Goal: Task Accomplishment & Management: Use online tool/utility

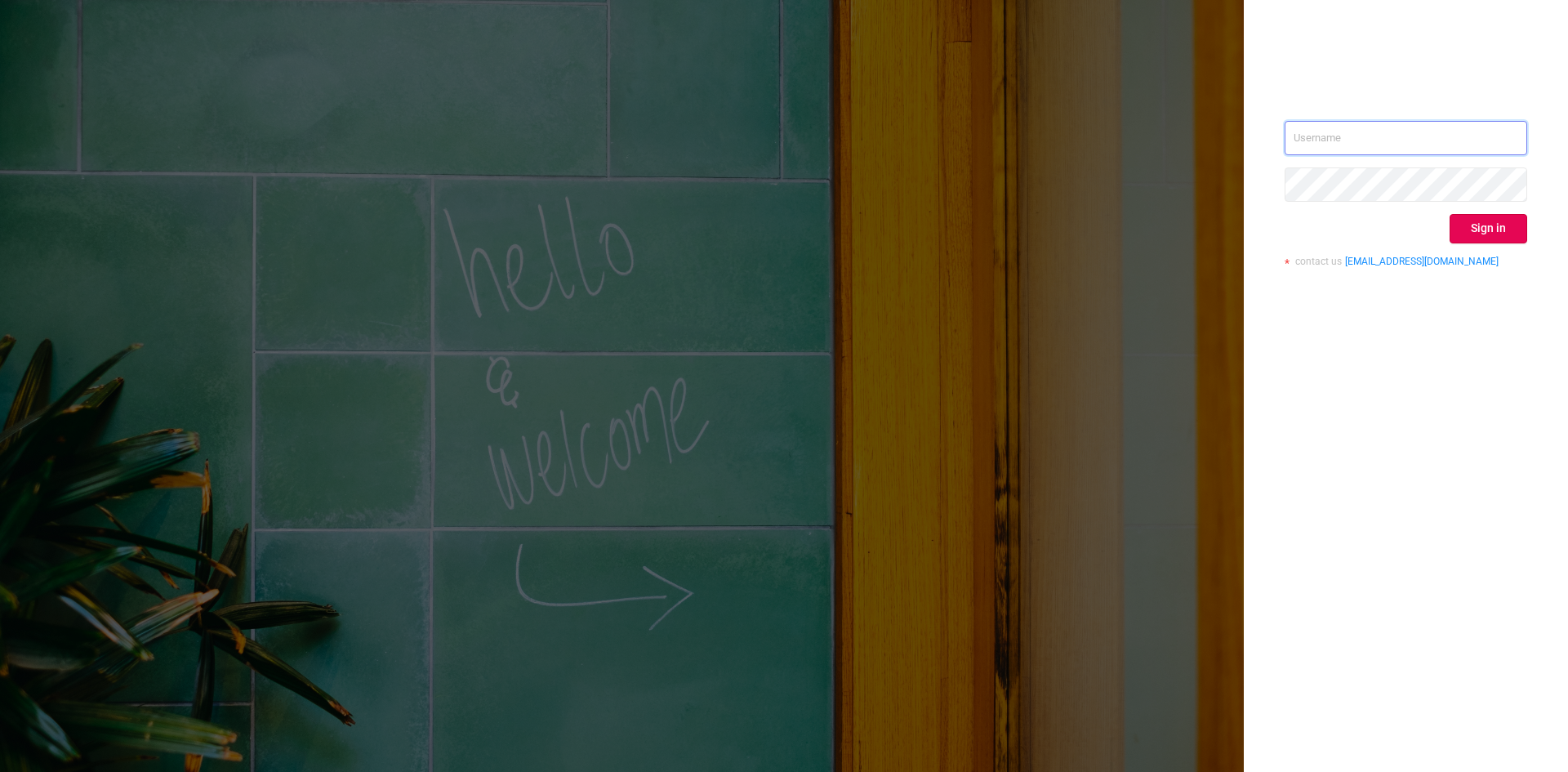
click at [1349, 141] on input "text" at bounding box center [1406, 138] width 243 height 34
type input "[PERSON_NAME][EMAIL_ADDRESS][DOMAIN_NAME]"
click at [1474, 214] on button "Sign in" at bounding box center [1488, 229] width 77 height 29
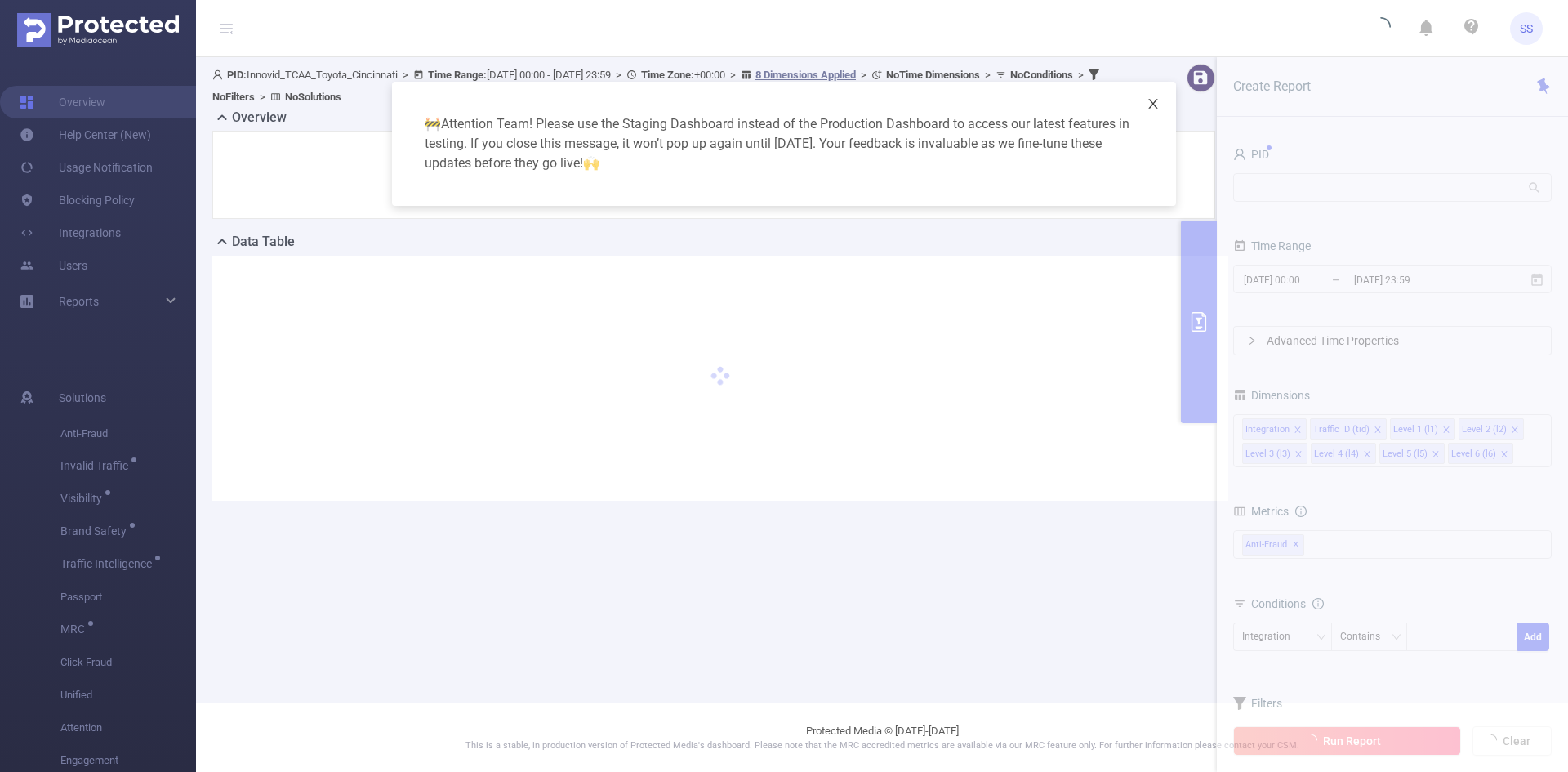
click at [1154, 107] on icon "icon: close" at bounding box center [1153, 104] width 13 height 13
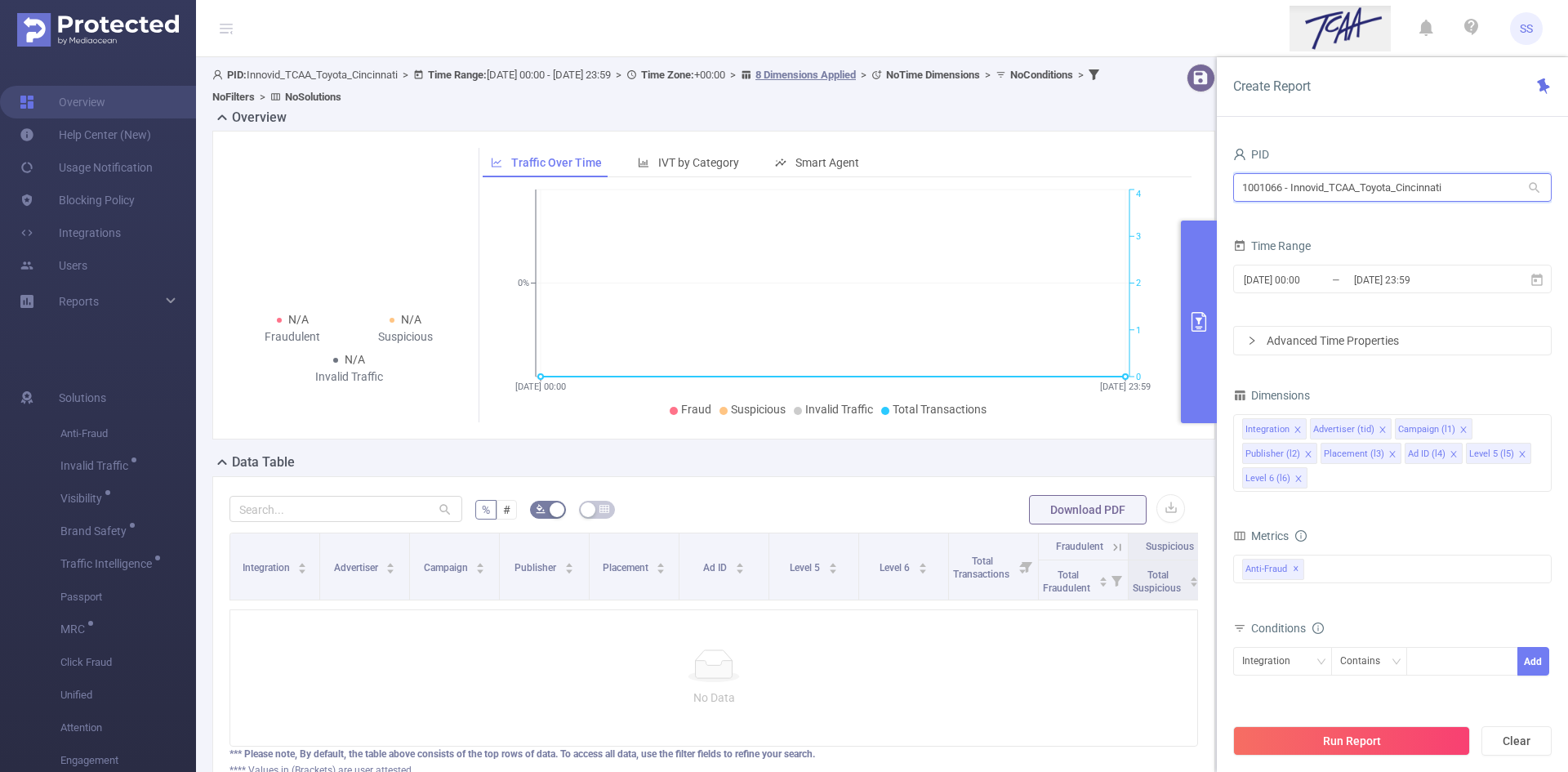
click at [1424, 187] on input "1001066 - Innovid_TCAA_Toyota_Cincinnati" at bounding box center [1392, 187] width 319 height 28
drag, startPoint x: 1505, startPoint y: 187, endPoint x: 1094, endPoint y: 172, distance: 411.3
click at [1096, 176] on section "PID: Innovid_TCAA_Toyota_Cincinnati > Time Range: [DATE] 00:00 - [DATE] 23:59 >…" at bounding box center [881, 450] width 1372 height 788
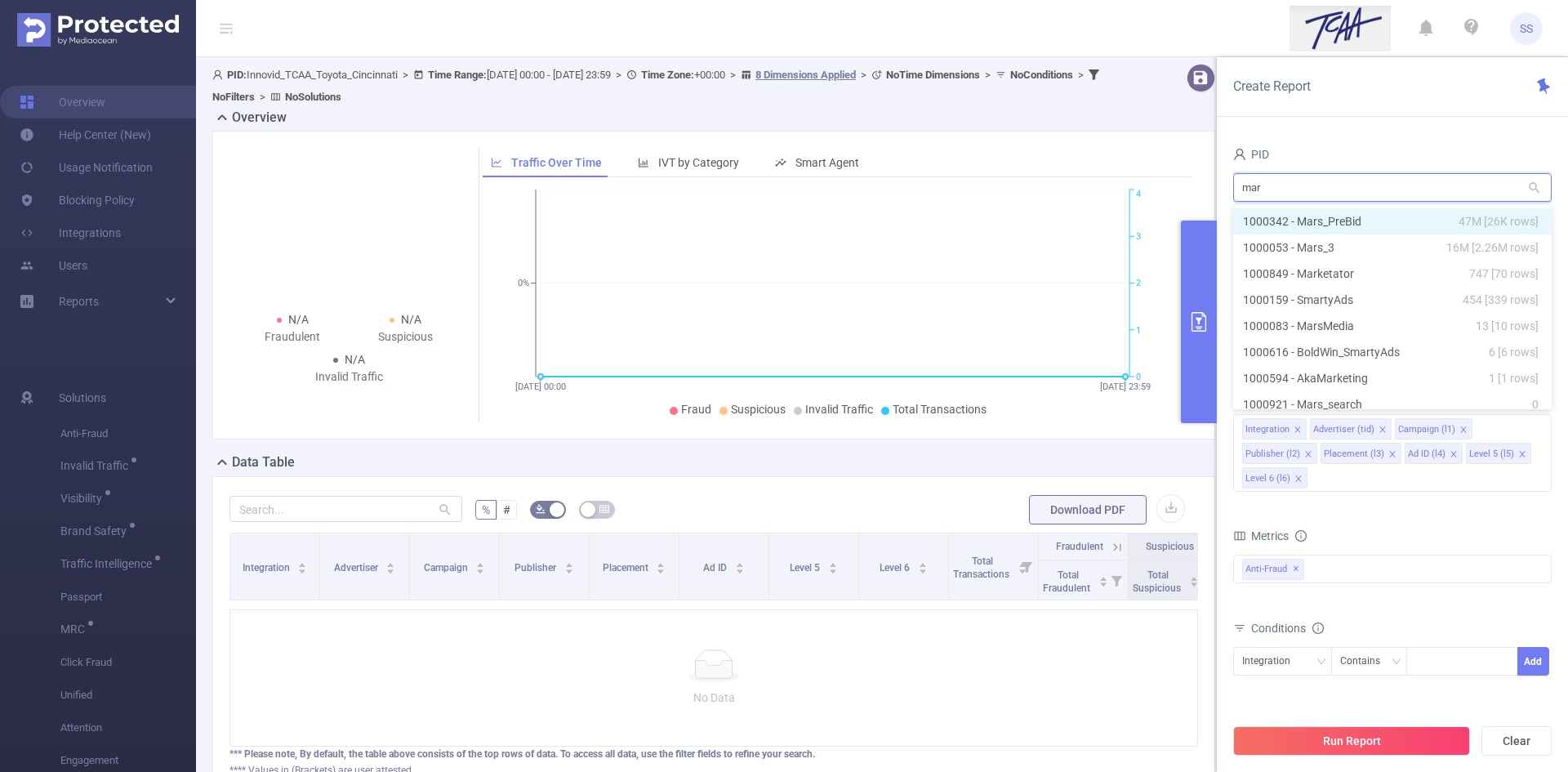
type input "mars"
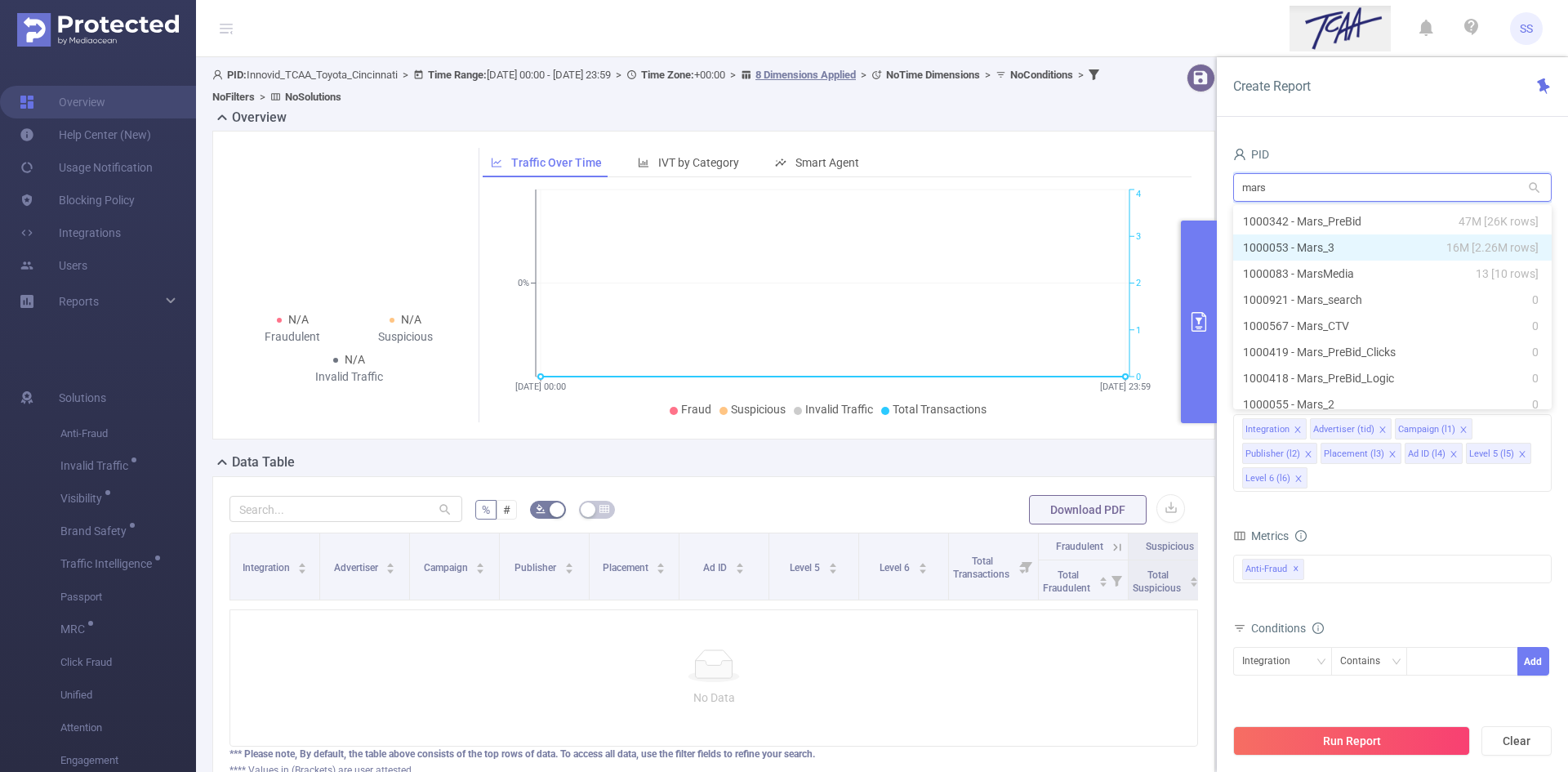
click at [1319, 238] on li "1000053 - Mars_3 16M [2.26M rows]" at bounding box center [1392, 247] width 319 height 26
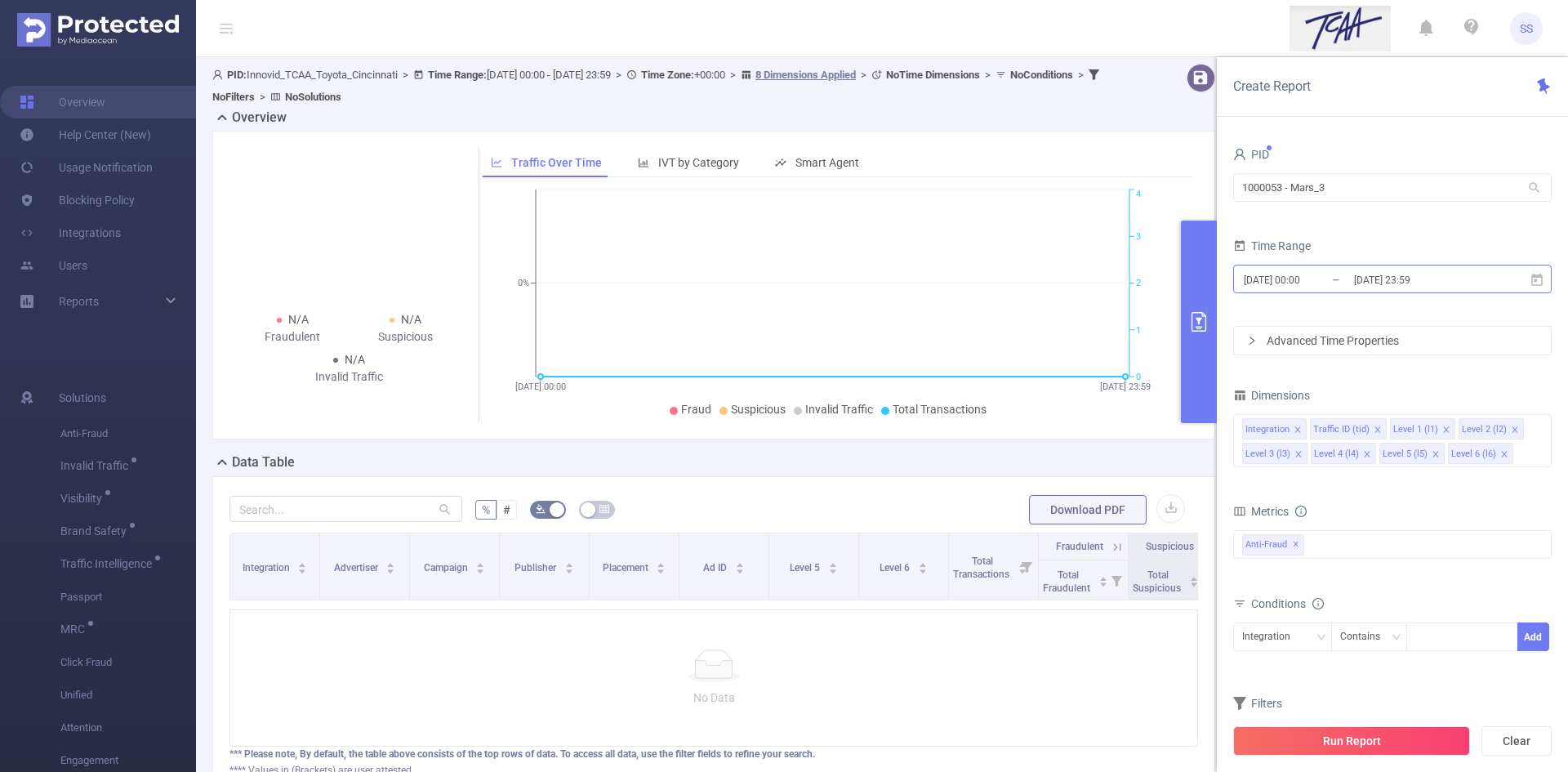
click at [1404, 284] on input "[DATE] 23:59" at bounding box center [1418, 279] width 132 height 22
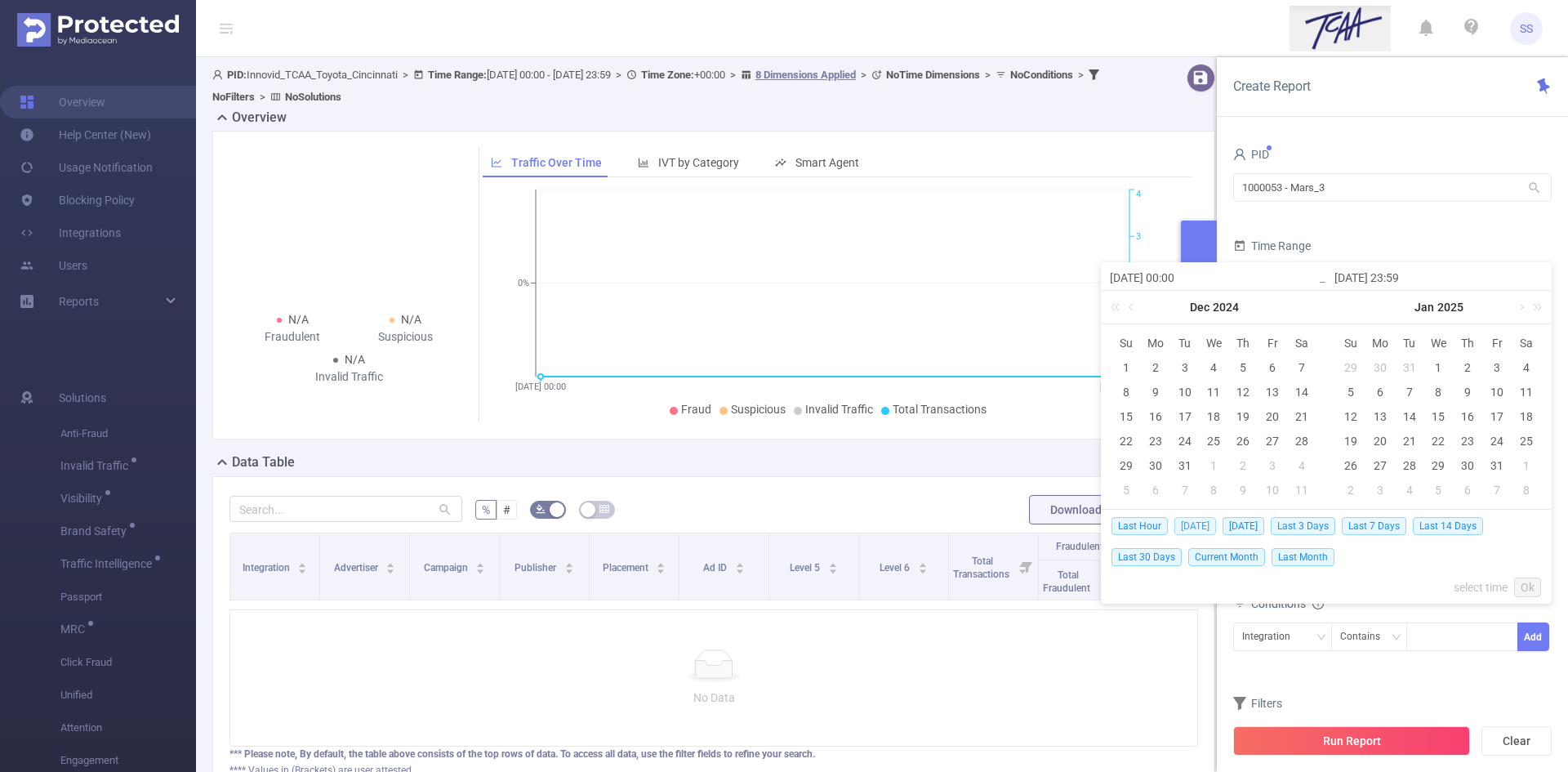
click at [1199, 530] on span "[DATE]" at bounding box center [1195, 526] width 41 height 18
type input "[DATE] 00:00"
type input "[DATE] 23:59"
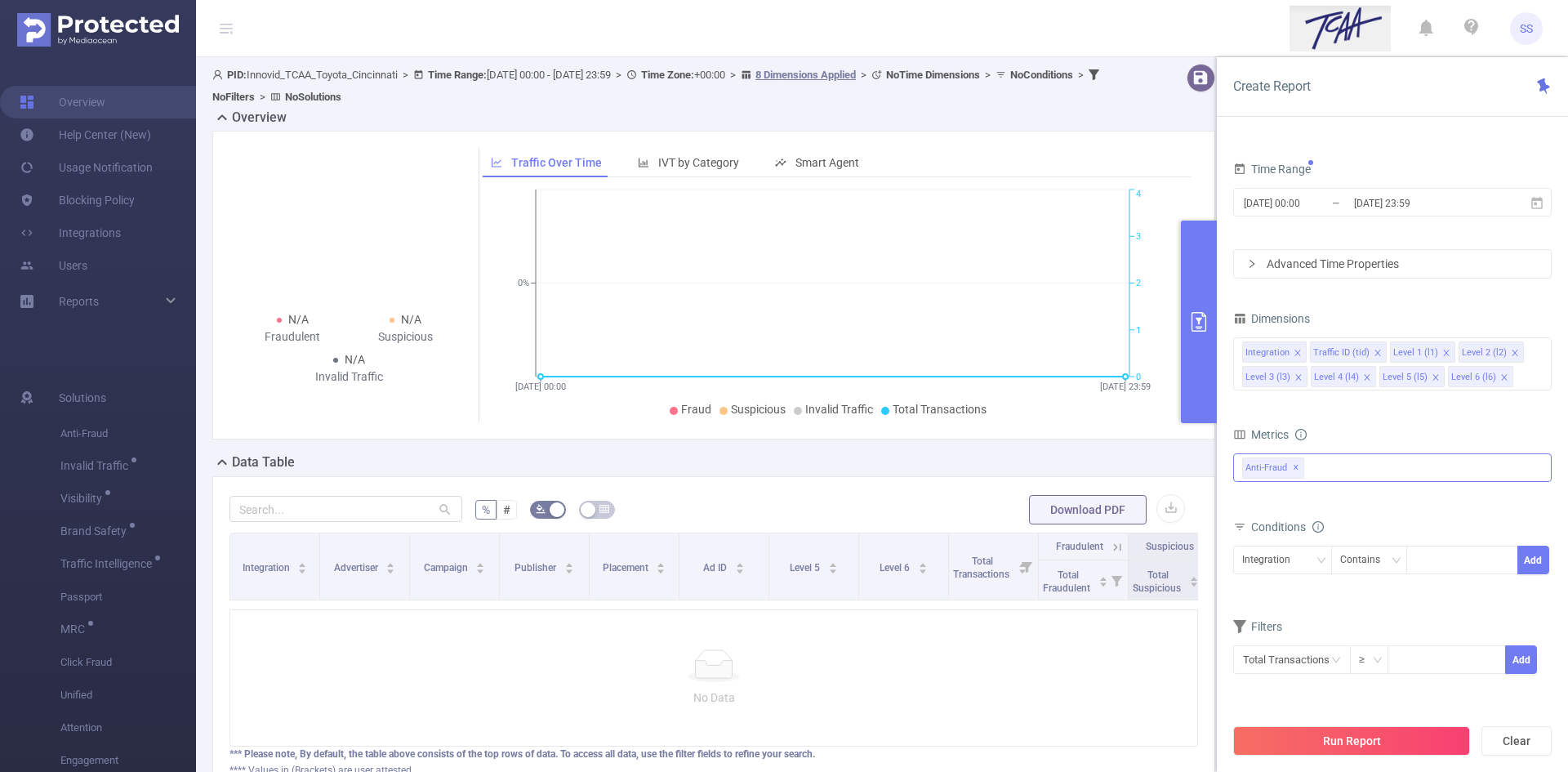
click at [1295, 471] on span "✕" at bounding box center [1296, 467] width 6 height 19
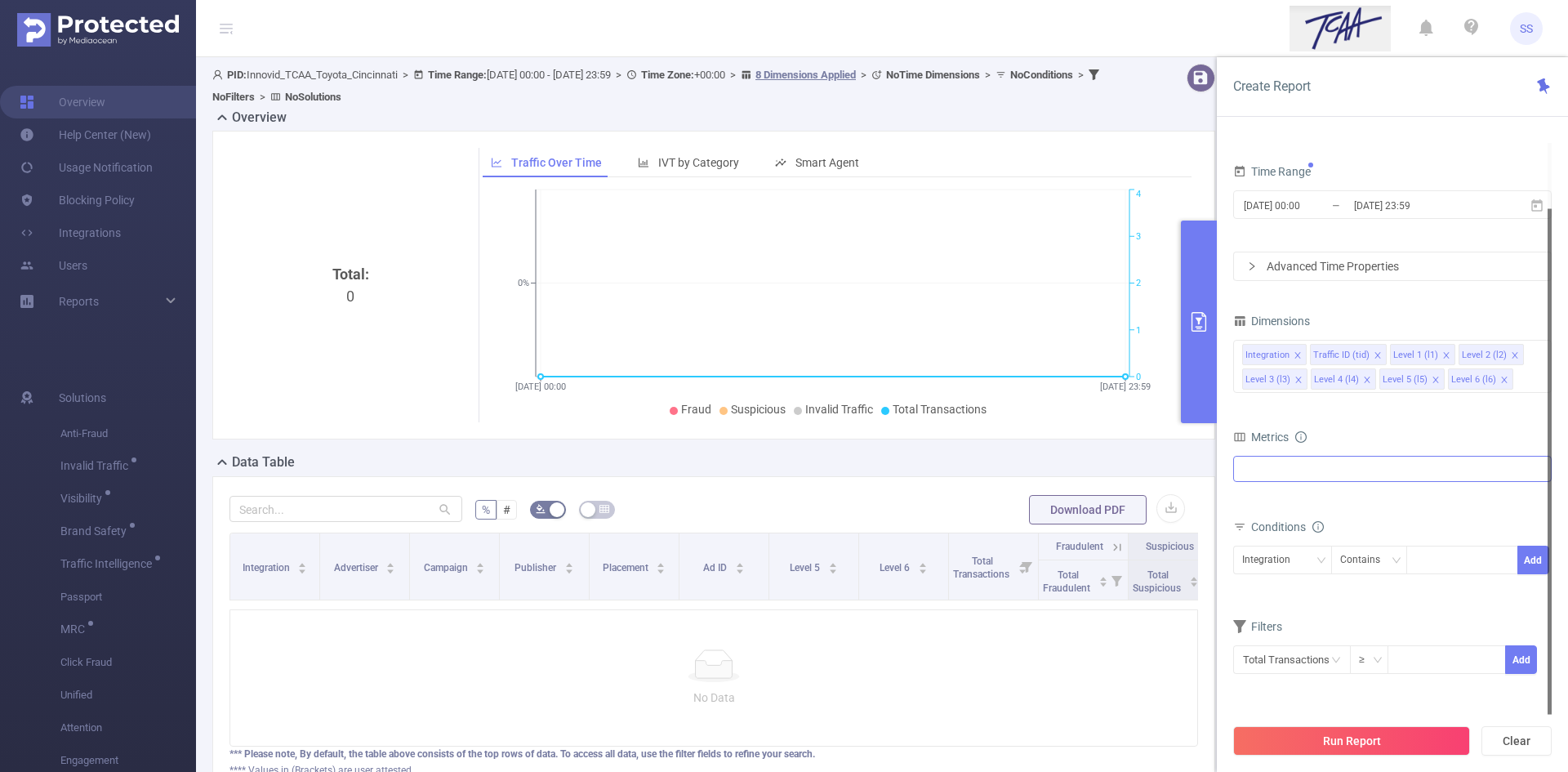
click at [1311, 469] on div at bounding box center [1392, 469] width 319 height 26
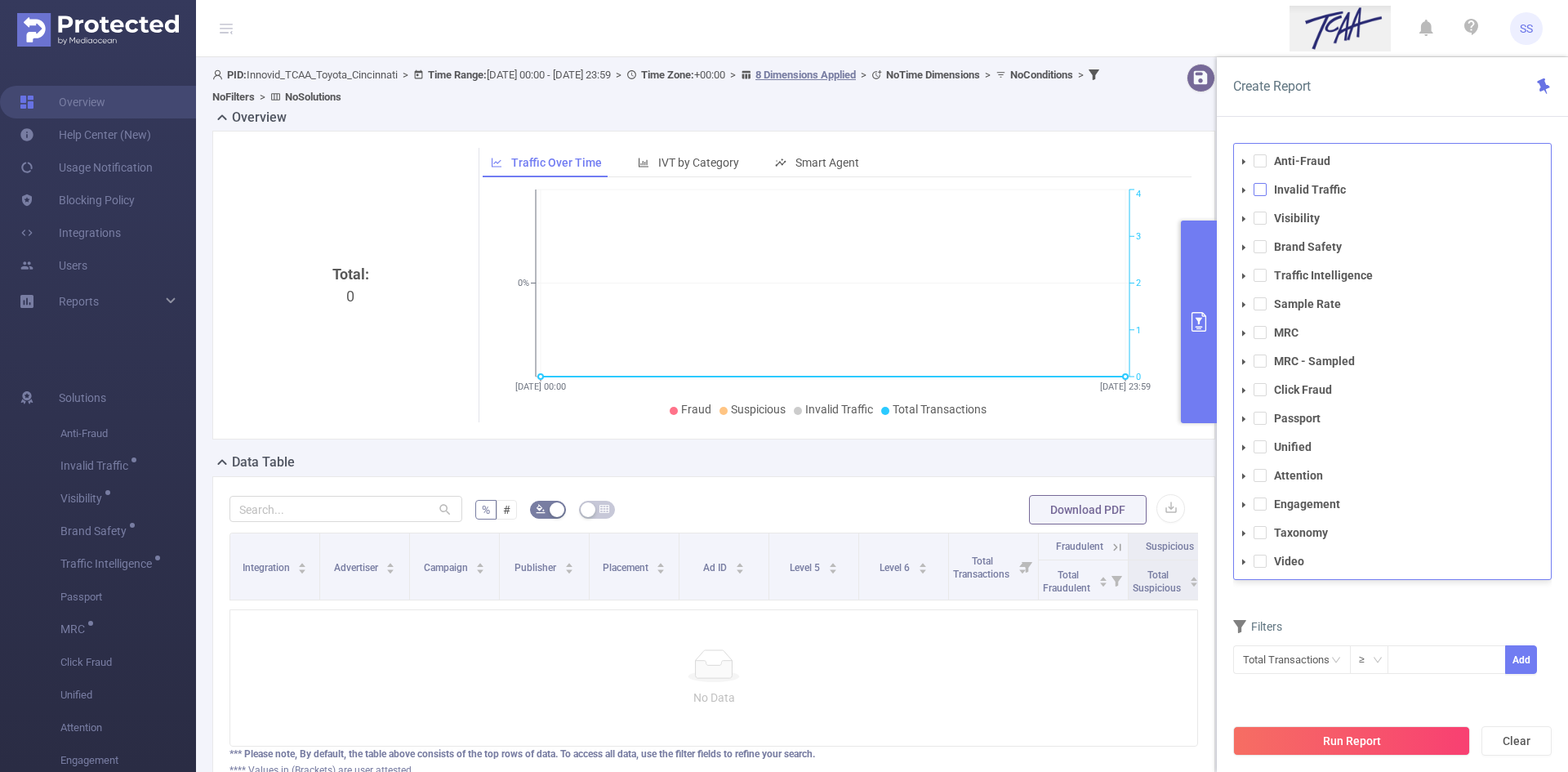
click at [1256, 187] on span at bounding box center [1260, 189] width 13 height 13
click at [1354, 111] on div "Create Report" at bounding box center [1392, 86] width 351 height 60
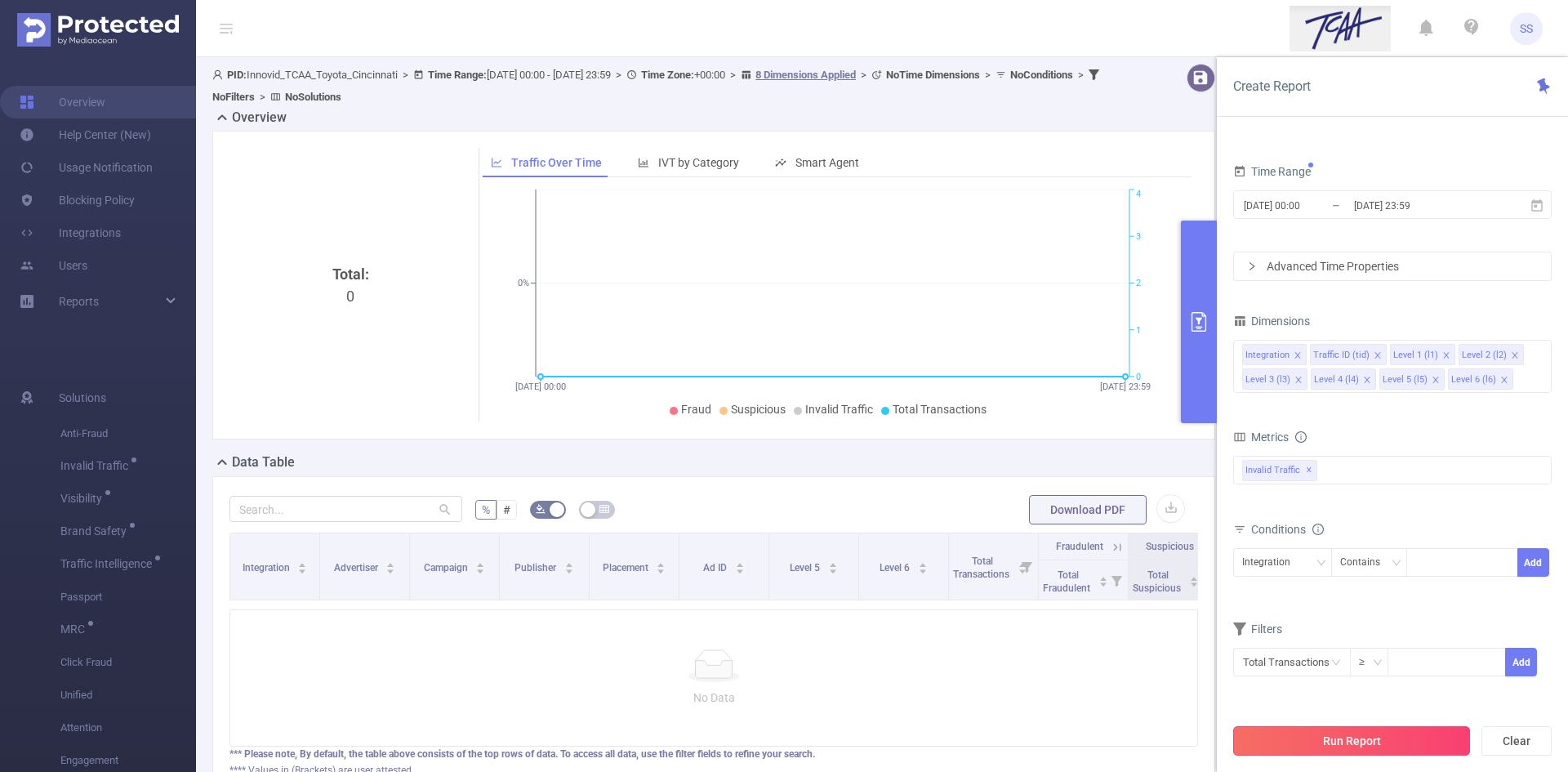
click at [1327, 742] on button "Run Report" at bounding box center [1352, 741] width 237 height 29
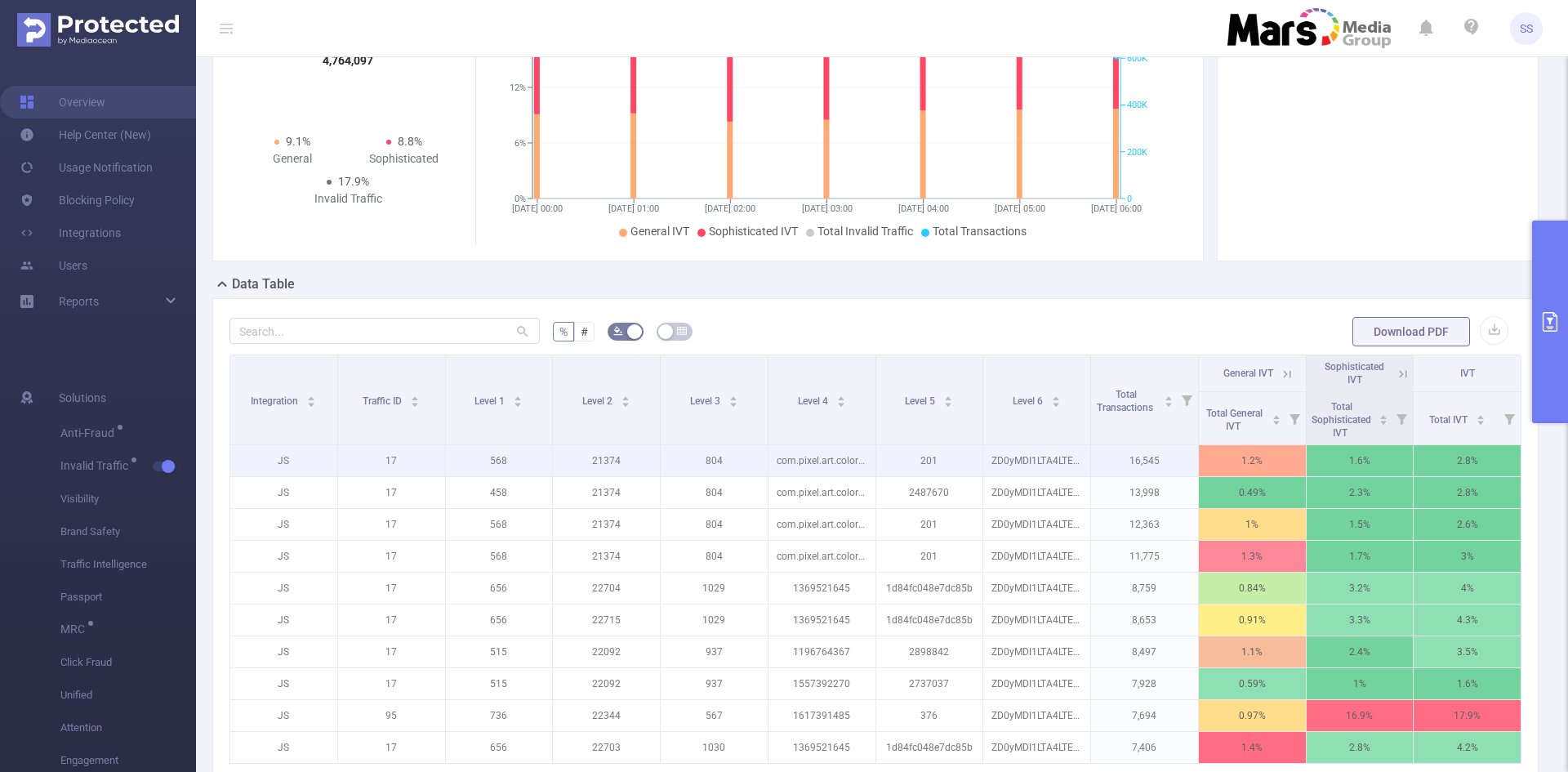
scroll to position [164, 0]
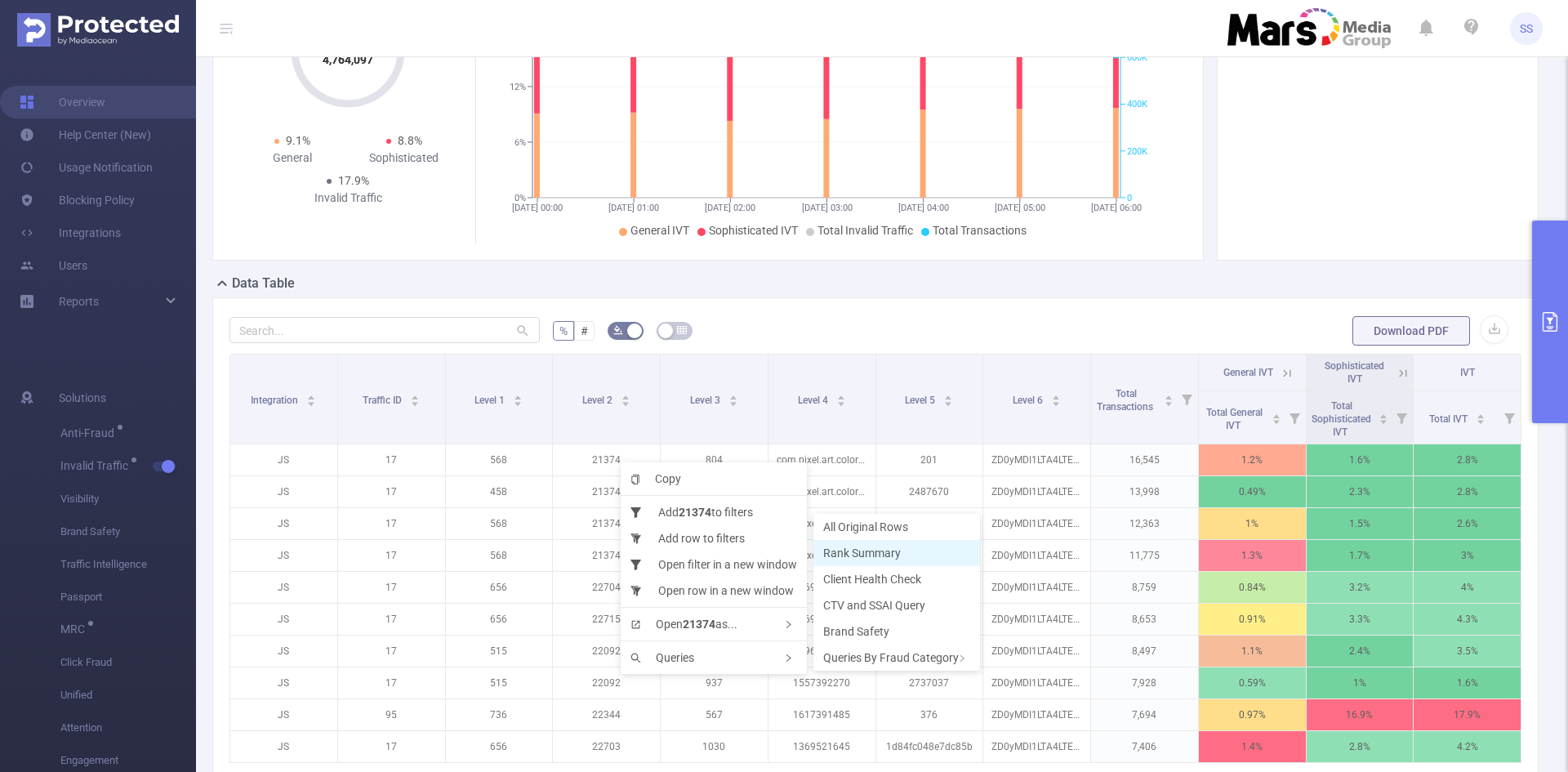
click at [895, 550] on span "Rank Summary" at bounding box center [862, 552] width 77 height 13
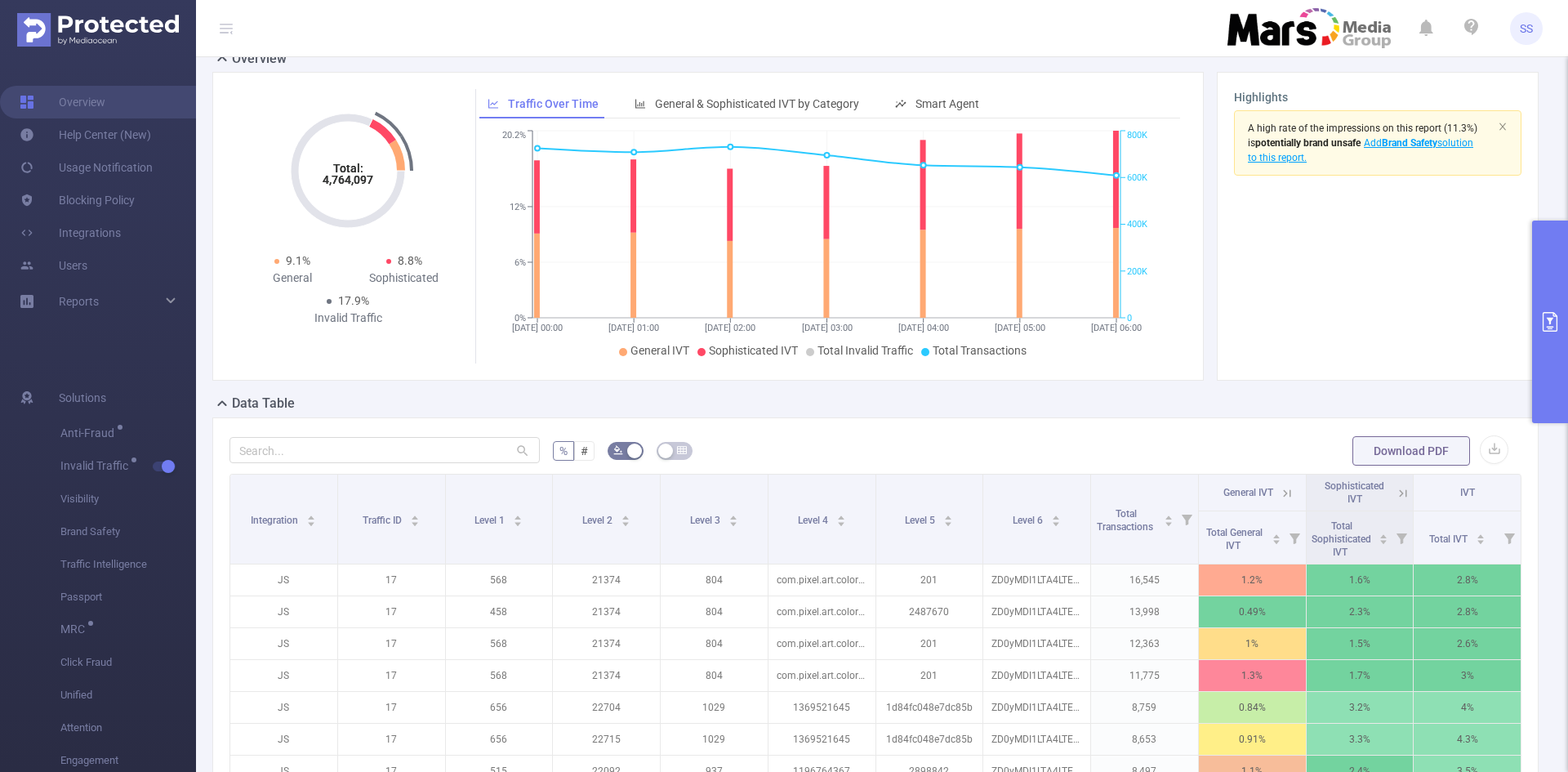
scroll to position [0, 0]
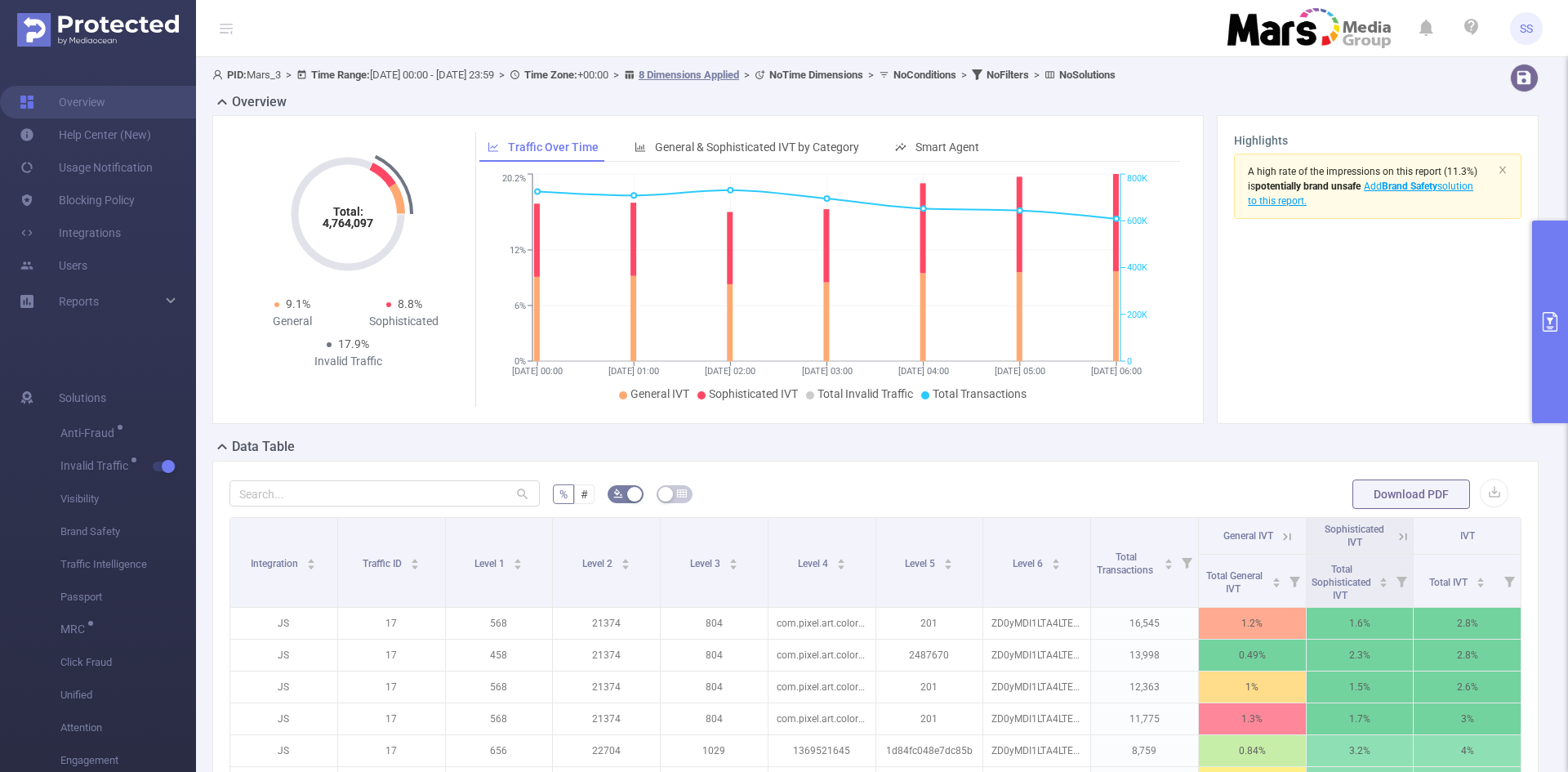
click at [1537, 333] on button "primary" at bounding box center [1550, 322] width 36 height 202
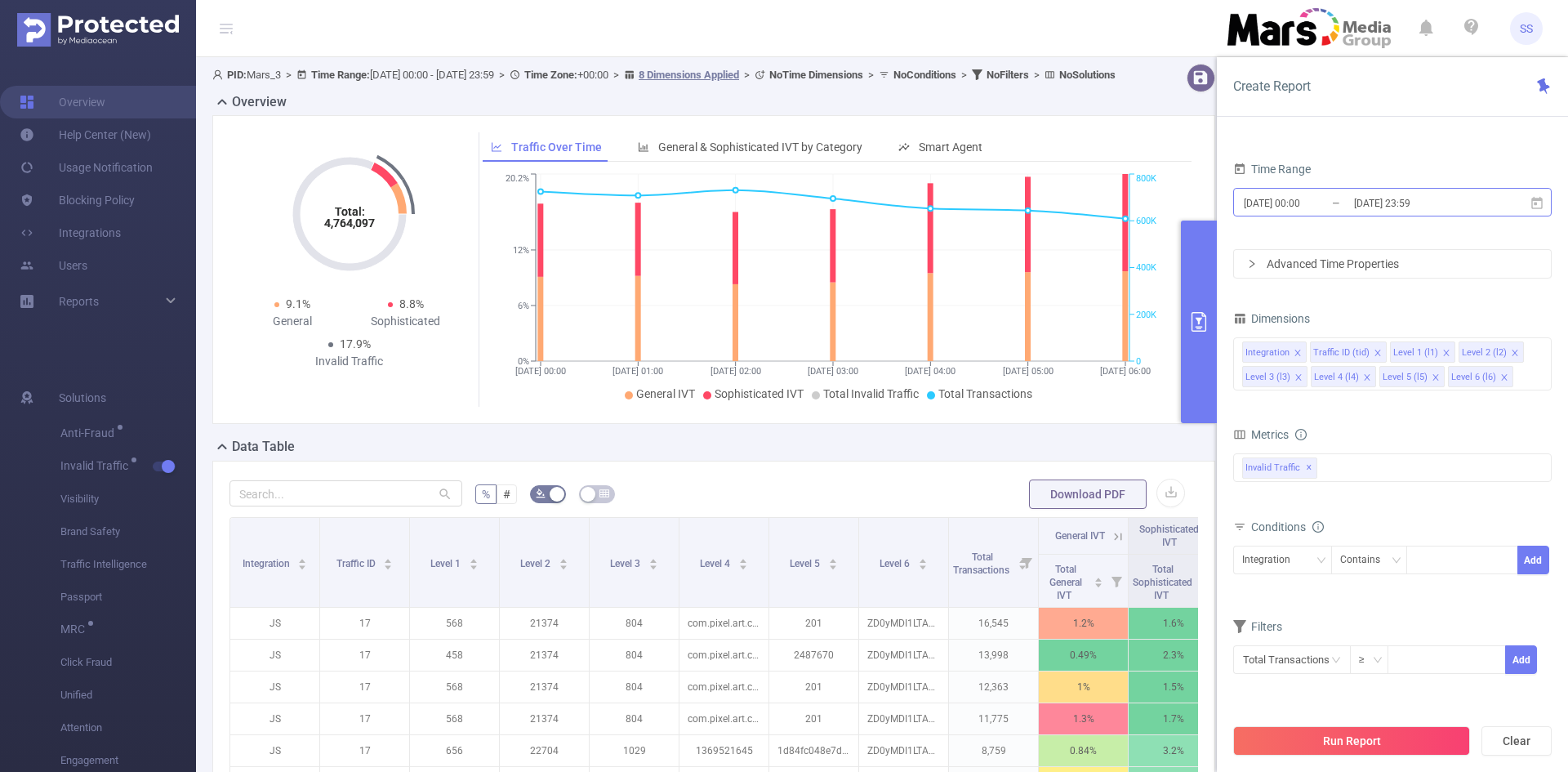
click at [1367, 199] on input "2025-08-12 23:59" at bounding box center [1418, 203] width 132 height 22
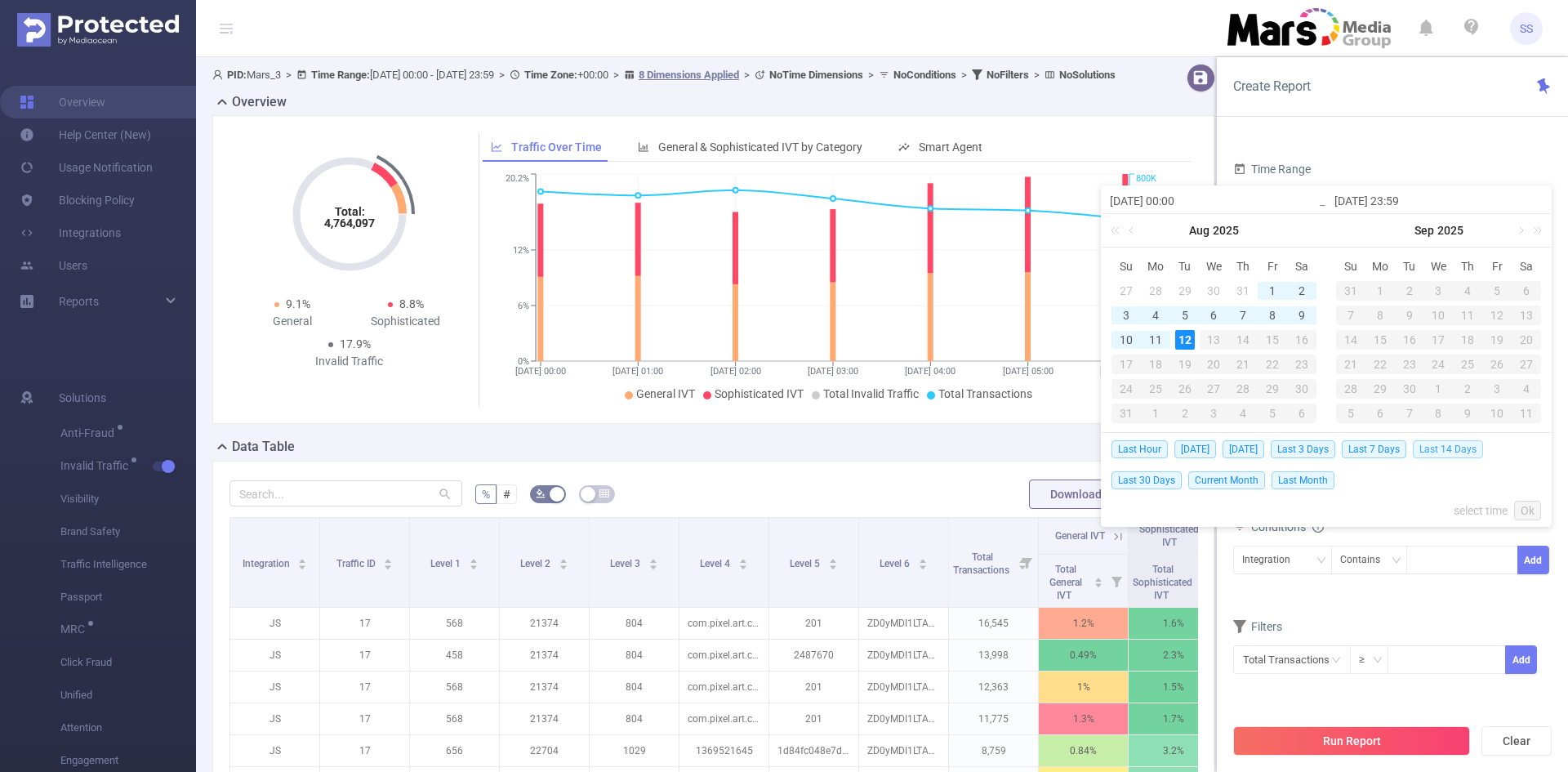
click at [1457, 449] on span "Last 14 Days" at bounding box center [1448, 449] width 70 height 18
type input "[DATE] 00:00"
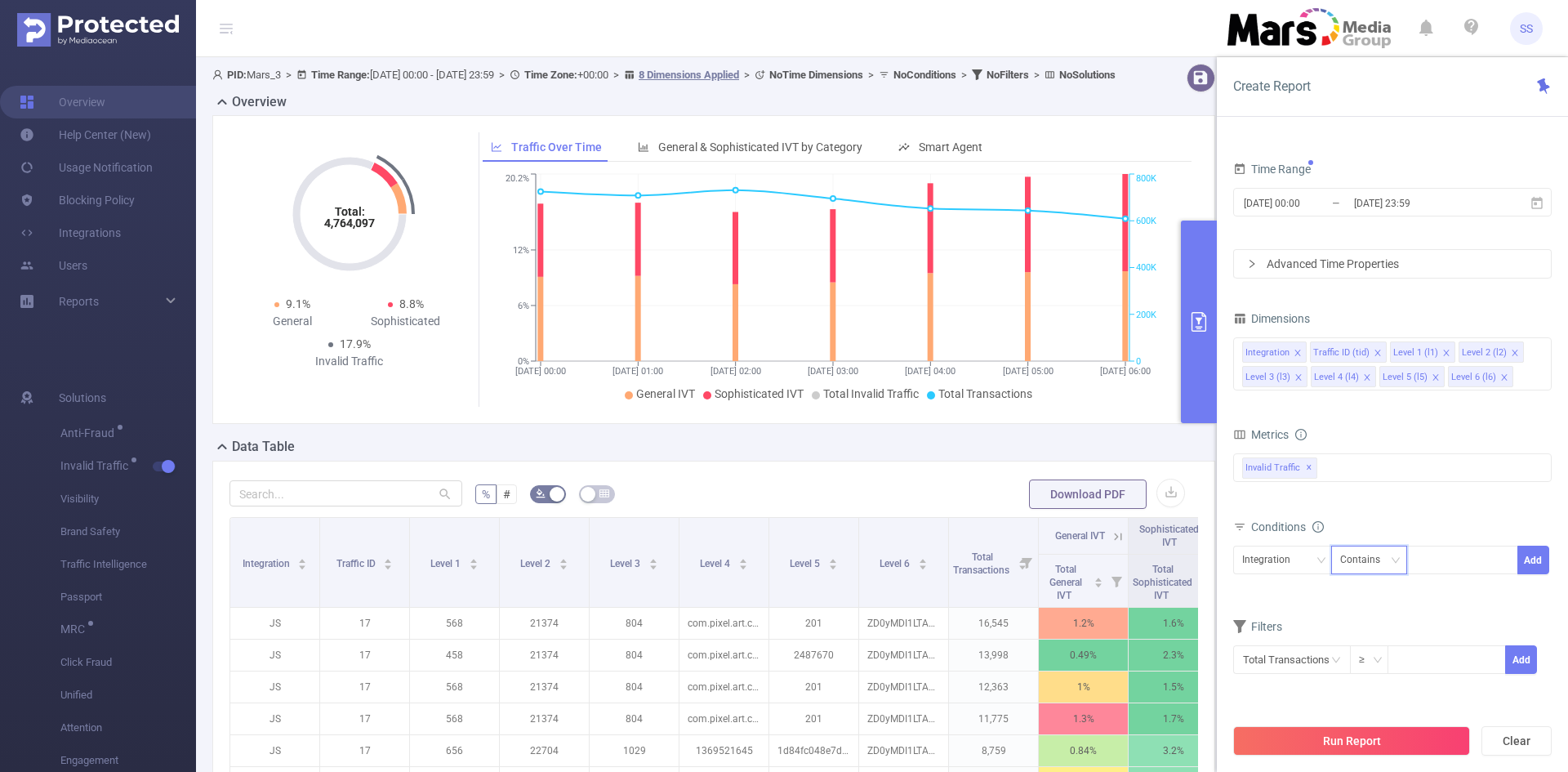
click at [1396, 565] on icon "icon: down" at bounding box center [1395, 561] width 10 height 11
click at [1392, 597] on li "Contains" at bounding box center [1384, 594] width 108 height 26
click at [1441, 560] on div at bounding box center [1462, 559] width 94 height 27
click at [1454, 564] on div at bounding box center [1462, 559] width 94 height 27
paste input "NoUI_Trap"
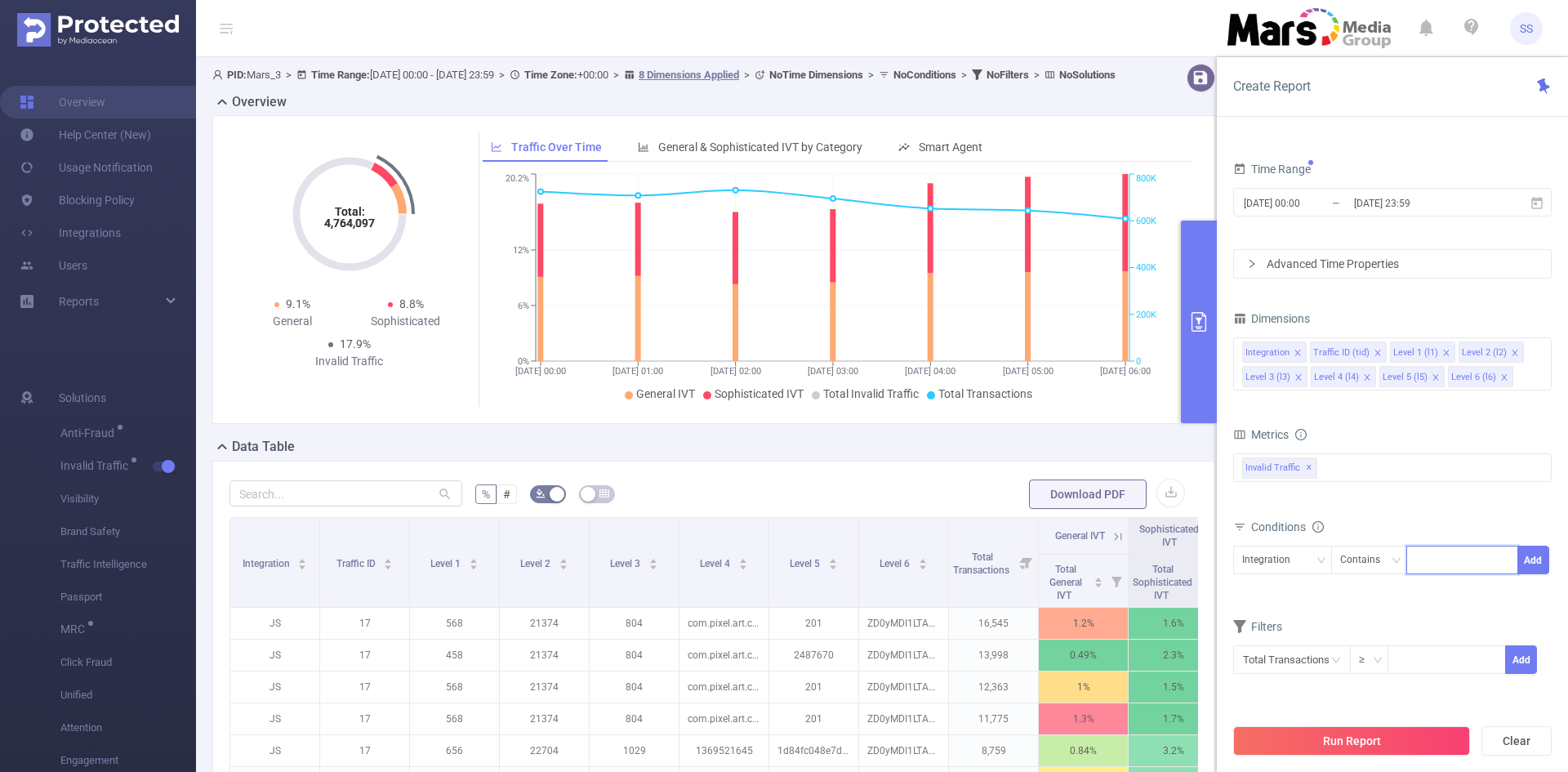
type input "NoUI_Trap"
click at [1452, 592] on li "NoUI_Trap" at bounding box center [1462, 594] width 112 height 26
click at [1523, 562] on button "Add" at bounding box center [1533, 560] width 32 height 28
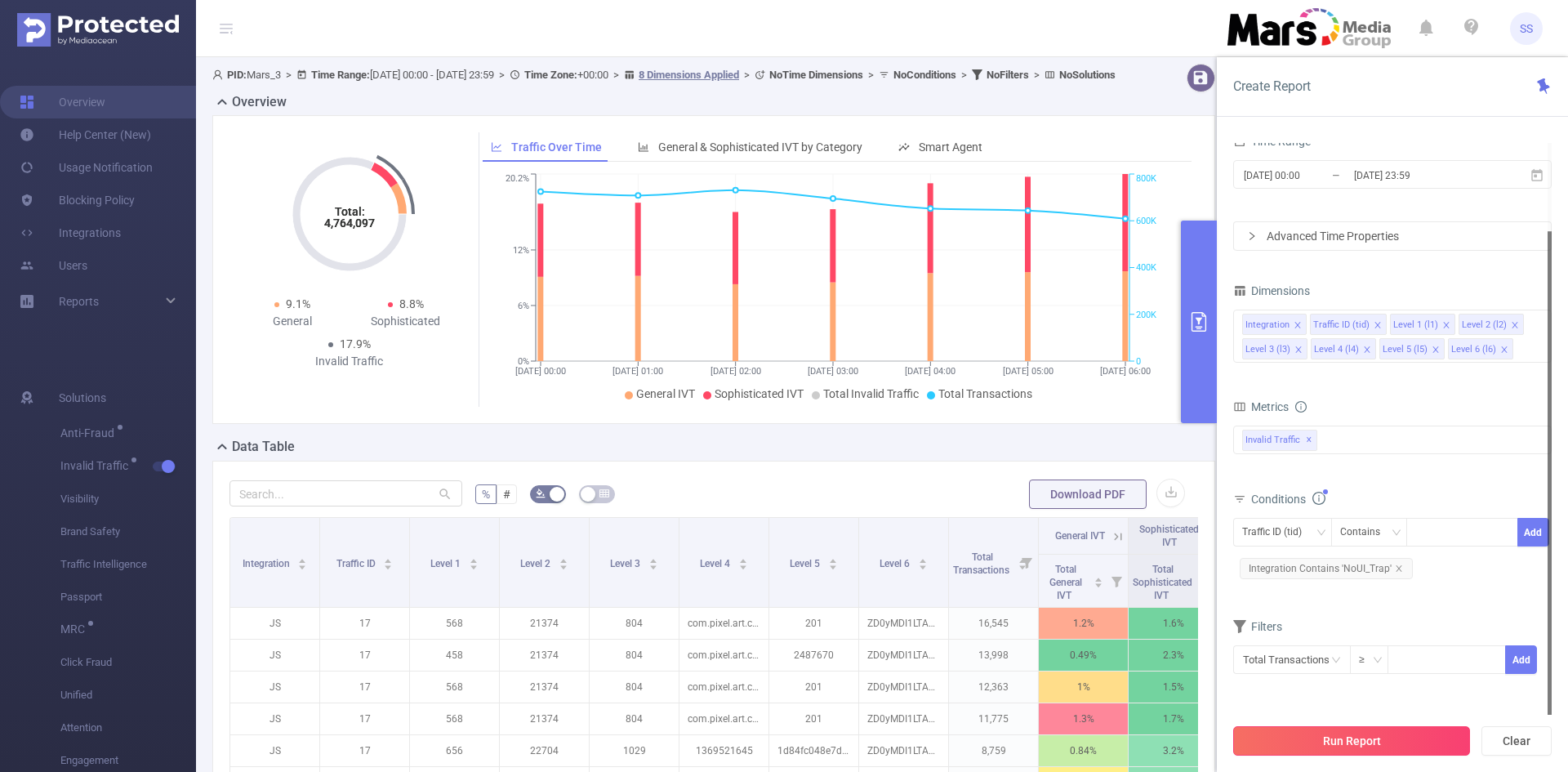
click at [1324, 732] on button "Run Report" at bounding box center [1352, 741] width 237 height 29
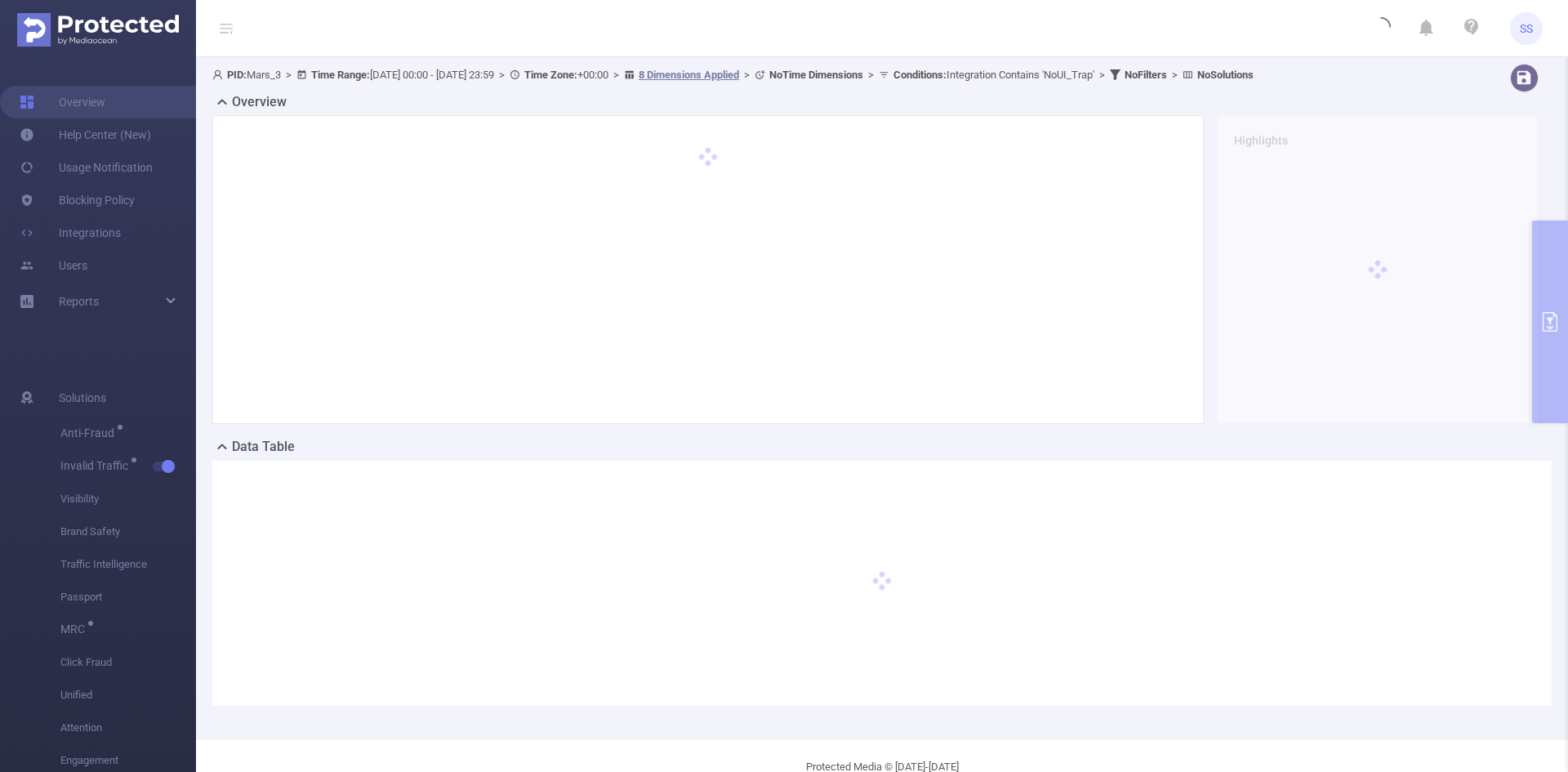
scroll to position [36, 0]
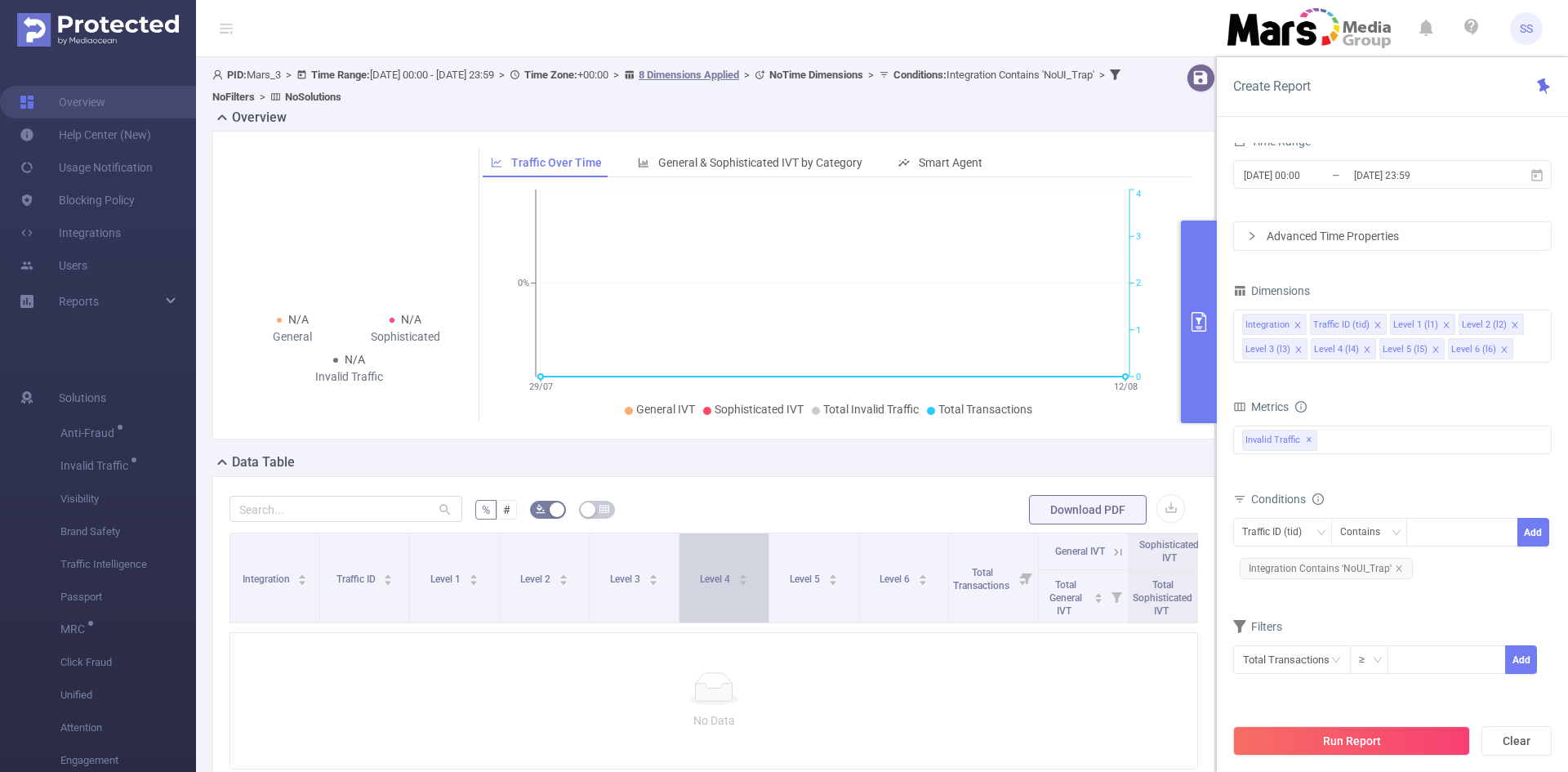
scroll to position [162, 0]
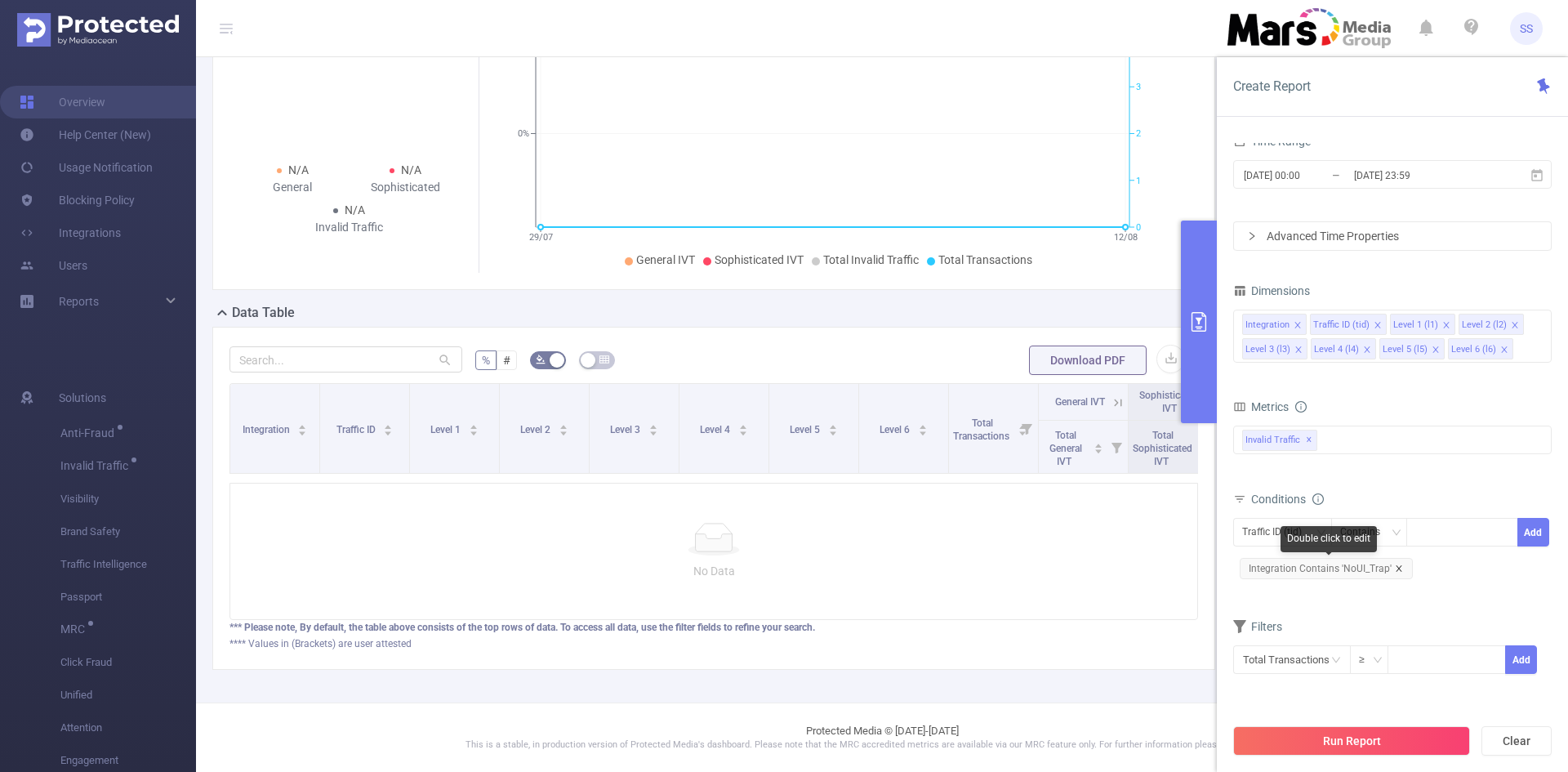
click at [1396, 571] on icon "icon: close" at bounding box center [1399, 568] width 8 height 8
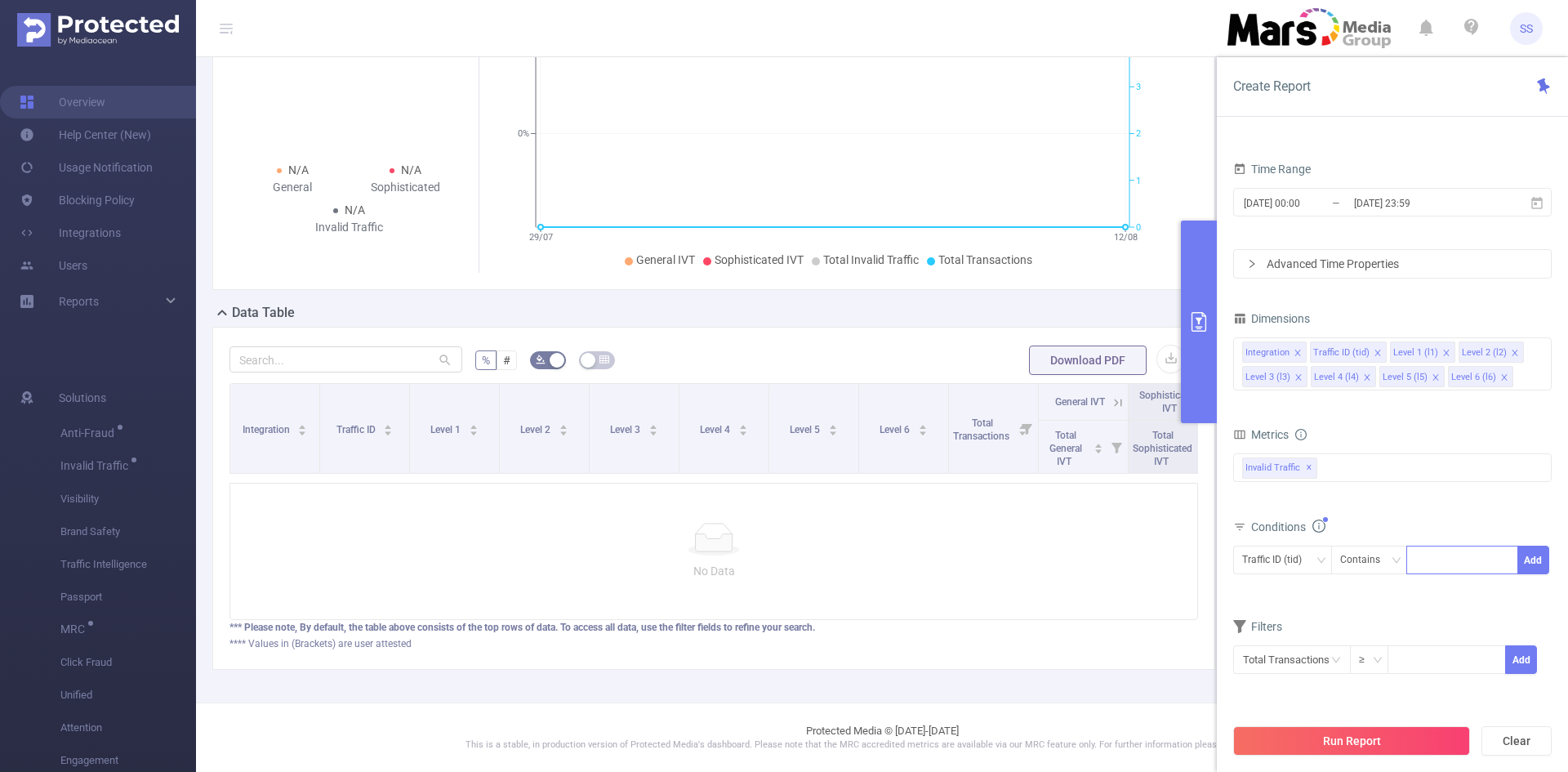
click at [1431, 547] on div at bounding box center [1462, 559] width 94 height 27
click at [1284, 567] on div "Traffic ID (tid)" at bounding box center [1277, 559] width 71 height 27
click at [1286, 350] on li "Integration" at bounding box center [1283, 351] width 99 height 26
click at [1457, 575] on div "Integration Contains Add" at bounding box center [1392, 564] width 319 height 37
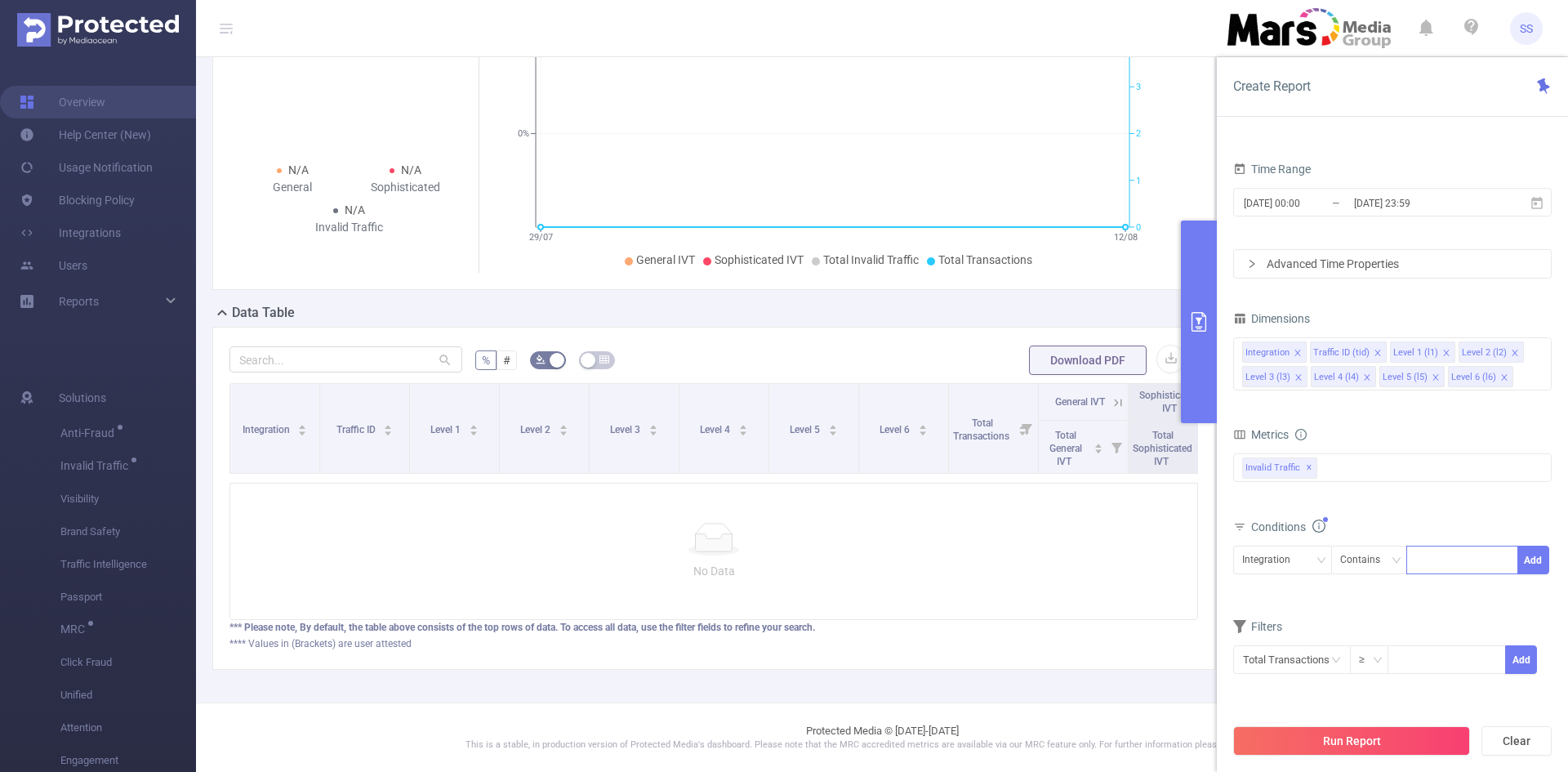
click at [1434, 546] on div at bounding box center [1462, 560] width 112 height 28
type input "NoUI"
click at [1444, 602] on li "NoUI" at bounding box center [1462, 594] width 112 height 26
click at [1535, 553] on button "Add" at bounding box center [1533, 560] width 32 height 28
drag, startPoint x: 1391, startPoint y: 740, endPoint x: 1378, endPoint y: 741, distance: 13.0
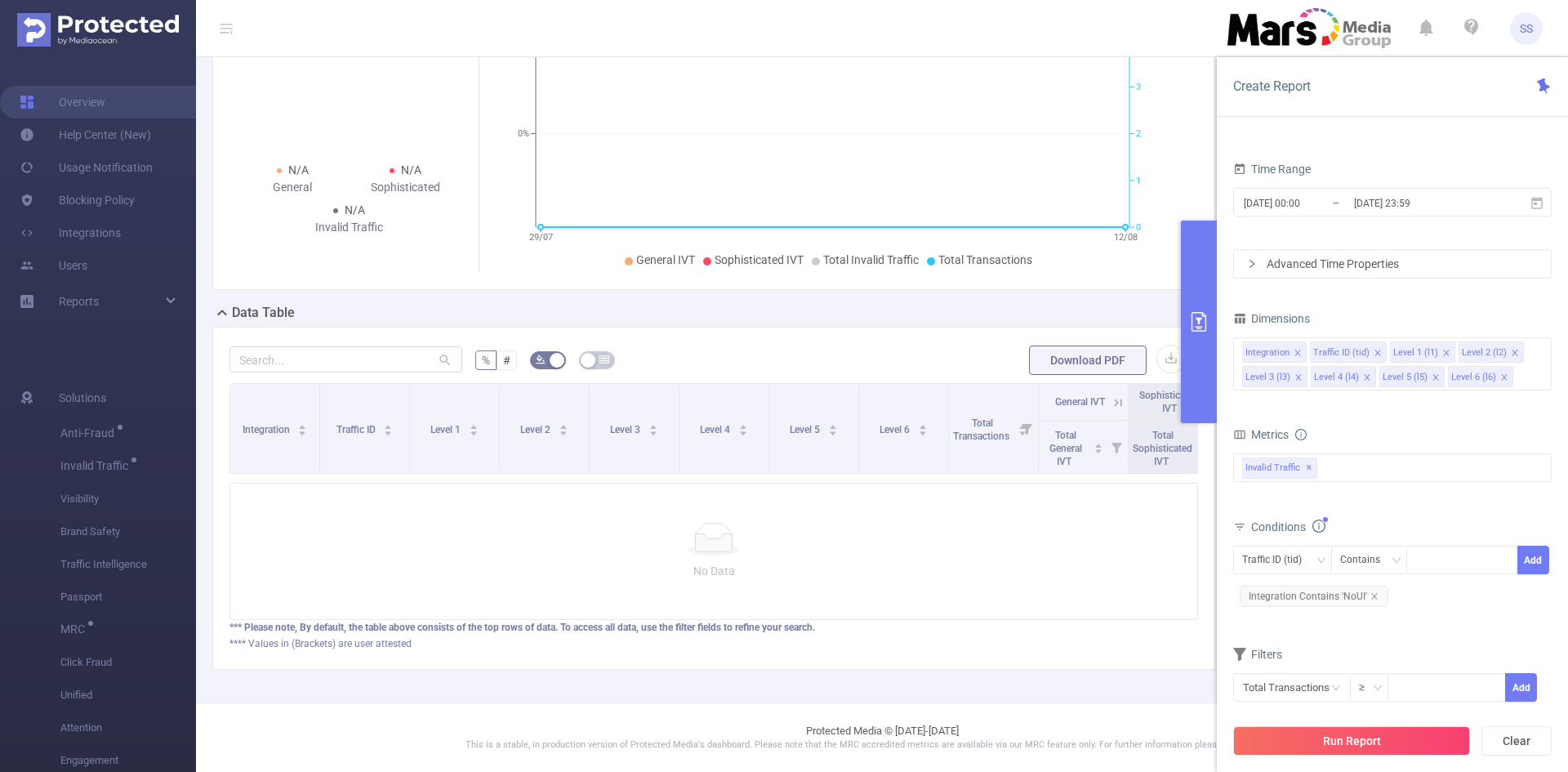
click at [1391, 741] on button "Run Report" at bounding box center [1352, 741] width 237 height 29
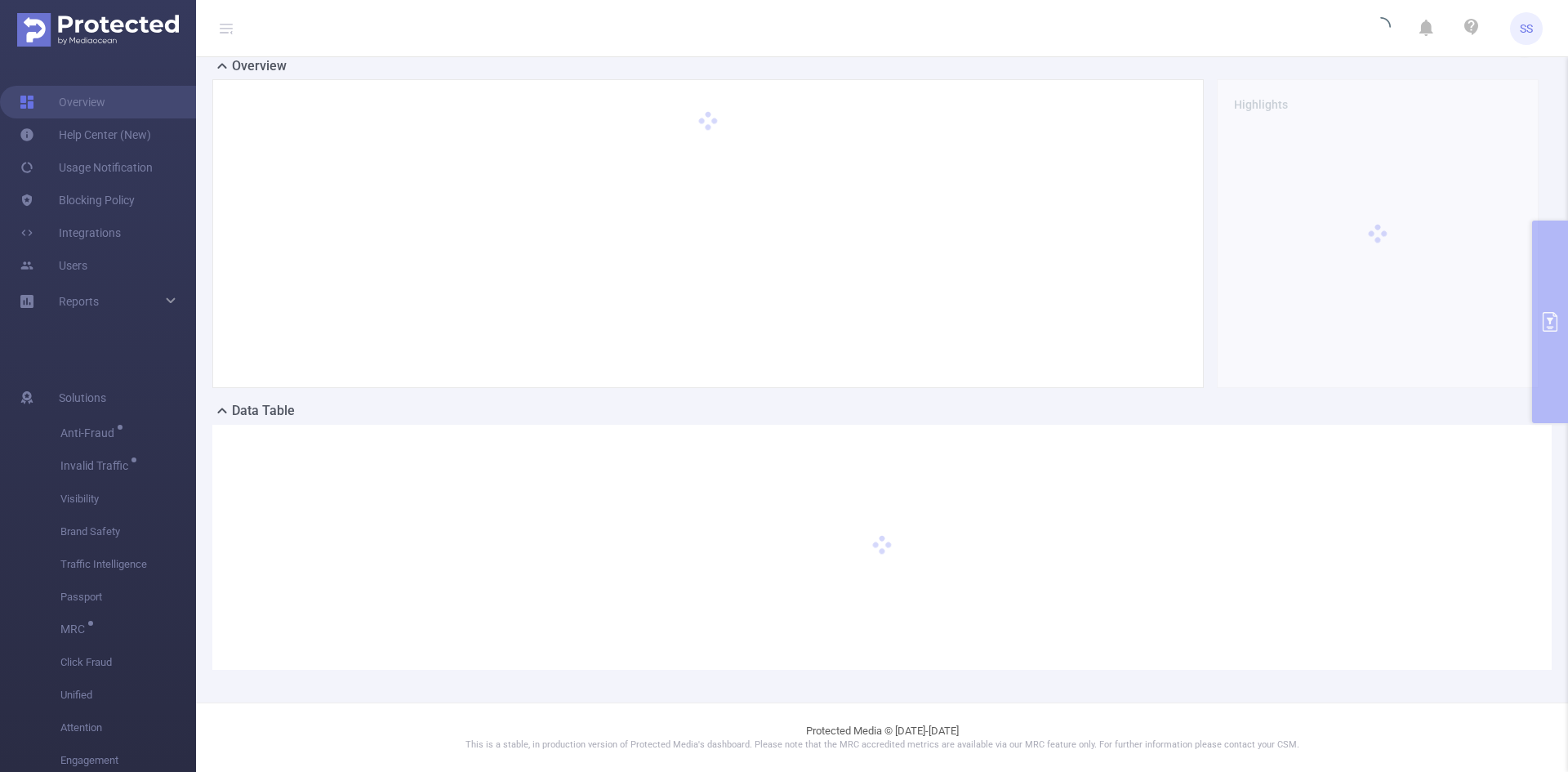
scroll to position [0, 0]
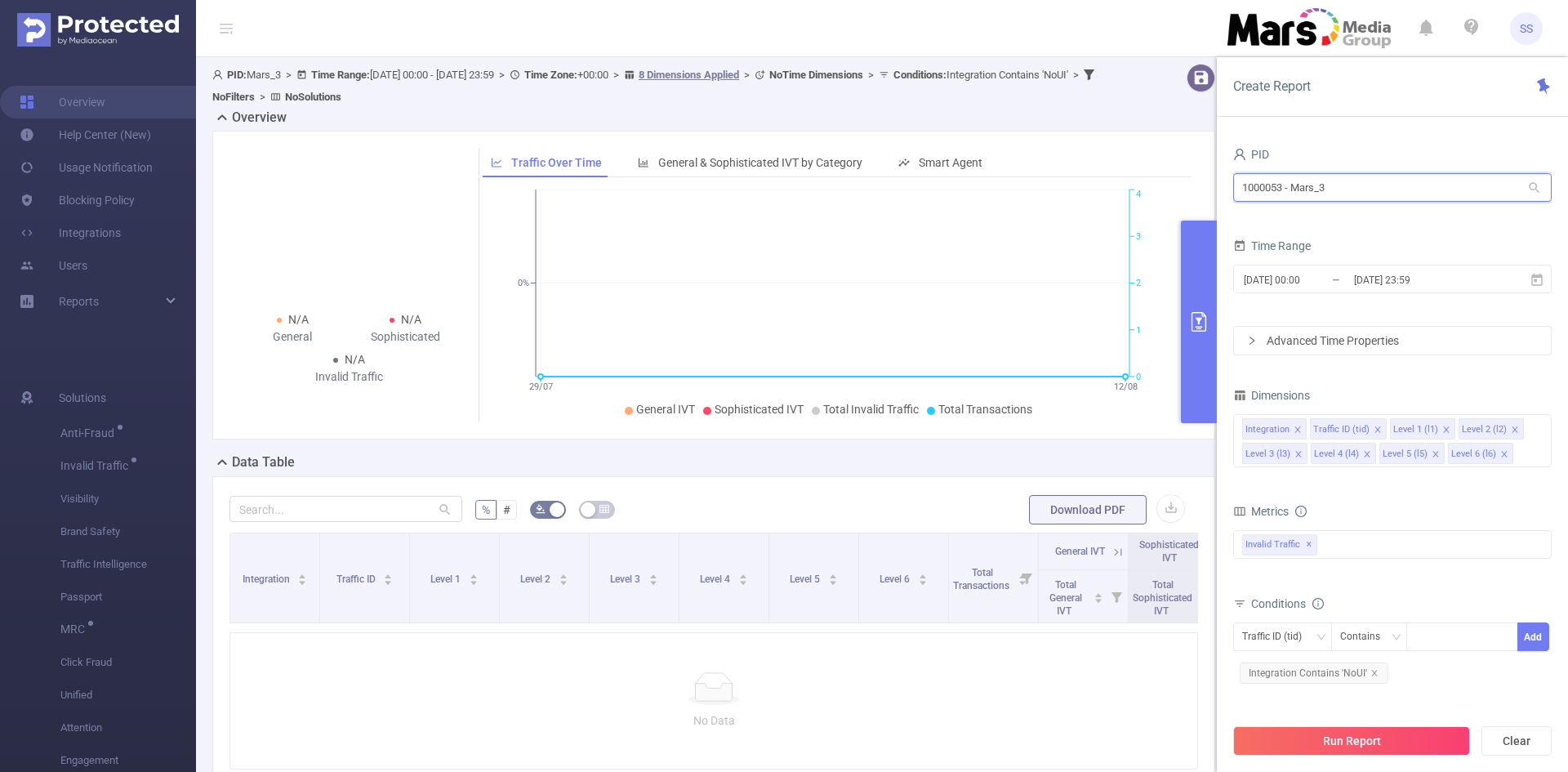
drag, startPoint x: 1408, startPoint y: 187, endPoint x: 1027, endPoint y: 176, distance: 381.2
click at [1027, 176] on section "PID: Mars_3 > Time Range: 2025-07-29 00:00 - 2025-08-12 23:59 > Time Zone: +00:…" at bounding box center [881, 454] width 1372 height 795
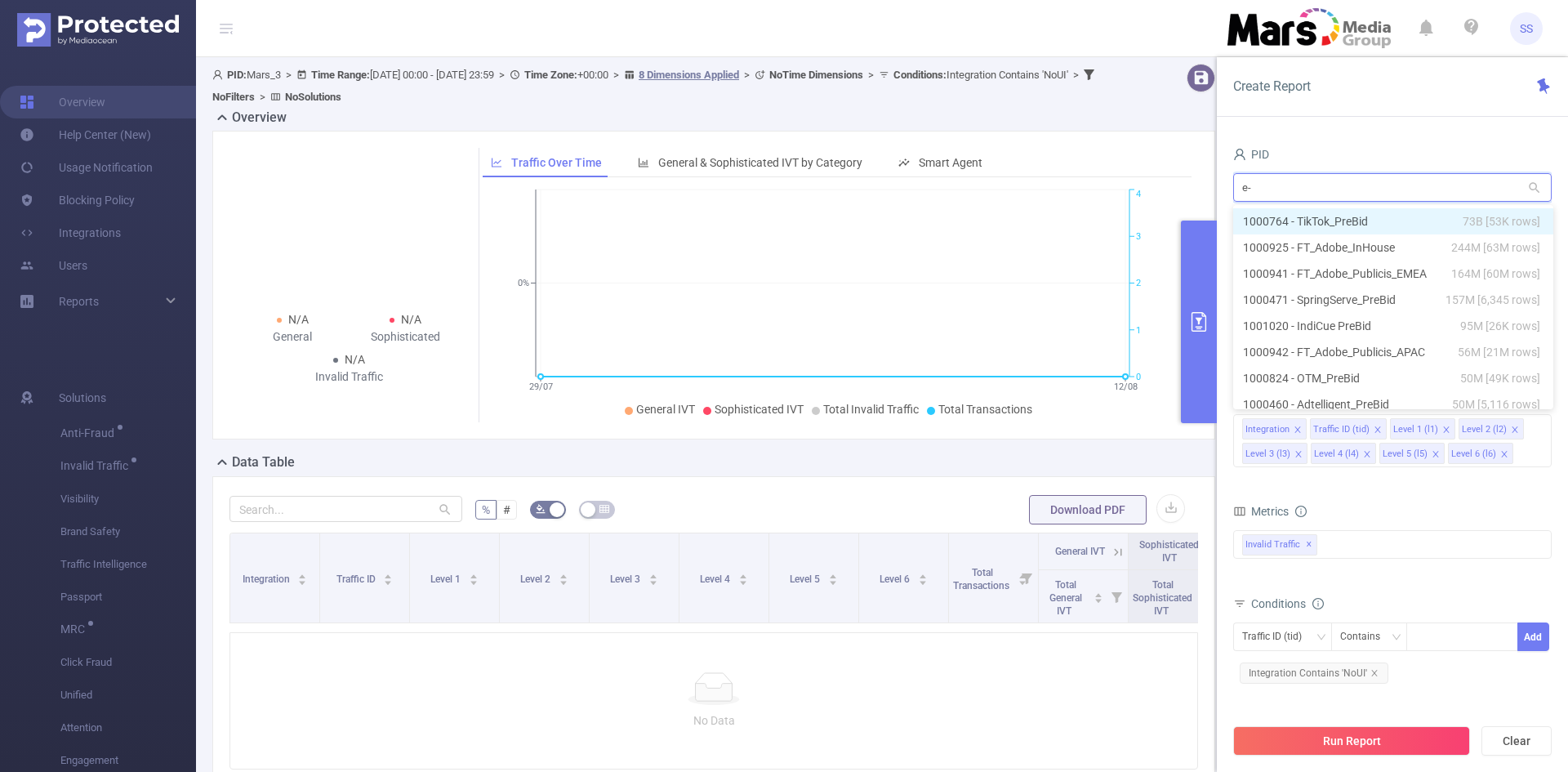
type input "e-p"
click at [1306, 221] on li "1000958 - E-Planning 12M [1.37M rows]" at bounding box center [1392, 221] width 319 height 26
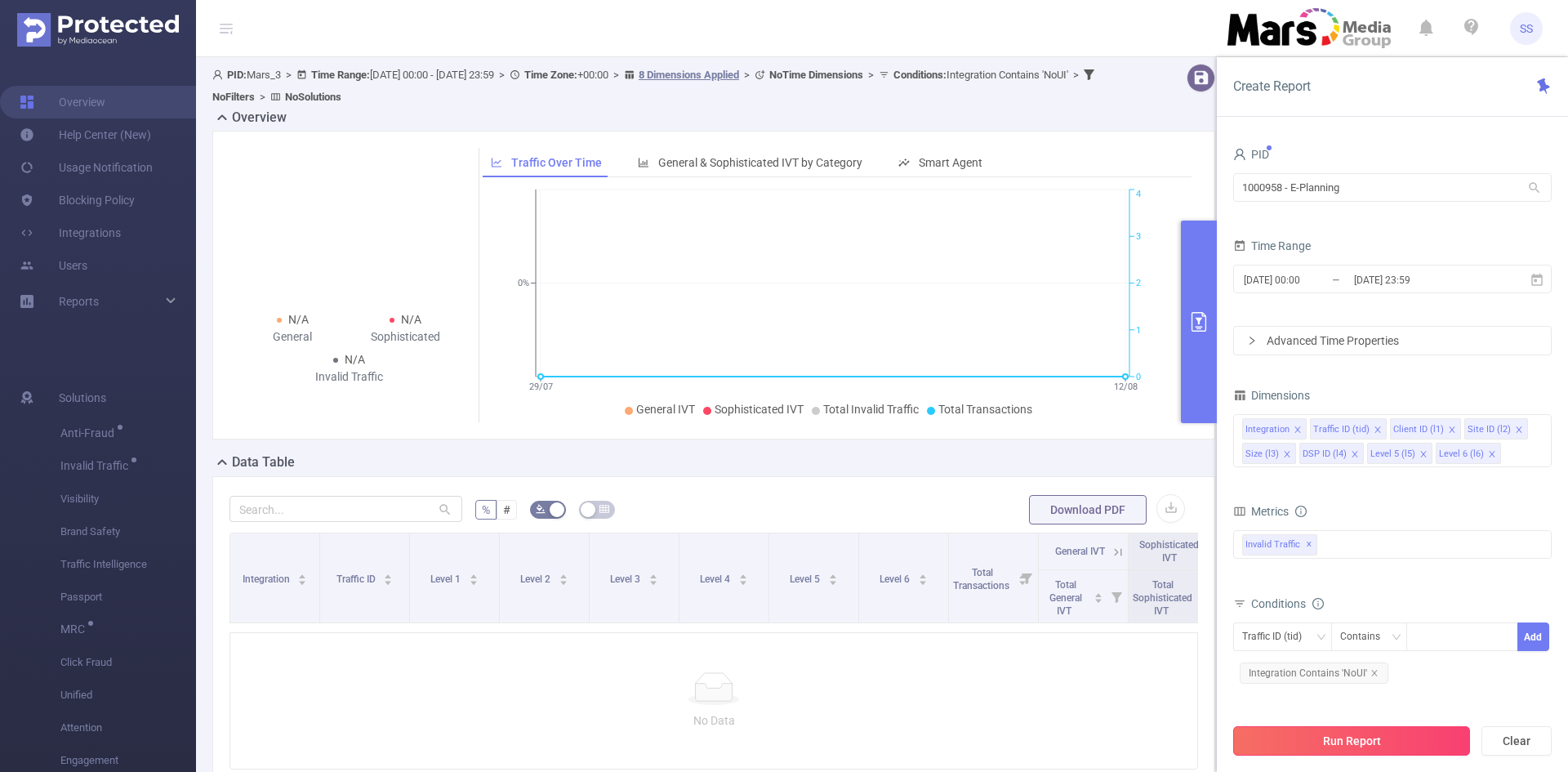
click at [1378, 738] on button "Run Report" at bounding box center [1352, 741] width 237 height 29
drag, startPoint x: 1432, startPoint y: 201, endPoint x: 1199, endPoint y: 199, distance: 233.0
click at [1199, 199] on section "PID: E-Planning > Time Range: 2025-07-29 00:00 - 2025-08-12 23:59 > Time Zone: …" at bounding box center [881, 454] width 1372 height 795
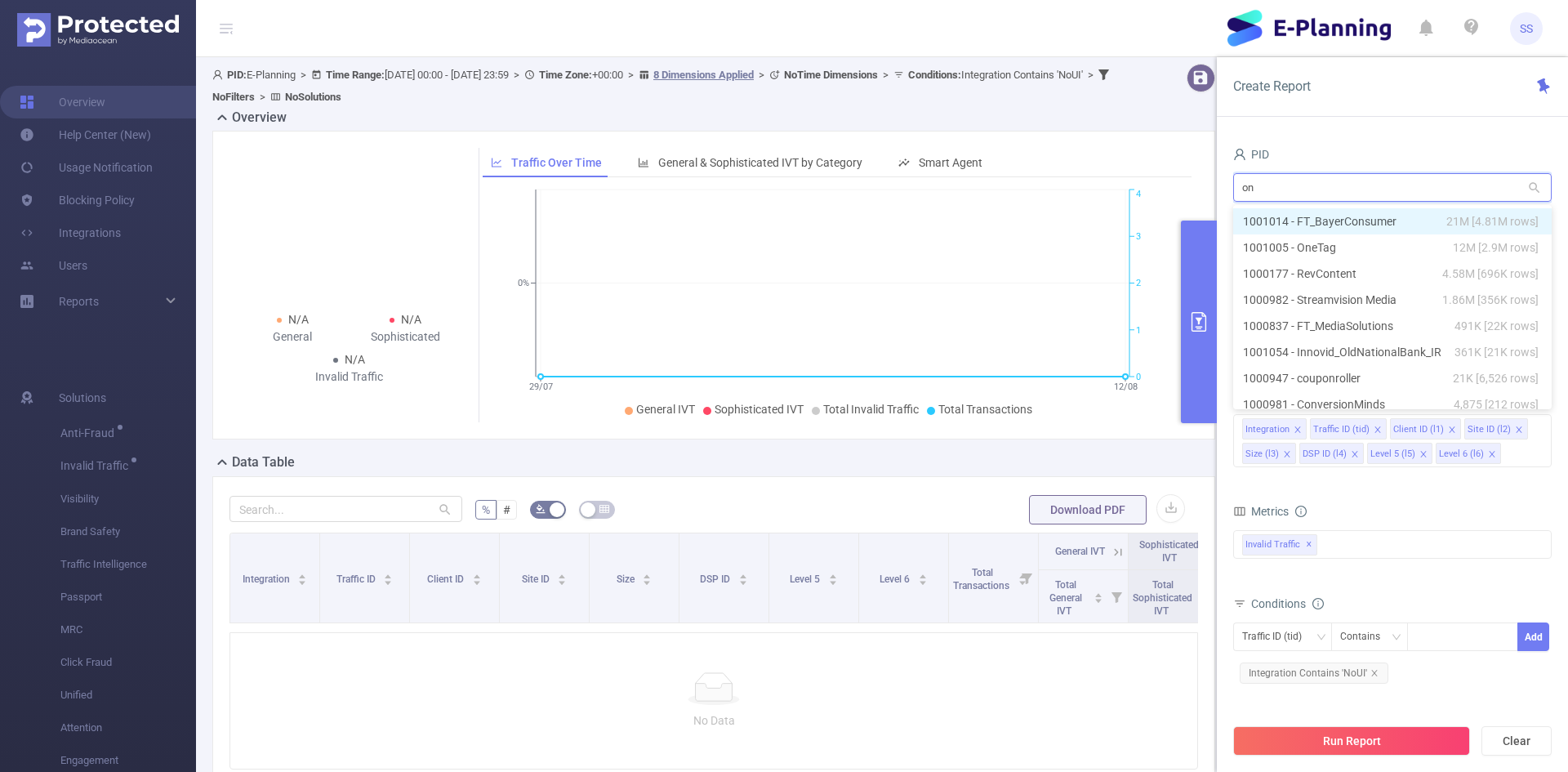
type input "one"
click at [1340, 220] on li "1001005 - OneTag 12M [2.9M rows]" at bounding box center [1392, 221] width 319 height 26
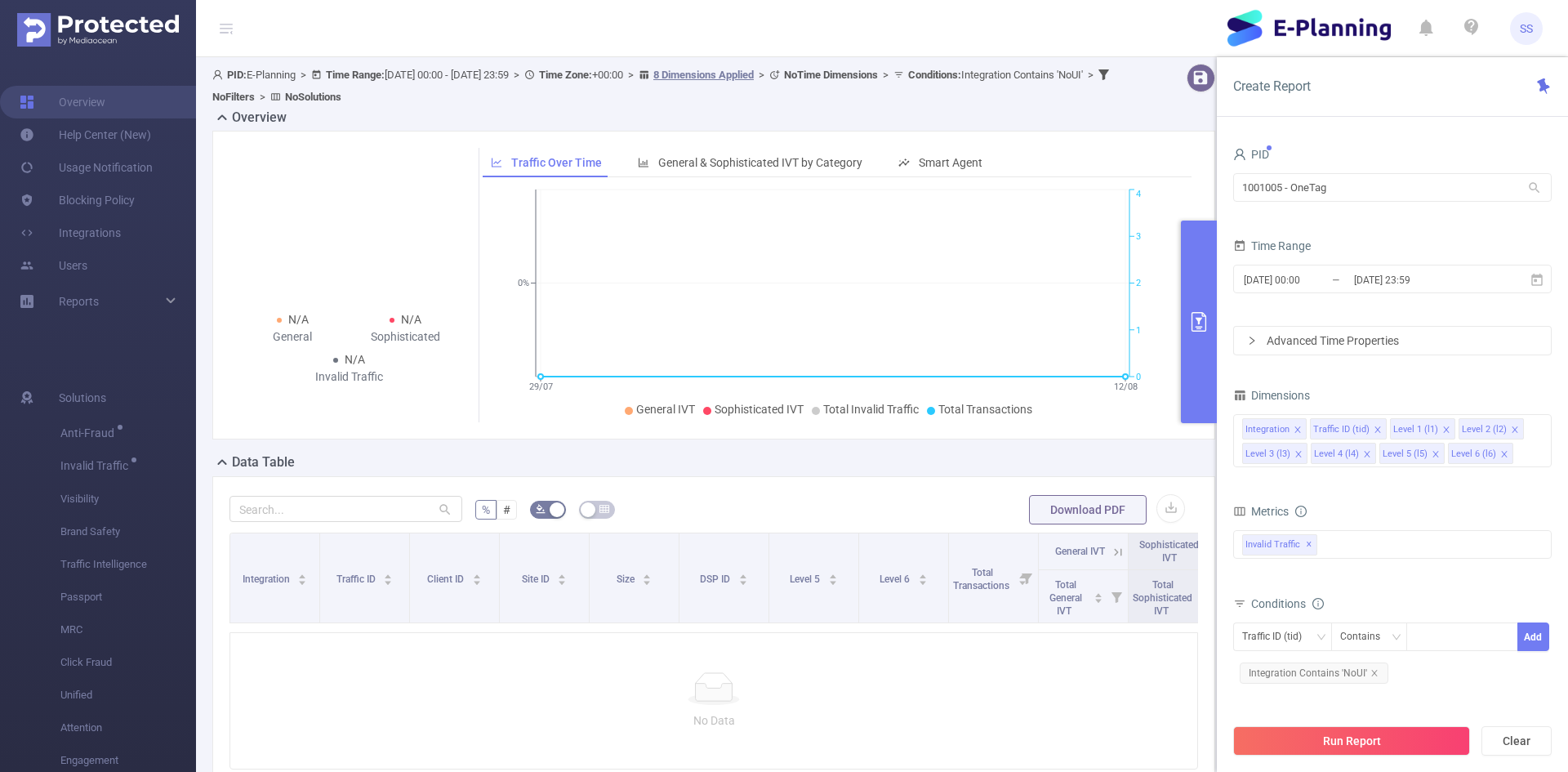
click at [1367, 127] on div "PID 1001005 - OneTag 1001005 - OneTag Time Range 2025-07-29 00:00 _ 2025-08-12 …" at bounding box center [1392, 463] width 351 height 674
click at [1352, 740] on button "Run Report" at bounding box center [1352, 741] width 237 height 29
click at [1430, 267] on span "2025-07-29 00:00 _ 2025-08-12 23:59" at bounding box center [1392, 278] width 319 height 28
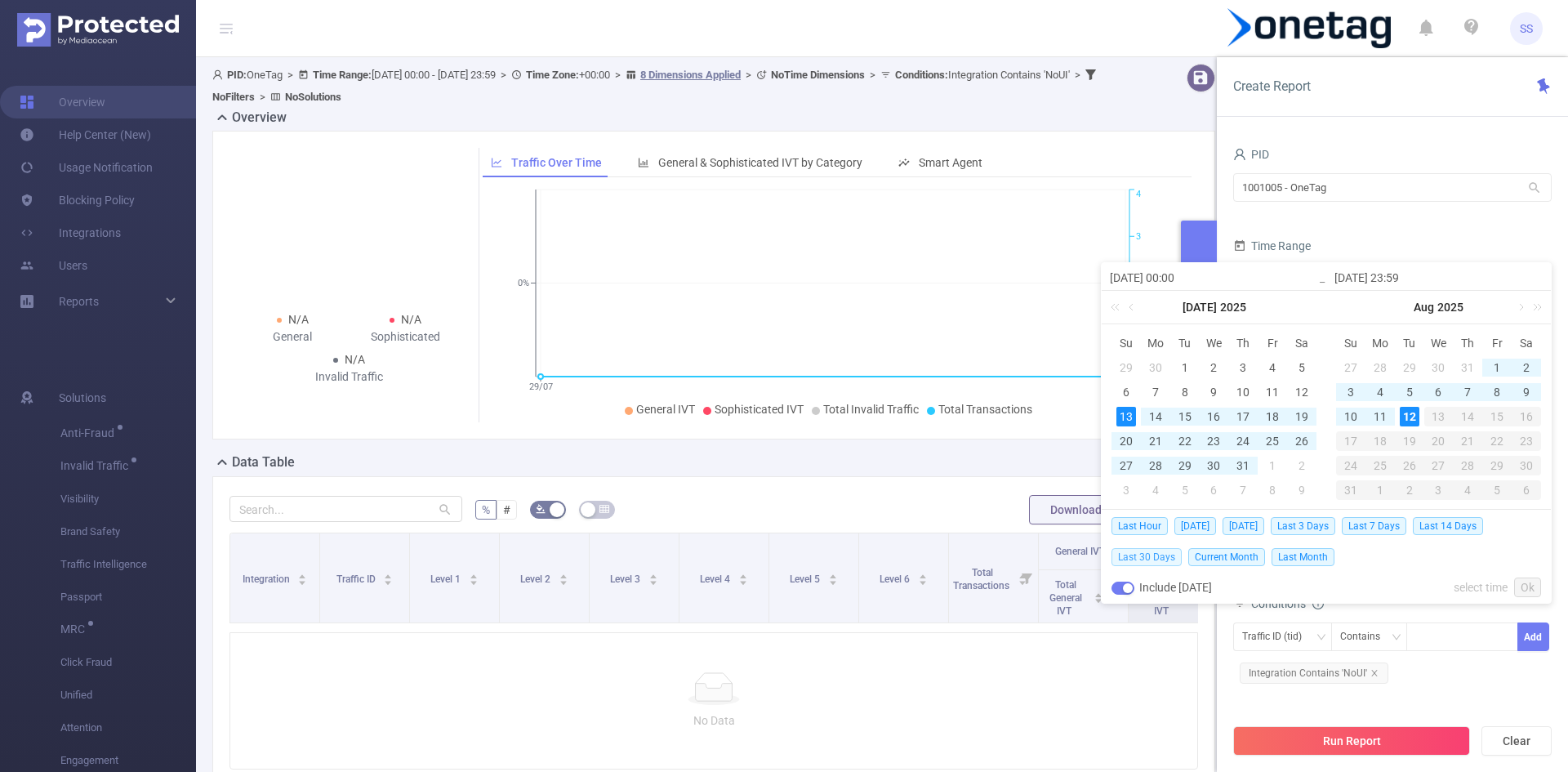
click at [1165, 561] on span "Last 30 Days" at bounding box center [1146, 557] width 70 height 18
type input "2025-07-13 00:00"
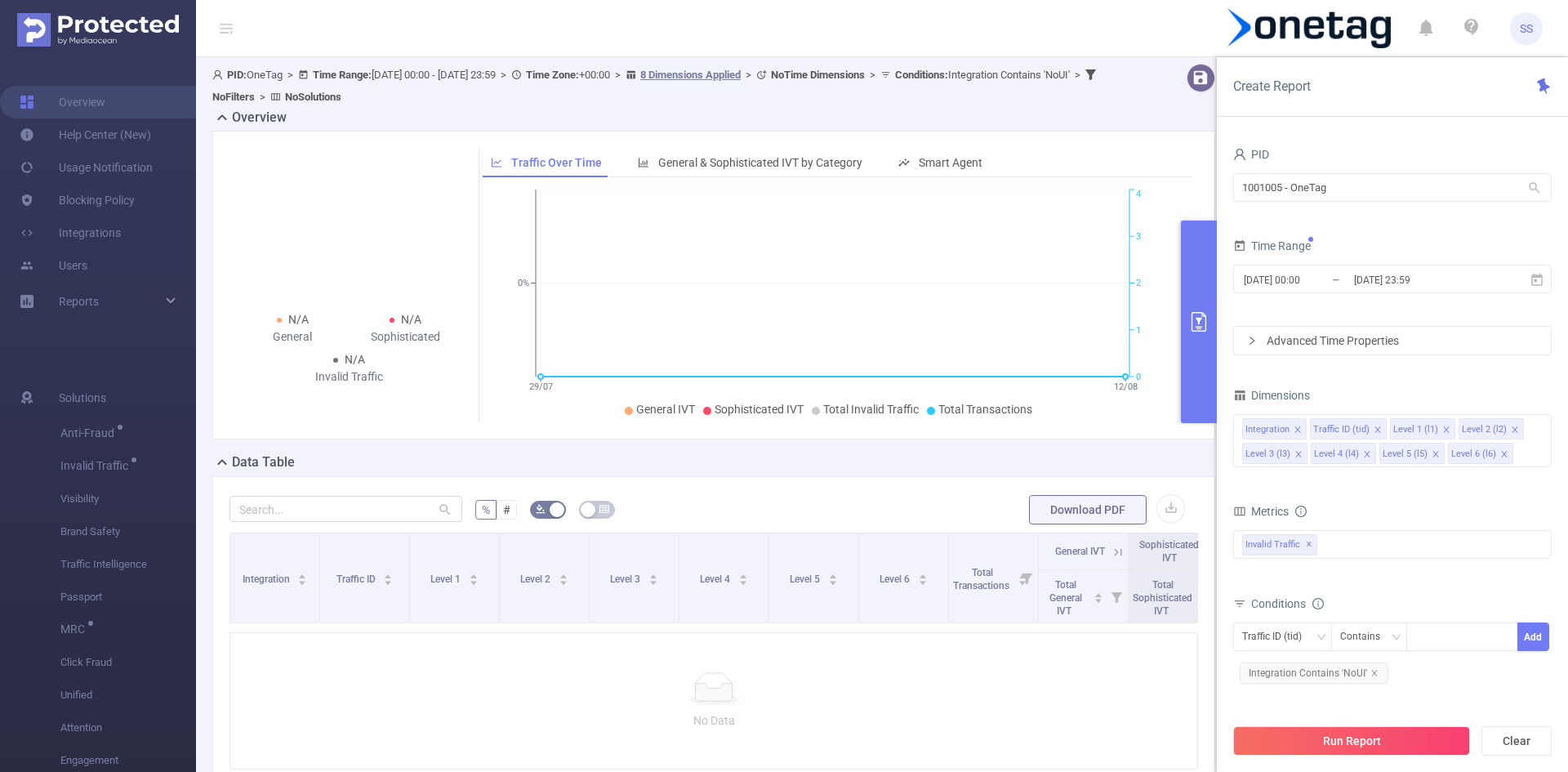
click at [1332, 732] on button "Run Report" at bounding box center [1352, 741] width 237 height 29
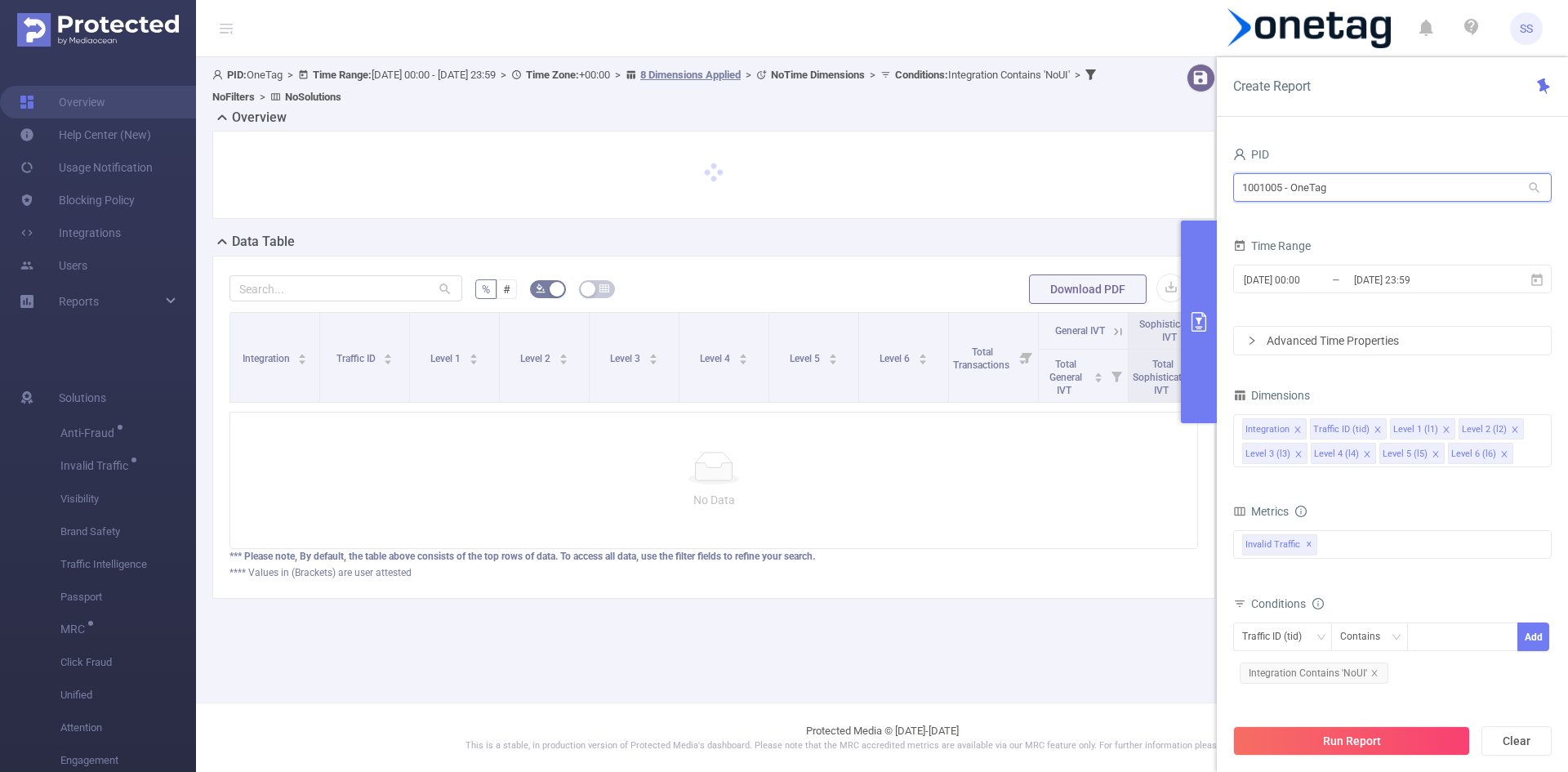
drag, startPoint x: 1384, startPoint y: 190, endPoint x: 1142, endPoint y: 187, distance: 242.0
click at [1142, 187] on section "PID: OneTag > Time Range: 2025-07-13 00:00 - 2025-08-12 23:59 > Time Zone: +00:…" at bounding box center [881, 344] width 1372 height 574
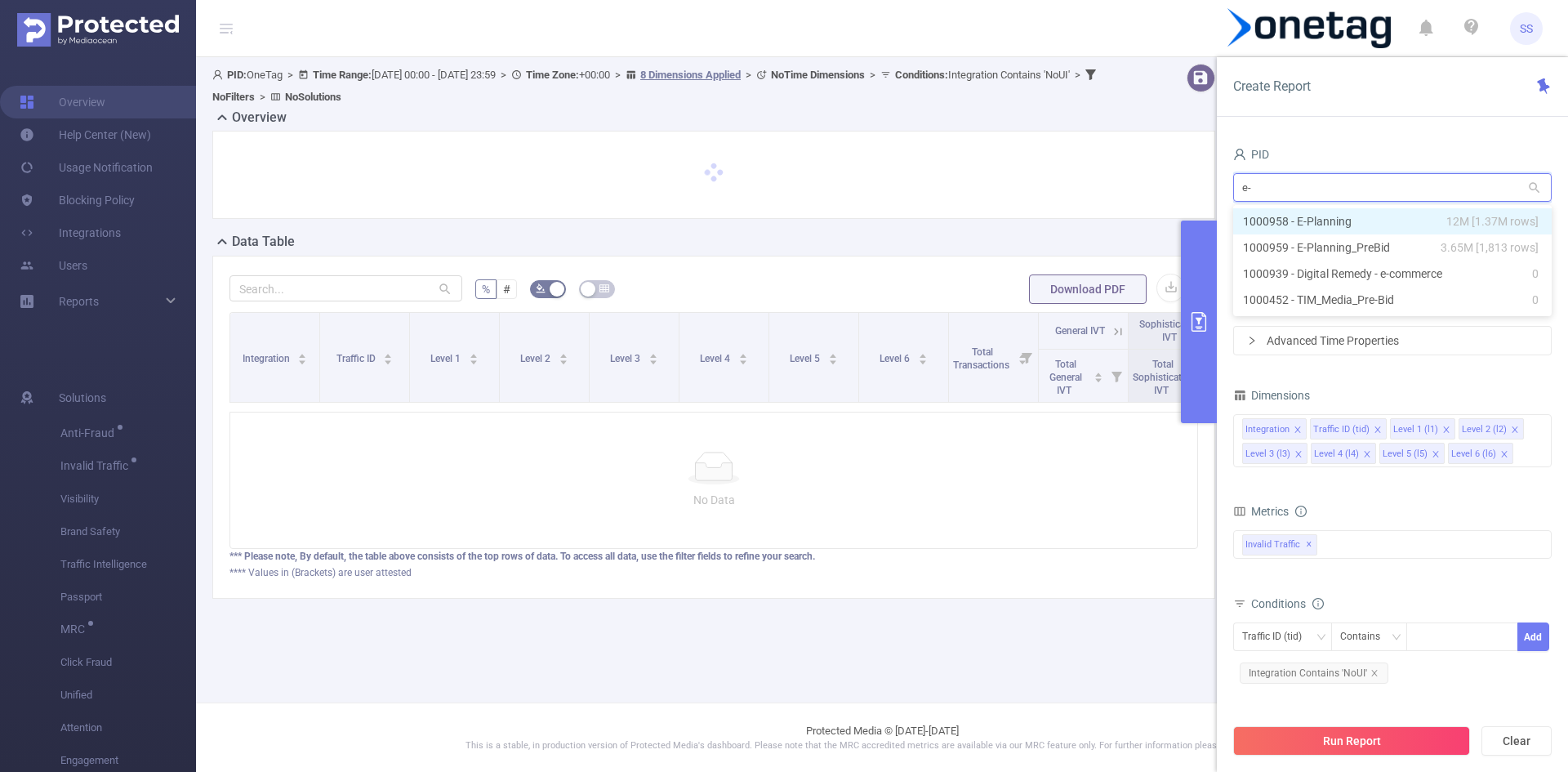
type input "e-p"
click at [1408, 217] on li "1000958 - E-Planning 12M [1.37M rows]" at bounding box center [1392, 221] width 319 height 26
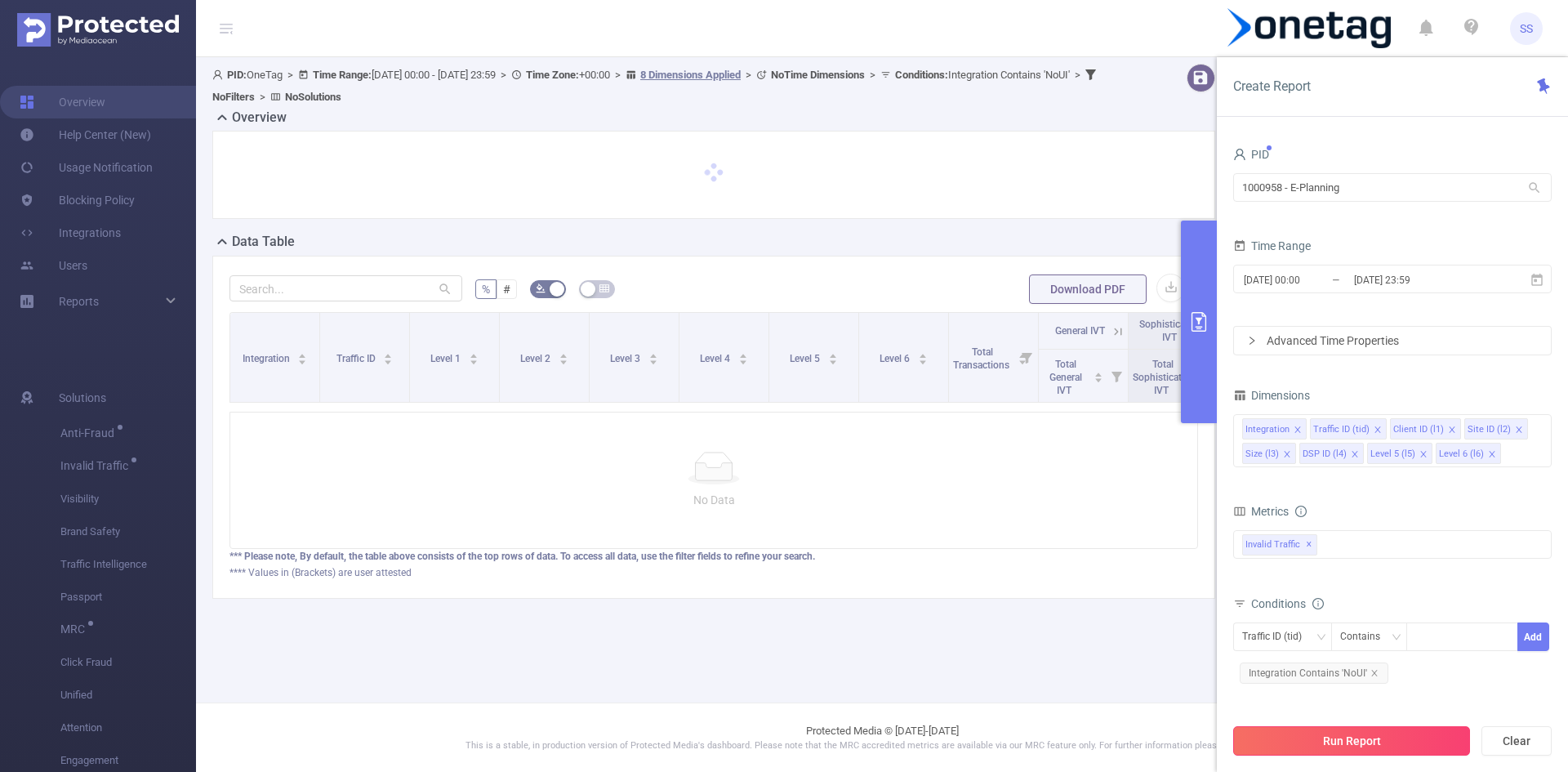
click at [1310, 739] on button "Run Report" at bounding box center [1352, 741] width 237 height 29
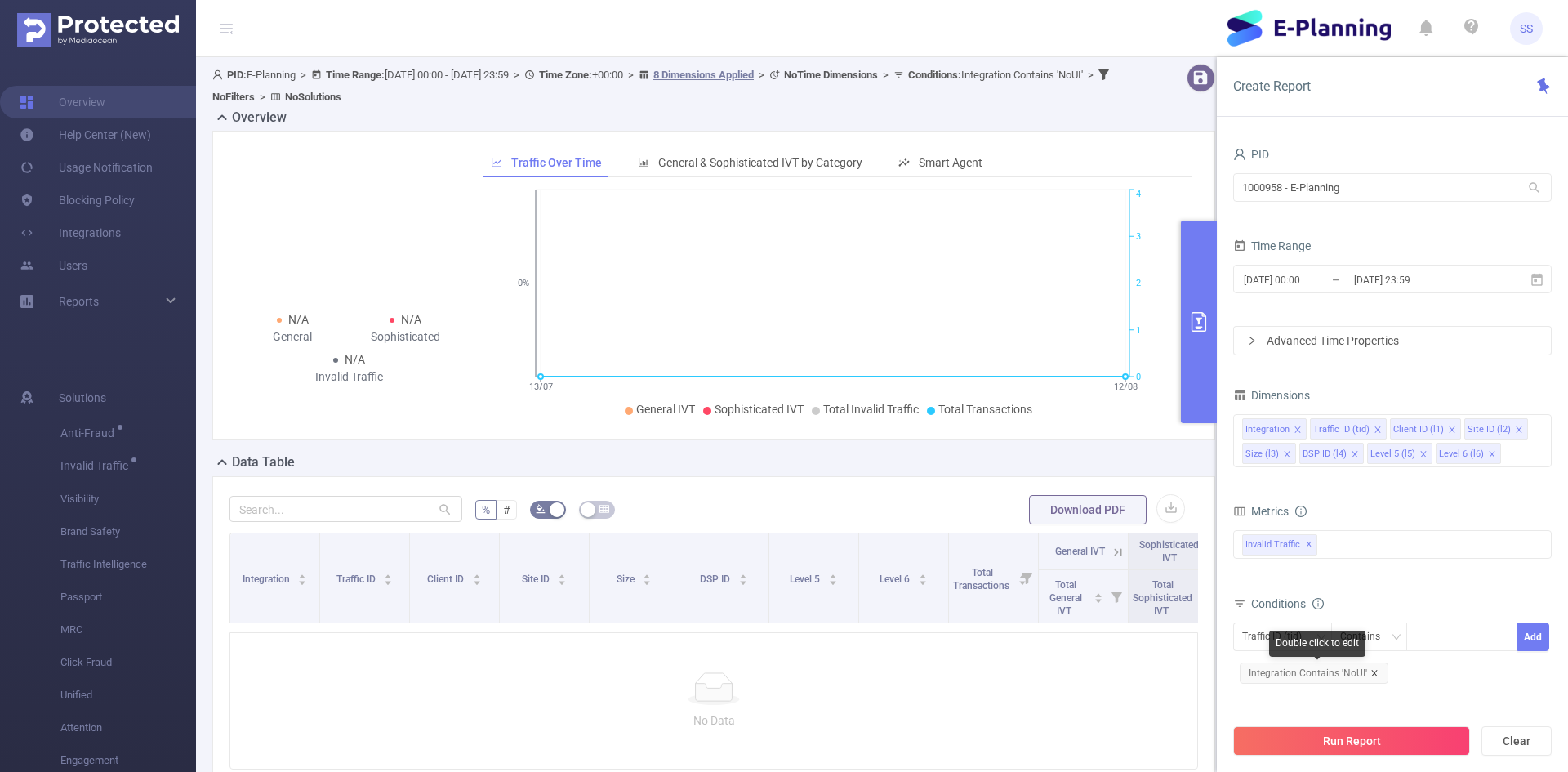
click at [1375, 673] on icon "icon: close" at bounding box center [1374, 673] width 8 height 8
drag, startPoint x: 1416, startPoint y: 185, endPoint x: 1146, endPoint y: 182, distance: 270.0
click at [1146, 182] on section "PID: E-Planning > Time Range: 2025-07-13 00:00 - 2025-08-12 23:59 > Time Zone: …" at bounding box center [881, 454] width 1372 height 795
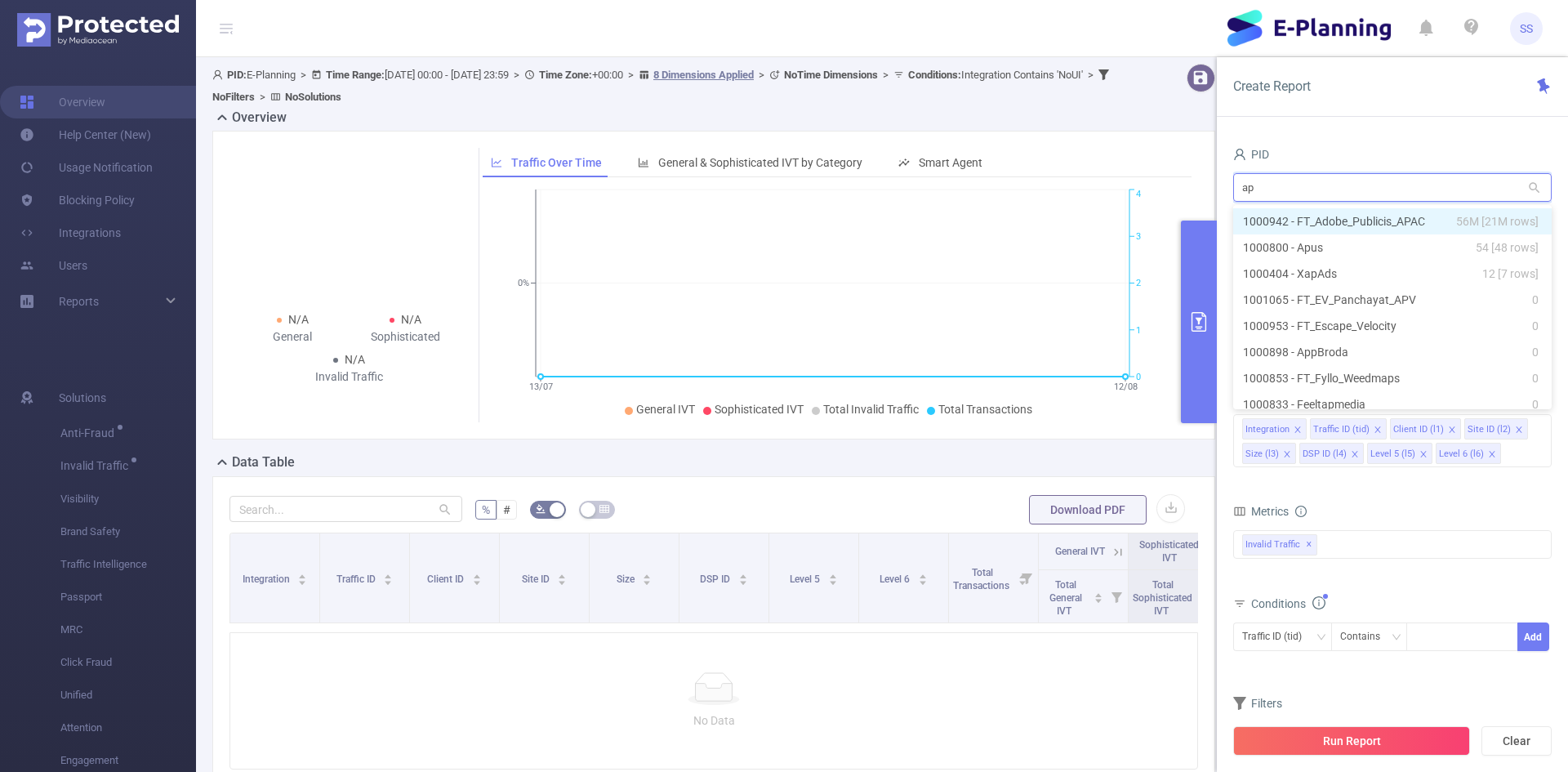
type input "apa"
click at [1436, 215] on li "1000942 - FT_Adobe_Publicis_APAC 56M [21M rows]" at bounding box center [1392, 221] width 319 height 26
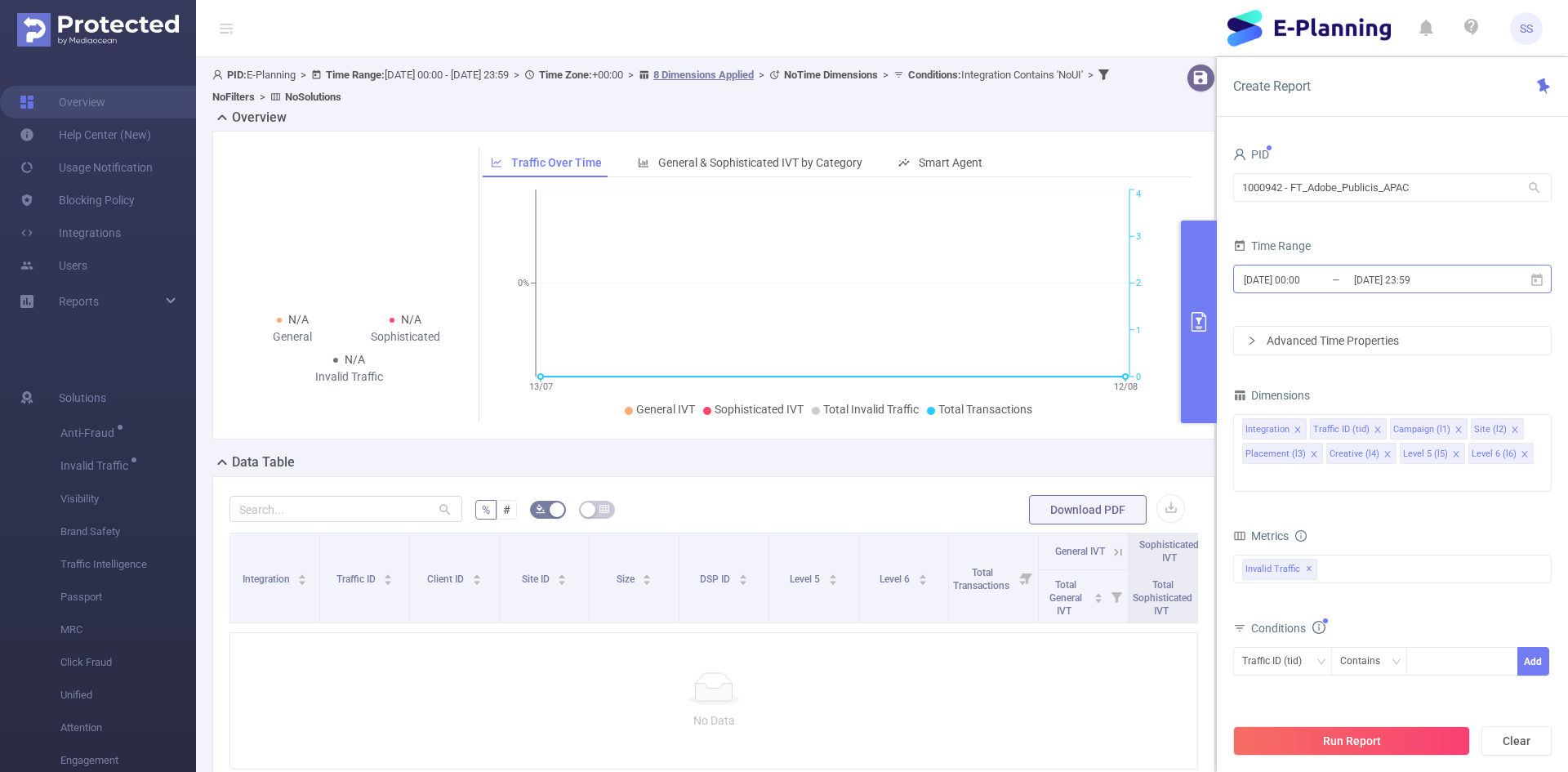
click at [1444, 282] on input "2025-08-12 23:59" at bounding box center [1418, 279] width 132 height 22
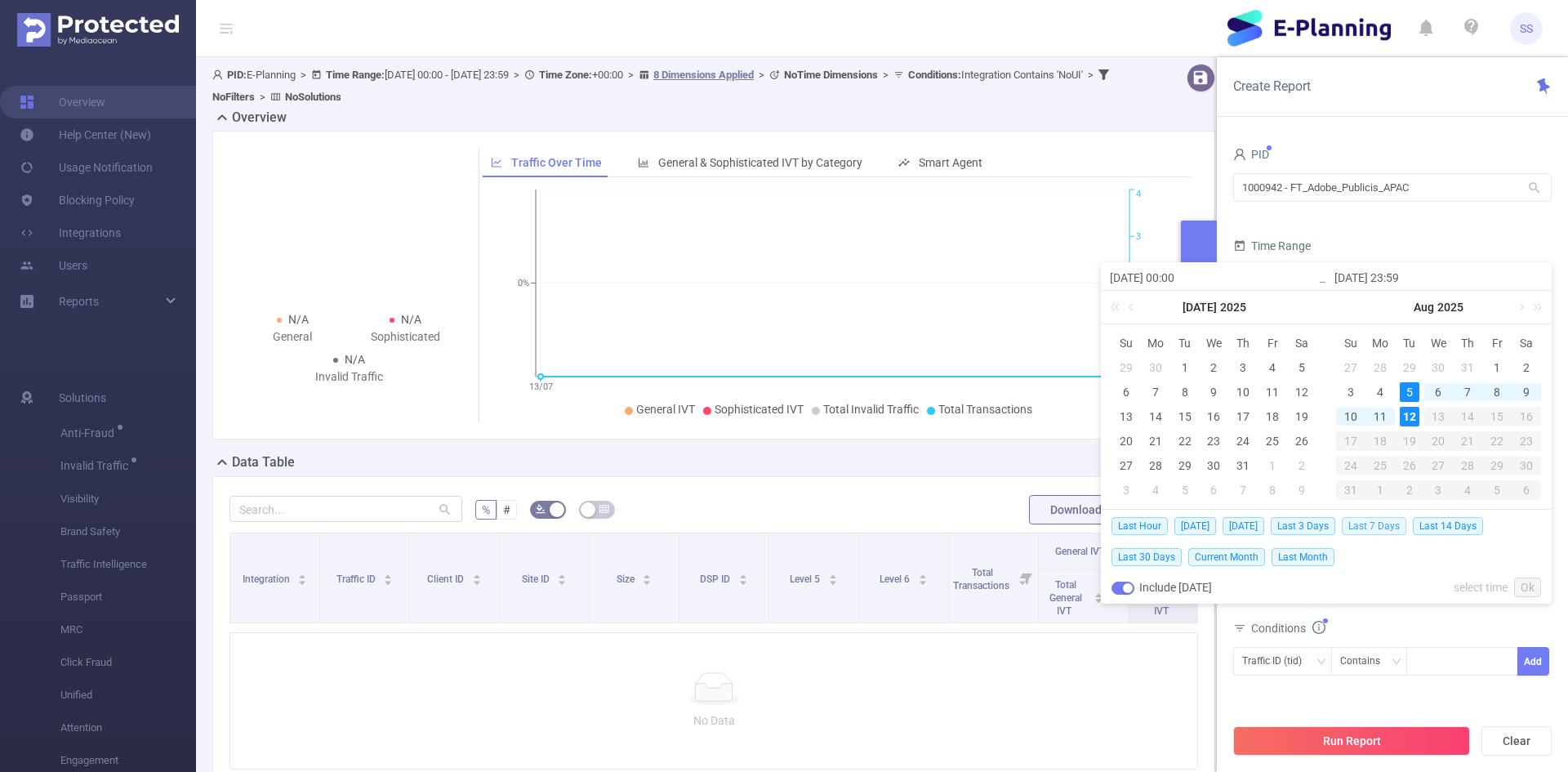
click at [1401, 528] on span "Last 7 Days" at bounding box center [1374, 526] width 64 height 18
type input "[DATE] 00:00"
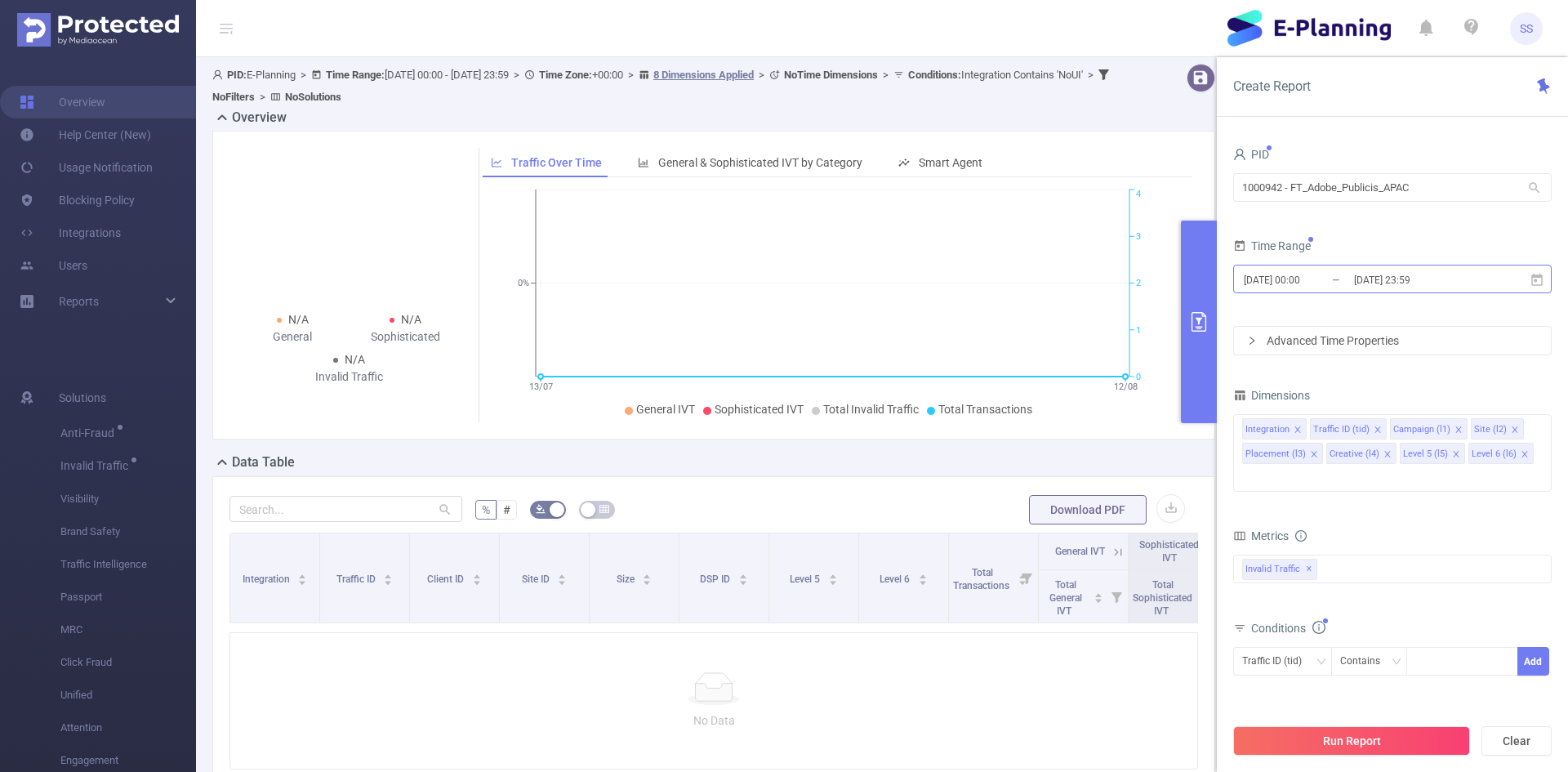
click at [1408, 279] on input "2025-08-12 23:59" at bounding box center [1418, 279] width 132 height 22
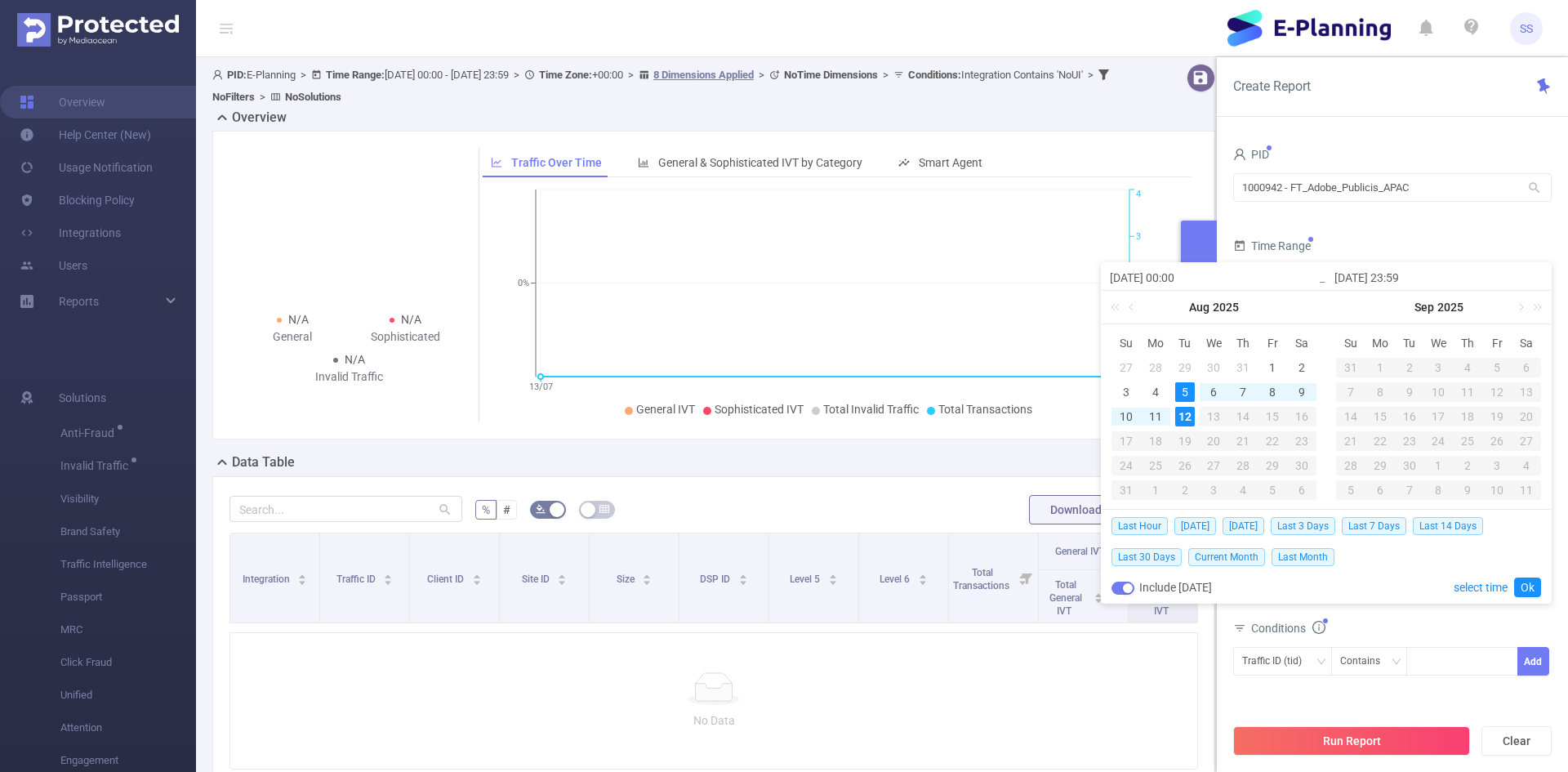
click at [1120, 584] on button "button" at bounding box center [1122, 588] width 23 height 13
type input "[DATE] 23:59"
click at [1373, 524] on span "Last 7 Days" at bounding box center [1374, 526] width 64 height 18
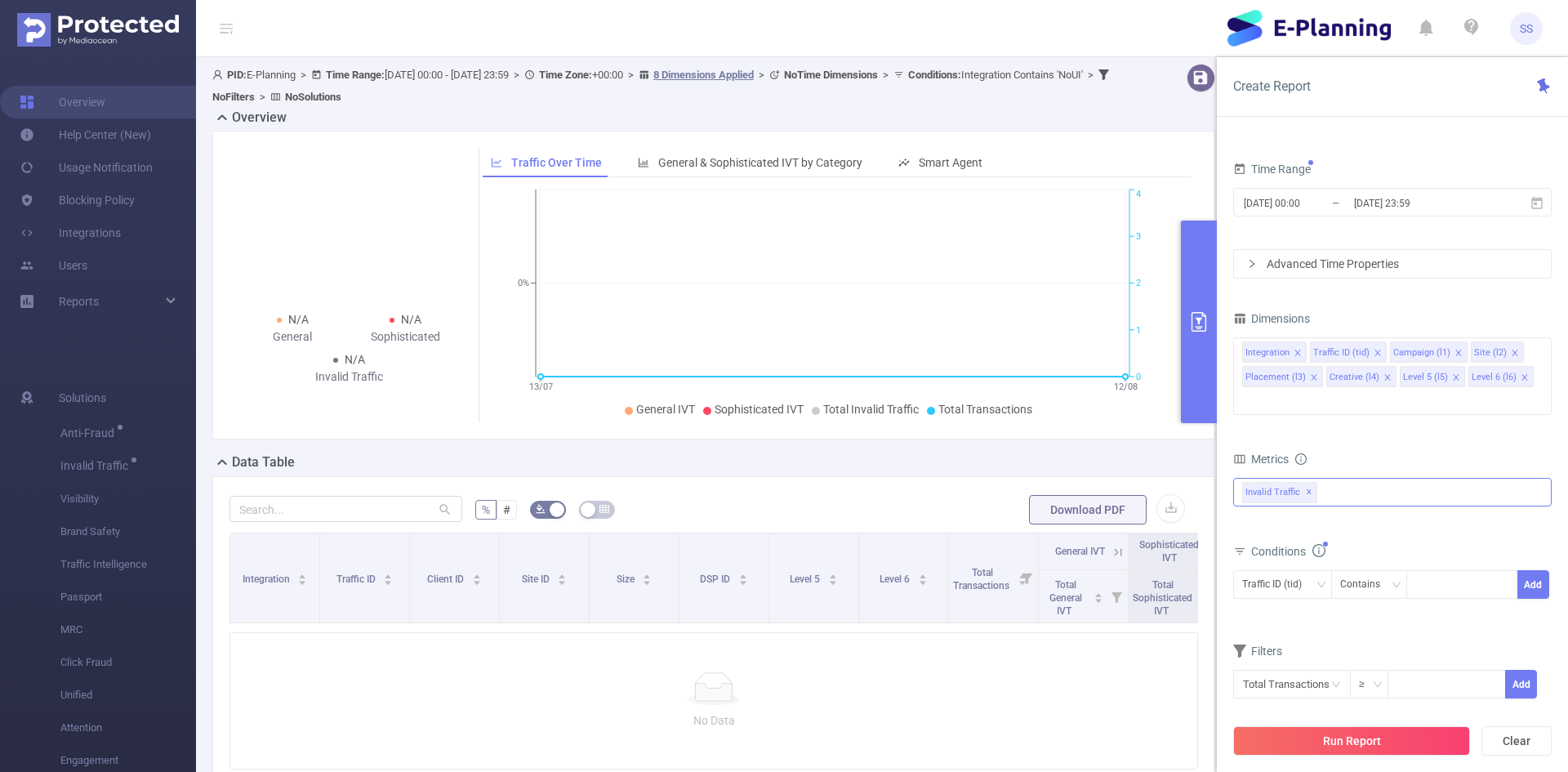
click at [1308, 482] on span "✕" at bounding box center [1309, 492] width 6 height 19
click at [1328, 726] on div "Run Report Clear" at bounding box center [1392, 741] width 351 height 62
click at [1331, 744] on button "Run Report" at bounding box center [1352, 741] width 237 height 29
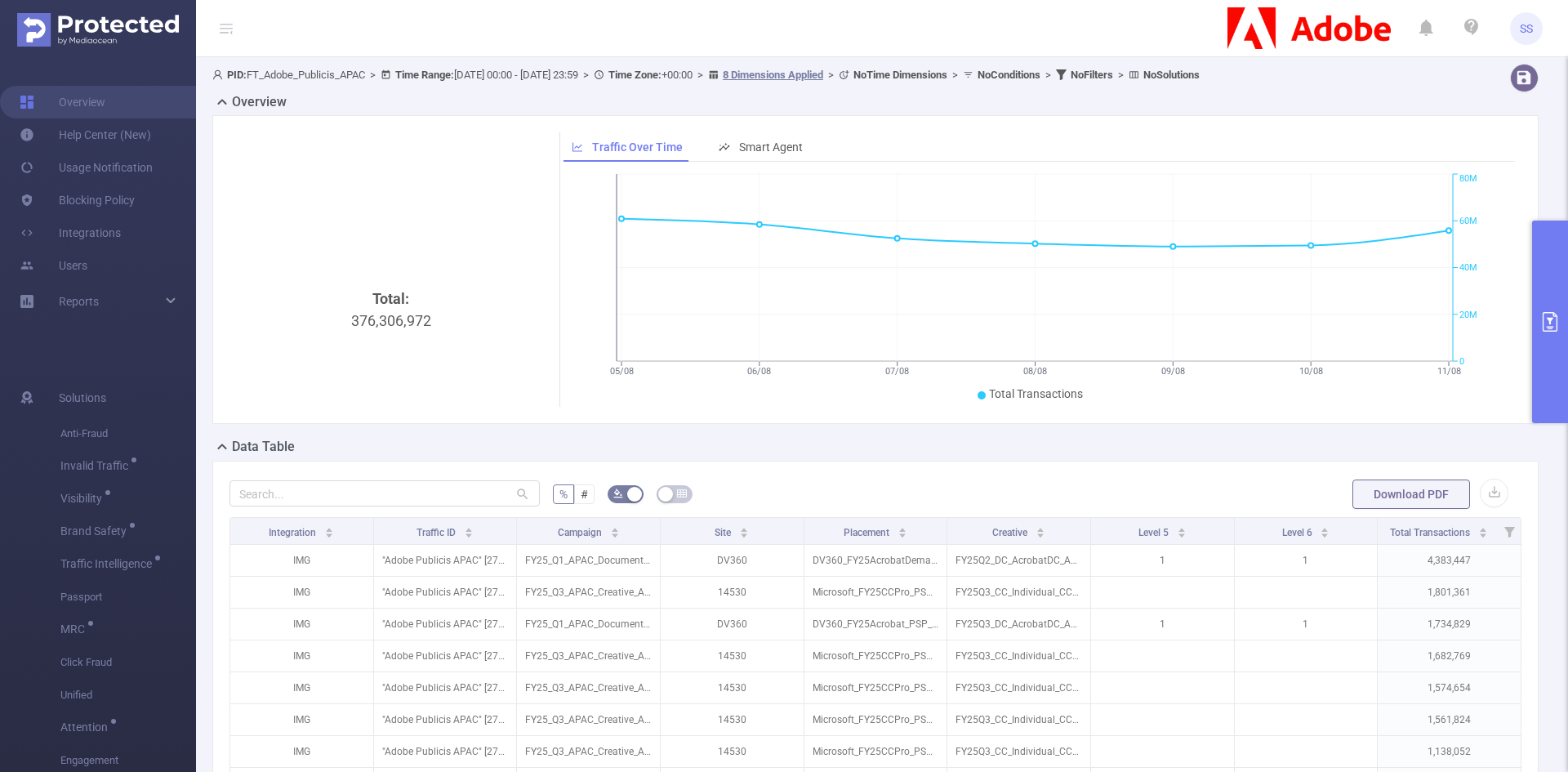
click at [392, 316] on div "Total: 376,306,972" at bounding box center [392, 425] width 311 height 275
click at [421, 312] on div "Total: 376,306,972" at bounding box center [392, 425] width 311 height 275
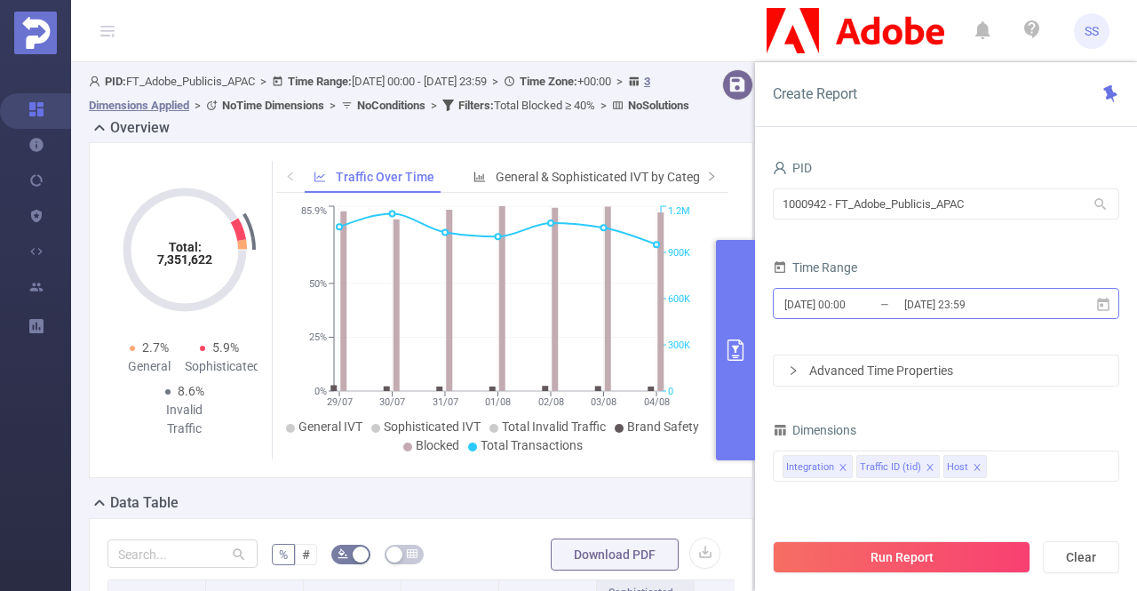
click at [935, 314] on input "2025-08-04 23:59" at bounding box center [975, 304] width 144 height 24
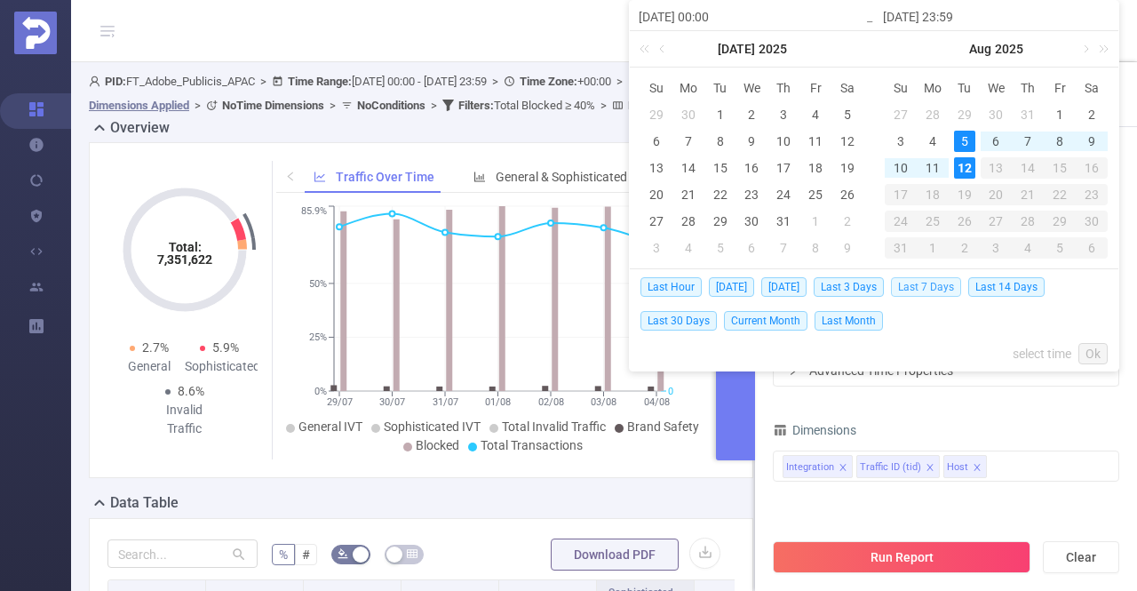
click at [933, 283] on span "Last 7 Days" at bounding box center [926, 287] width 70 height 20
type input "[DATE] 00:00"
type input "[DATE] 23:59"
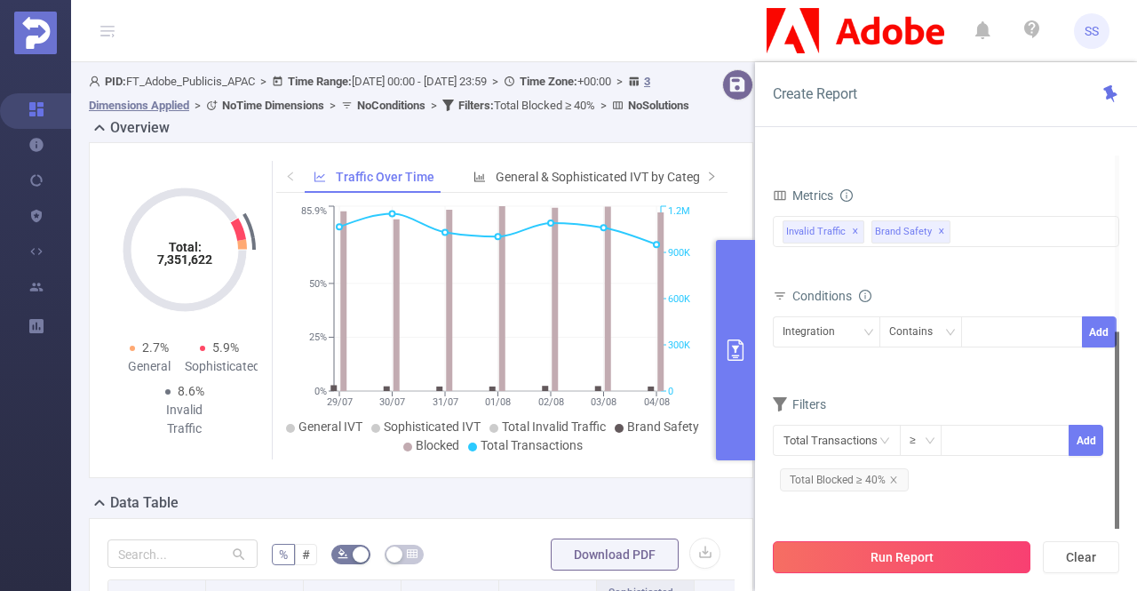
click at [918, 573] on button "Run Report" at bounding box center [902, 557] width 258 height 32
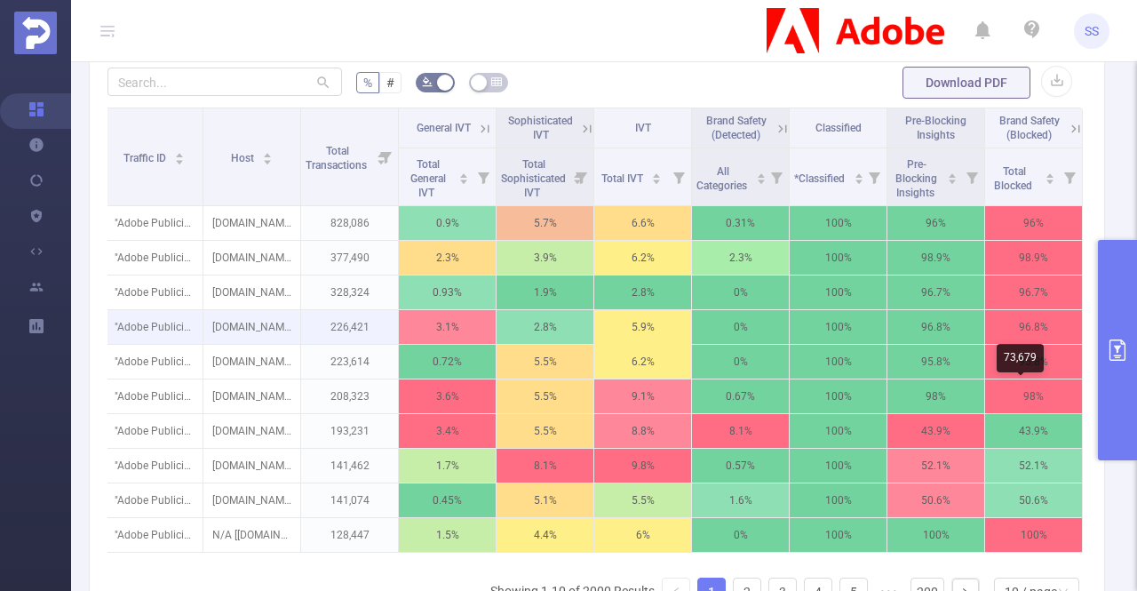
scroll to position [444, 0]
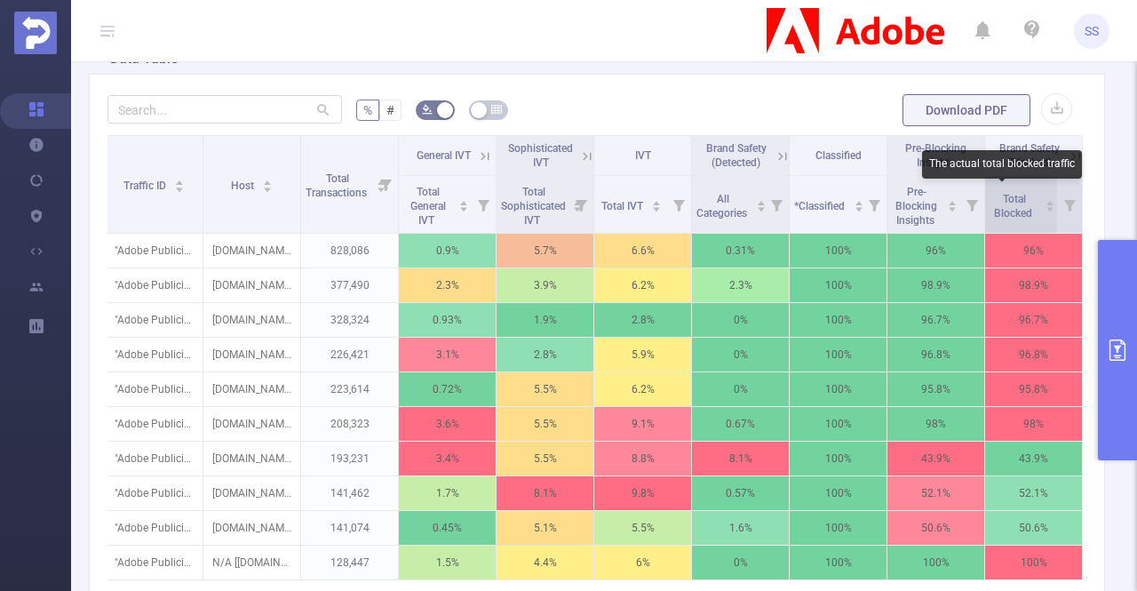
click at [1009, 205] on span "Total Blocked" at bounding box center [1014, 206] width 41 height 27
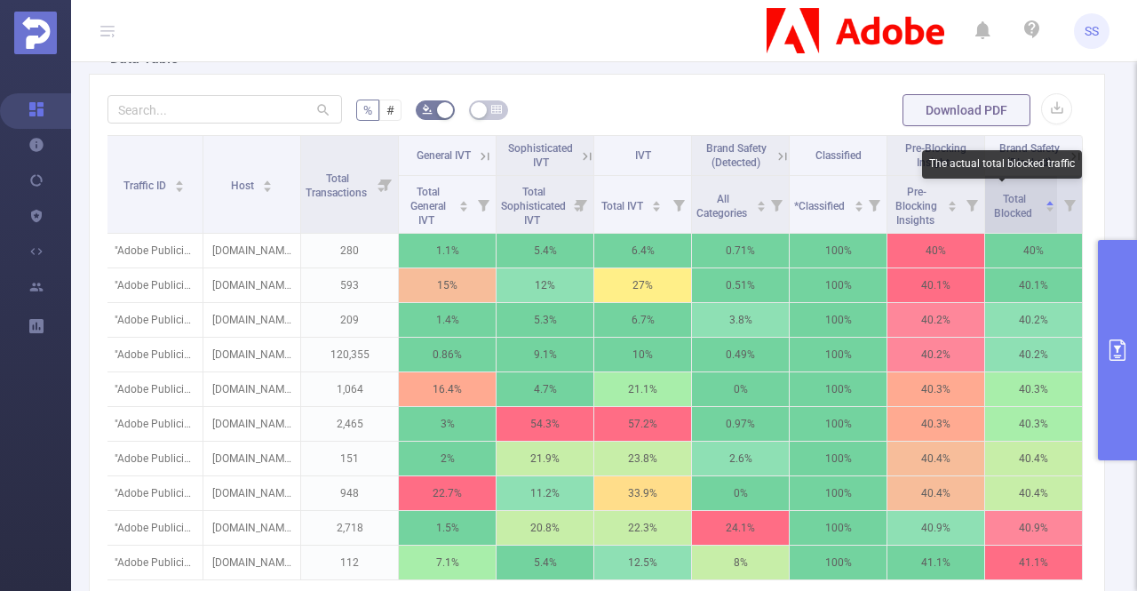
click at [1009, 205] on span "Total Blocked" at bounding box center [1014, 206] width 41 height 27
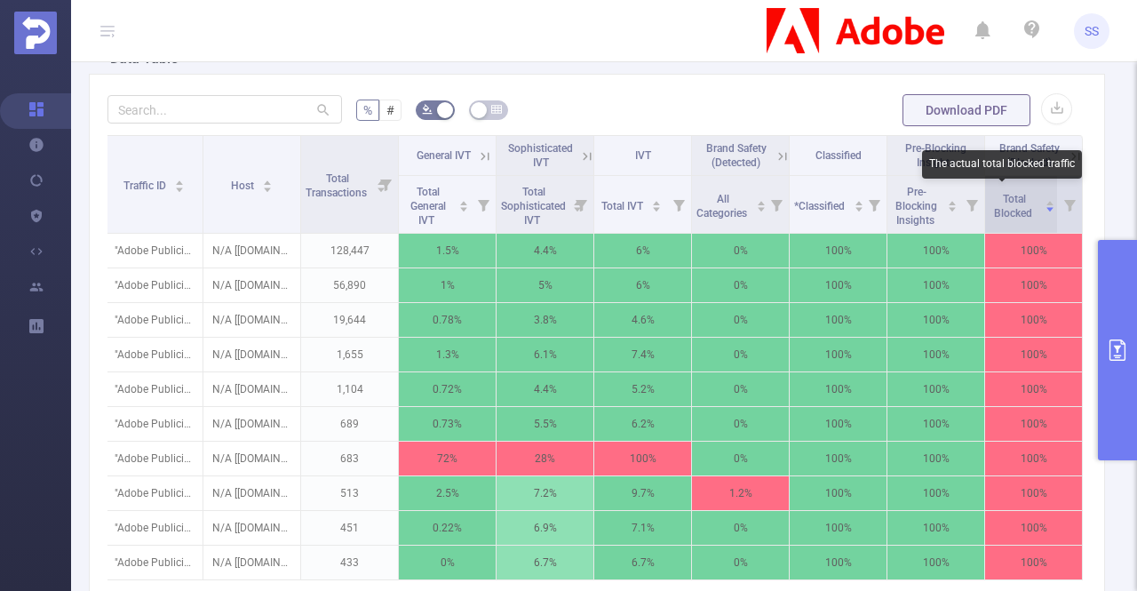
click at [1009, 205] on span "Total Blocked" at bounding box center [1014, 206] width 41 height 27
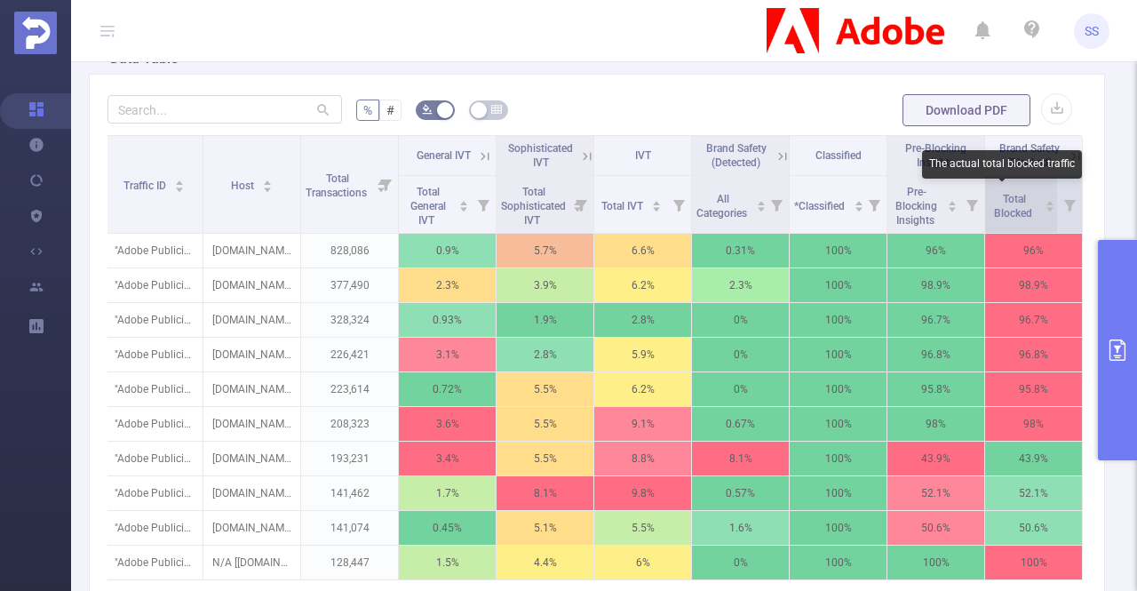
click at [1009, 205] on span "Total Blocked" at bounding box center [1014, 206] width 41 height 27
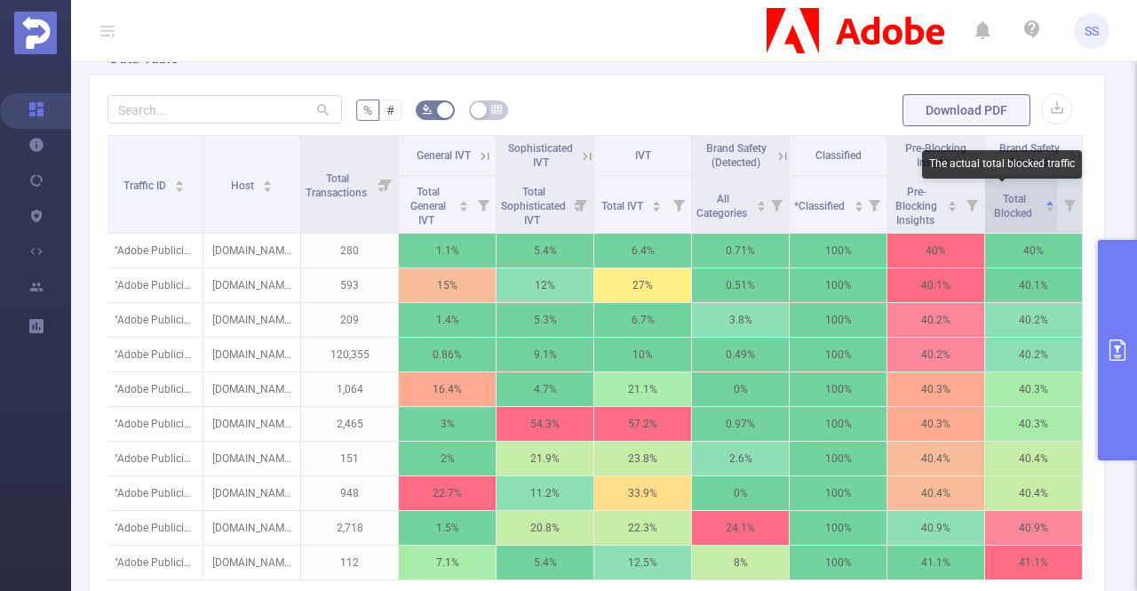
click at [1009, 205] on span "Total Blocked" at bounding box center [1014, 206] width 41 height 27
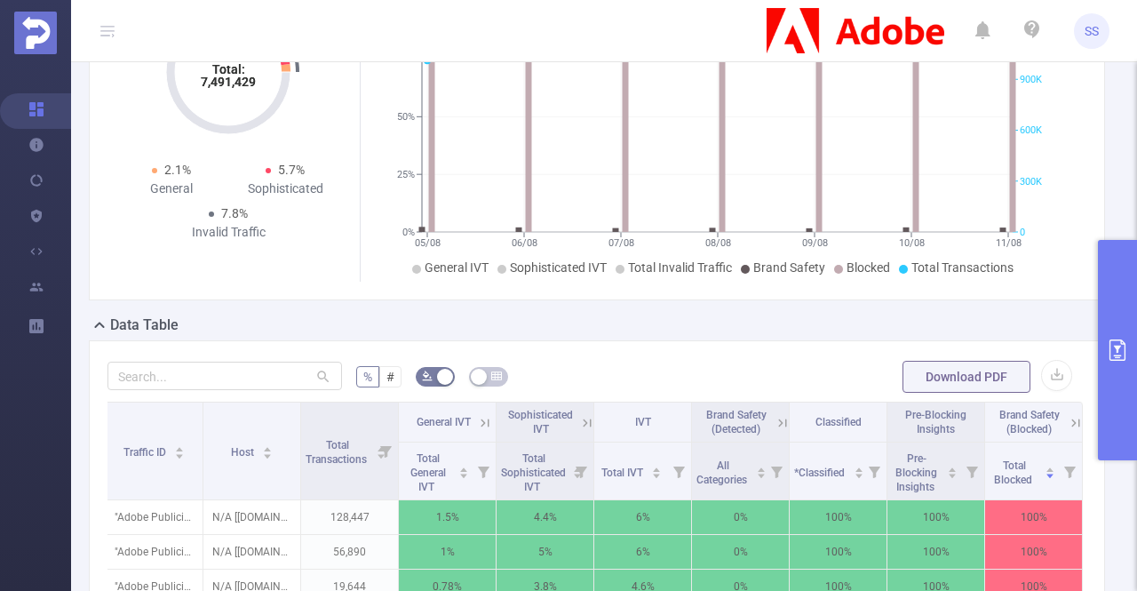
scroll to position [0, 0]
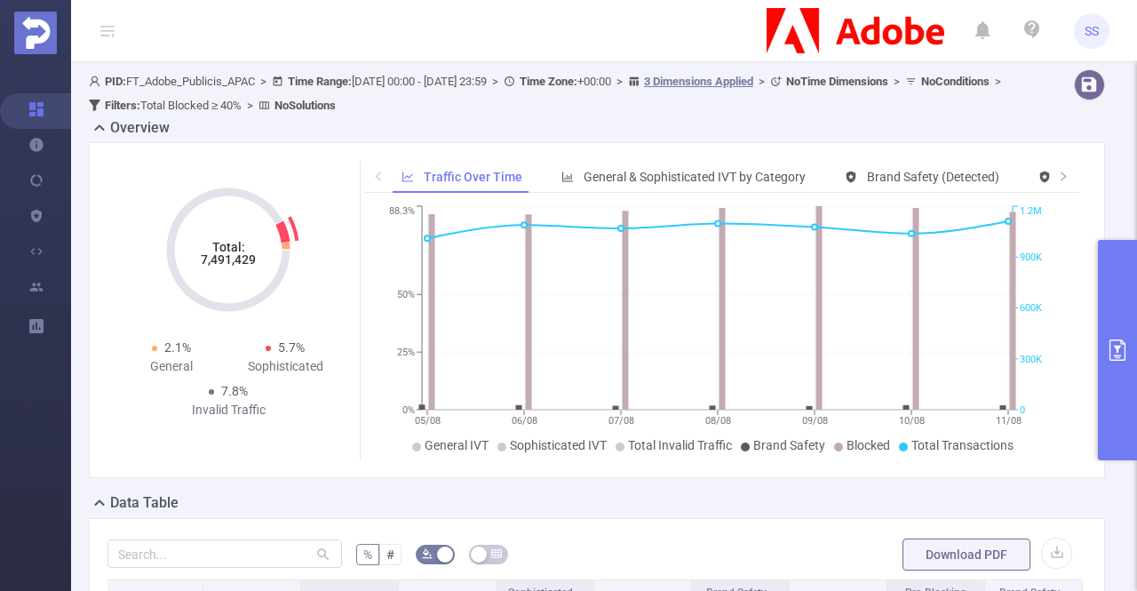
click at [228, 259] on tspan "7,491,429" at bounding box center [228, 259] width 55 height 14
drag, startPoint x: 228, startPoint y: 259, endPoint x: 283, endPoint y: 299, distance: 67.9
click at [228, 258] on tspan "7,491,429" at bounding box center [228, 259] width 55 height 14
copy tspan "7,491,429"
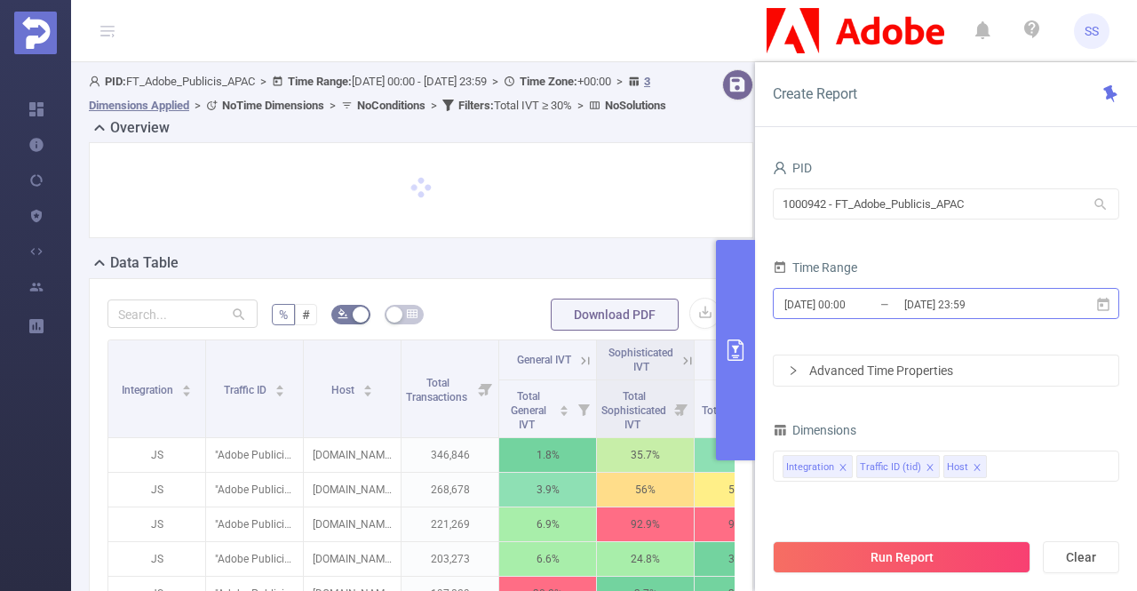
click at [980, 306] on input "2025-08-04 23:59" at bounding box center [975, 304] width 144 height 24
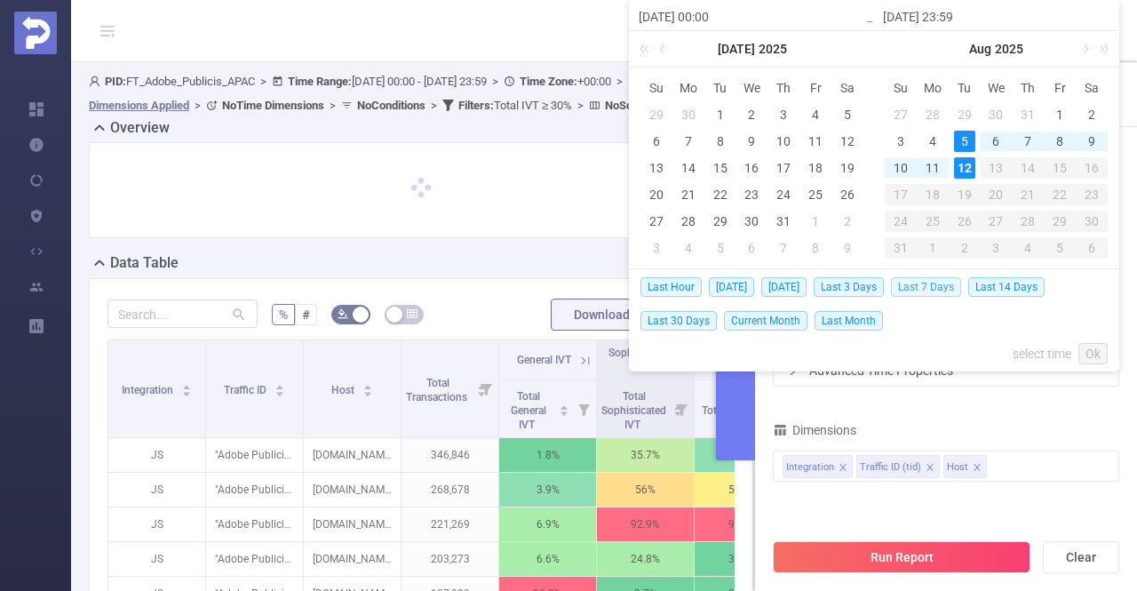
click at [952, 287] on span "Last 7 Days" at bounding box center [926, 287] width 70 height 20
type input "[DATE] 00:00"
type input "[DATE] 23:59"
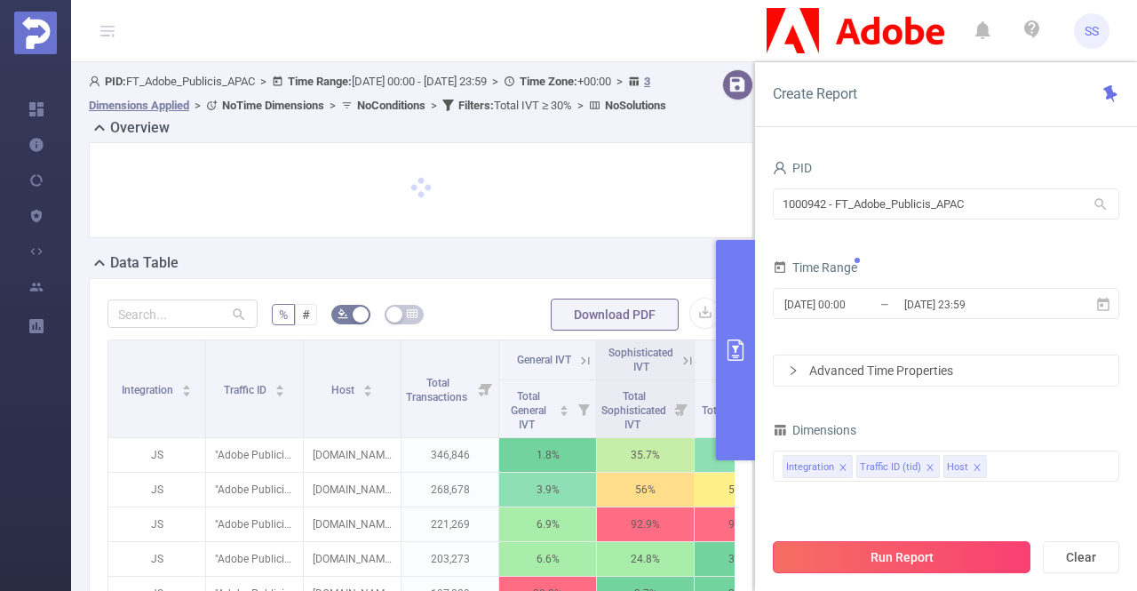
click at [969, 561] on button "Run Report" at bounding box center [902, 557] width 258 height 32
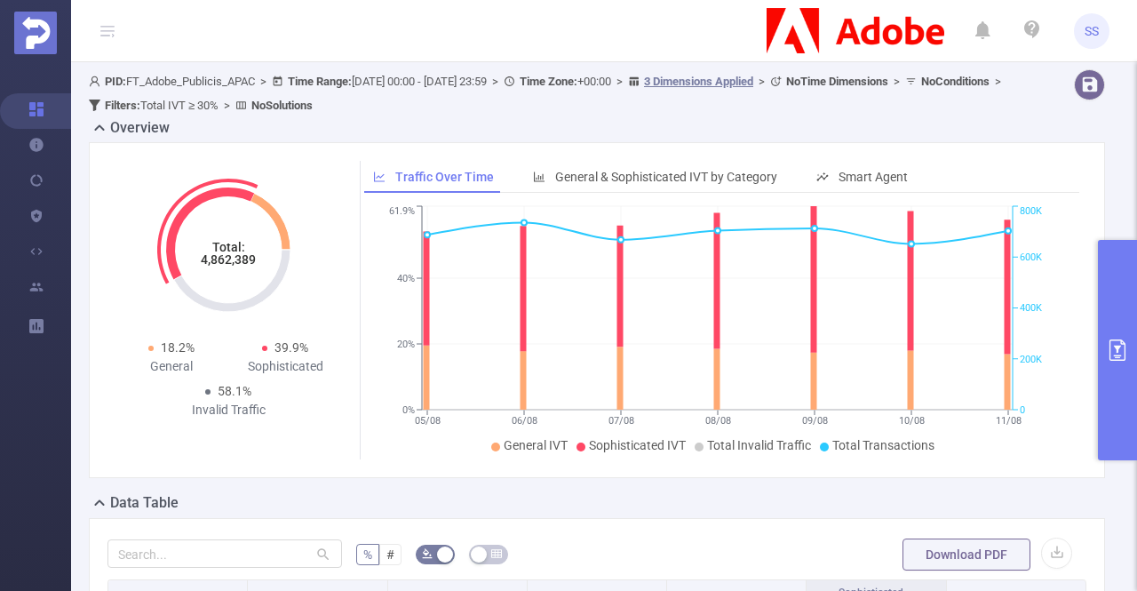
click at [226, 264] on tspan "4,862,389" at bounding box center [228, 259] width 55 height 14
copy tspan "4,862,389"
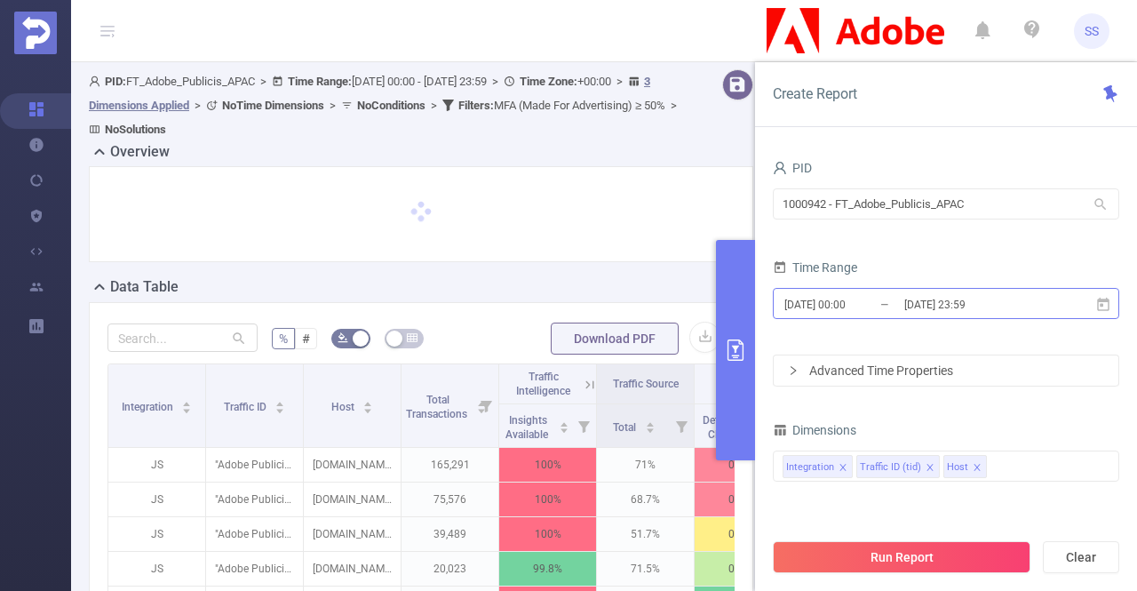
click at [973, 303] on input "2025-08-04 23:59" at bounding box center [975, 304] width 144 height 24
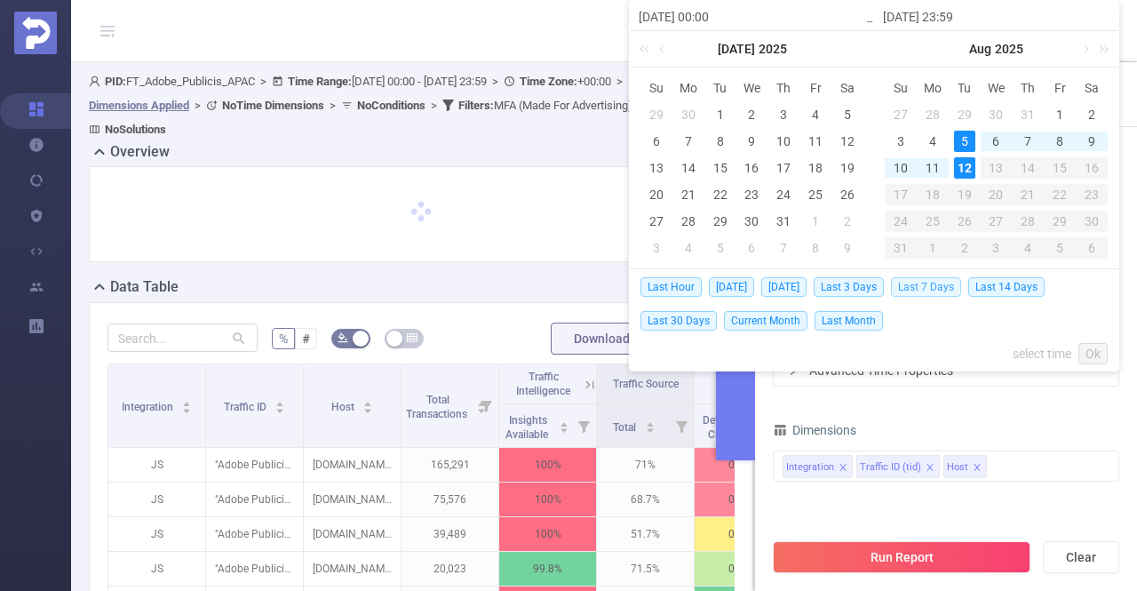
click at [958, 295] on span "Last 7 Days" at bounding box center [926, 287] width 70 height 20
type input "[DATE] 00:00"
type input "[DATE] 23:59"
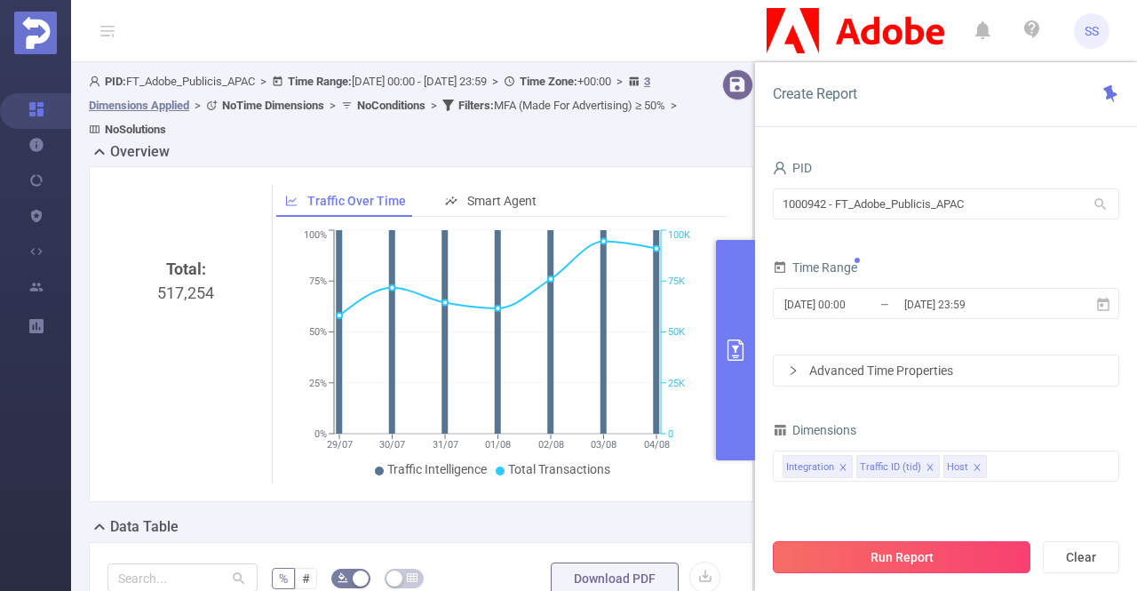
click at [878, 559] on button "Run Report" at bounding box center [902, 557] width 258 height 32
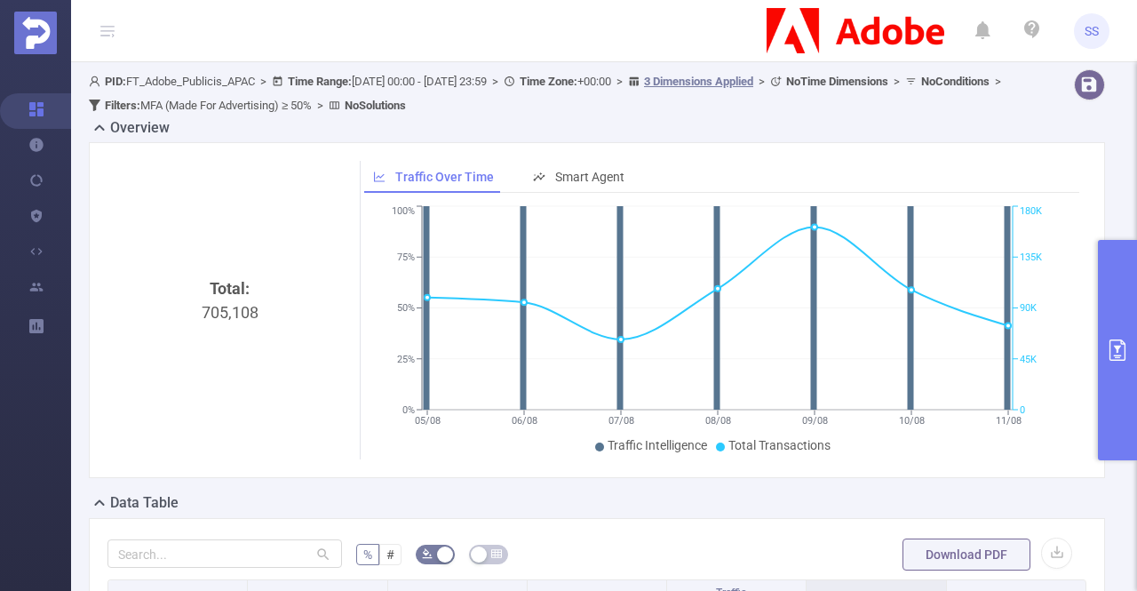
click at [235, 317] on div "Total: 705,108" at bounding box center [230, 425] width 231 height 299
copy div "705,108"
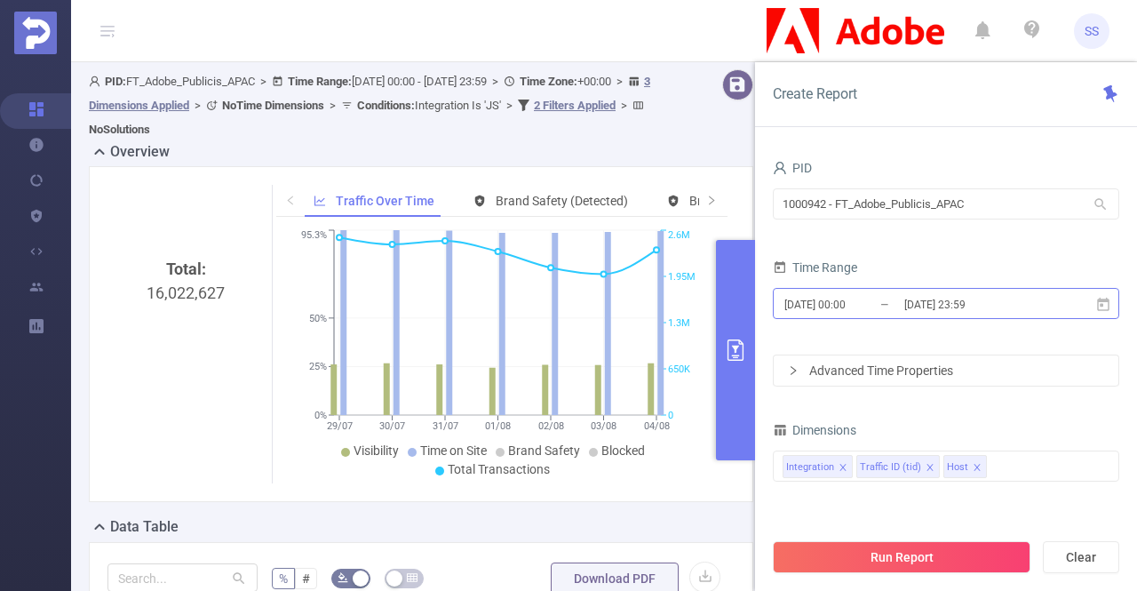
click at [986, 305] on input "[DATE] 23:59" at bounding box center [975, 304] width 144 height 24
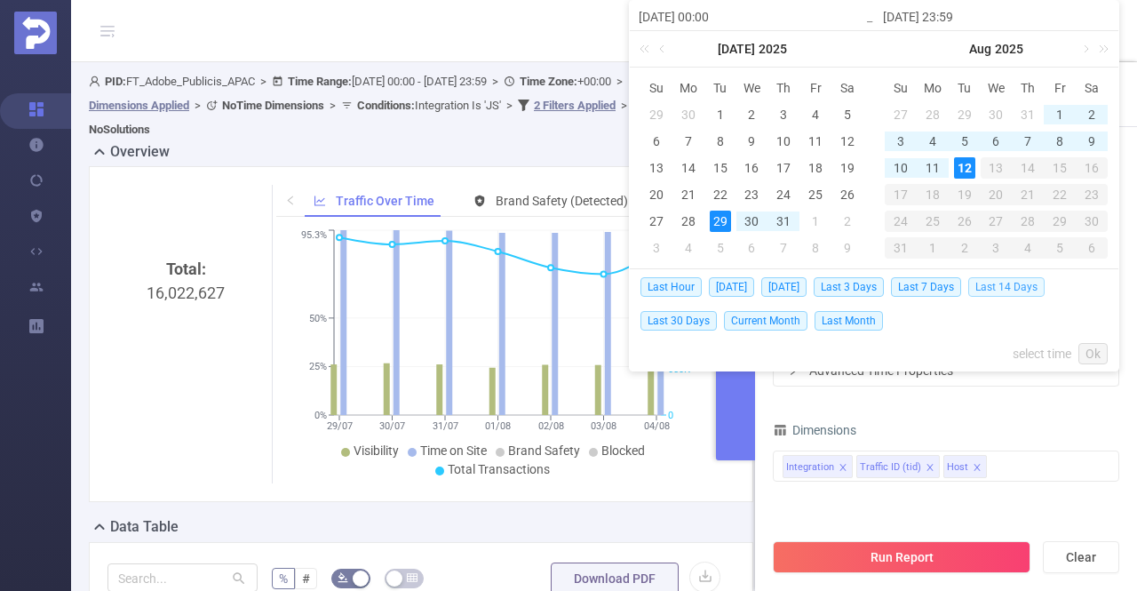
click at [996, 288] on span "Last 14 Days" at bounding box center [1007, 287] width 76 height 20
type input "[DATE] 23:59"
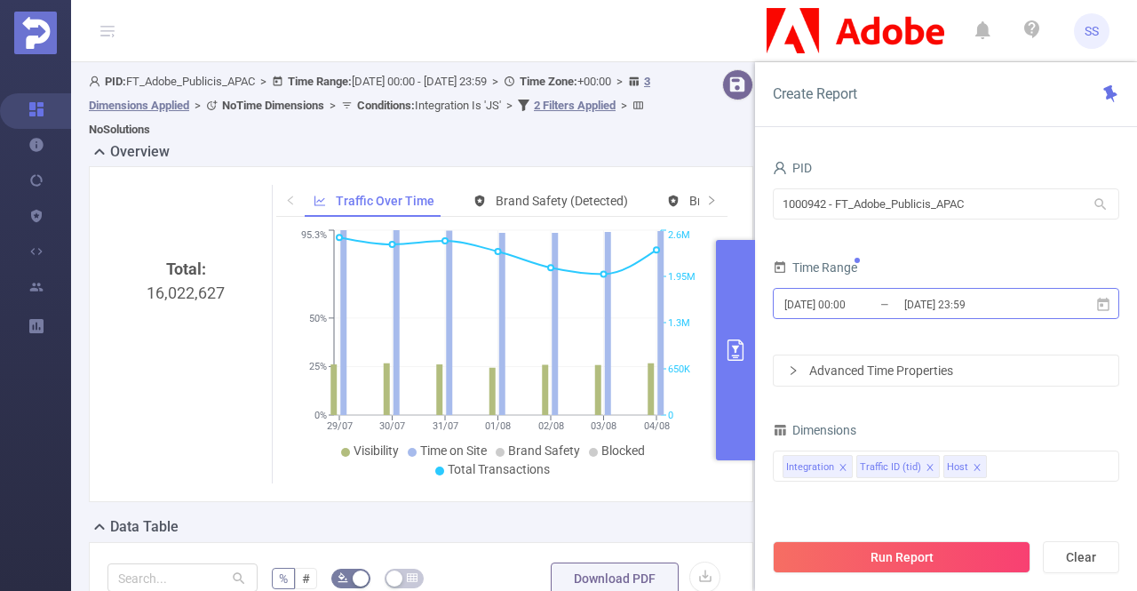
click at [997, 292] on input "[DATE] 23:59" at bounding box center [975, 304] width 144 height 24
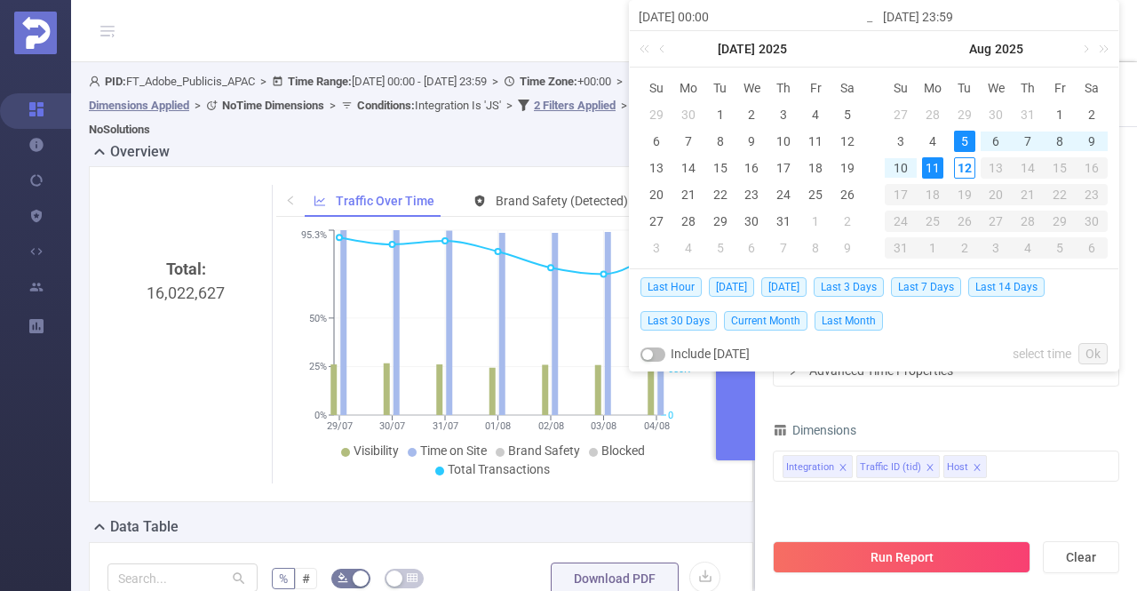
drag, startPoint x: 945, startPoint y: 289, endPoint x: 947, endPoint y: 305, distance: 16.2
click at [944, 289] on span "Last 7 Days" at bounding box center [926, 287] width 70 height 20
type input "[DATE] 00:00"
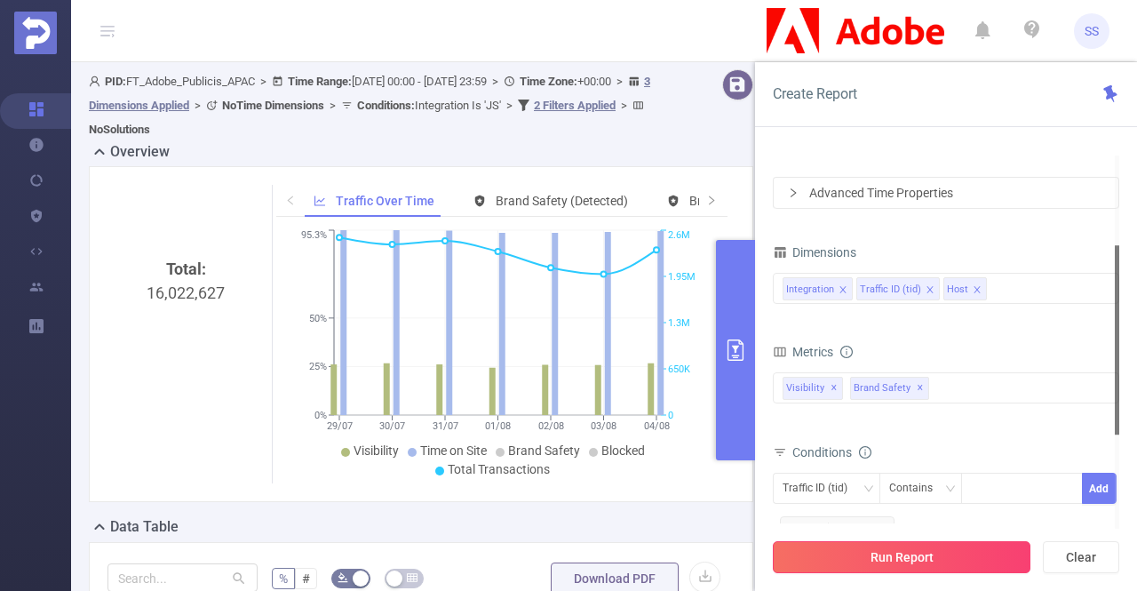
click at [936, 546] on button "Run Report" at bounding box center [902, 557] width 258 height 32
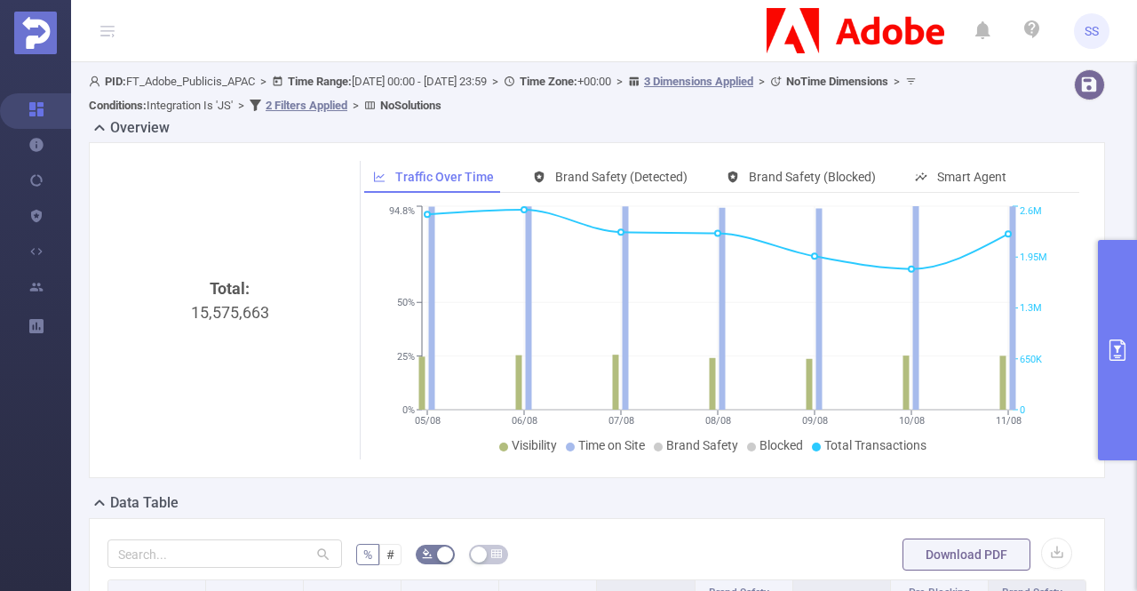
click at [231, 313] on div "Total: 15,575,663" at bounding box center [230, 425] width 231 height 299
copy div "15,575,663"
